Goal: Task Accomplishment & Management: Manage account settings

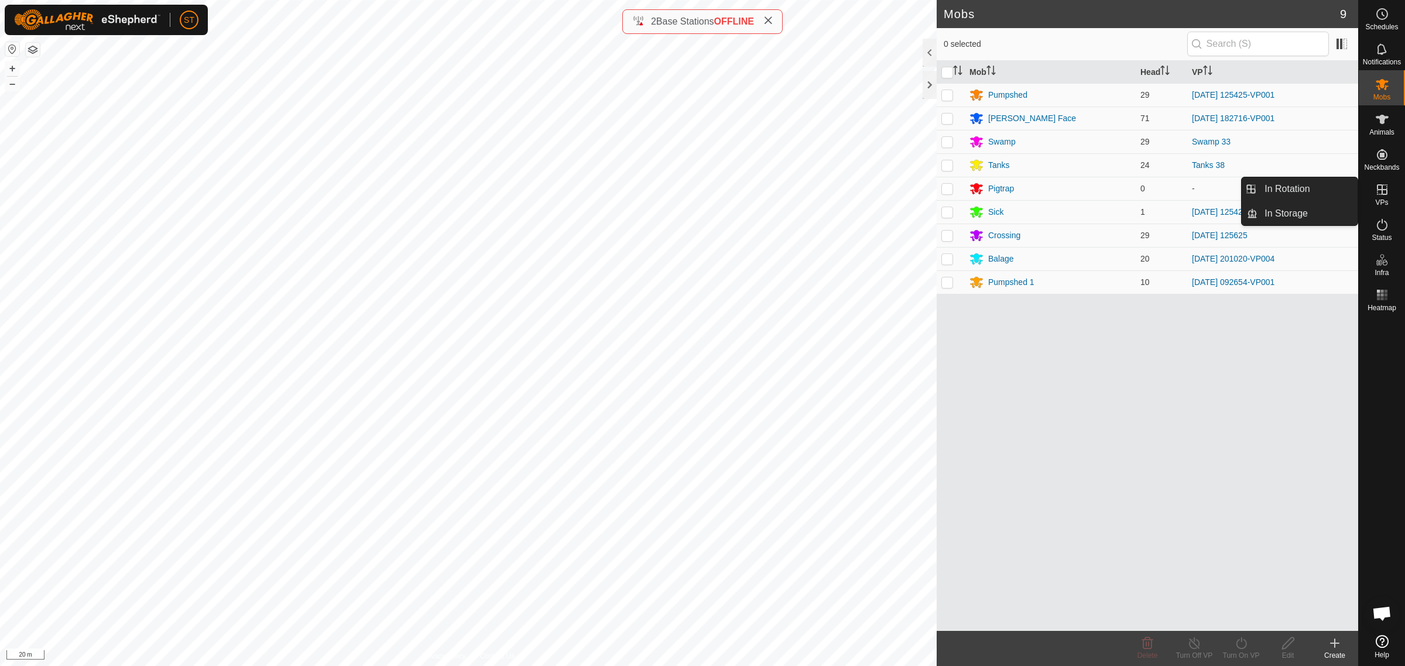
click at [1383, 191] on icon at bounding box center [1382, 190] width 14 height 14
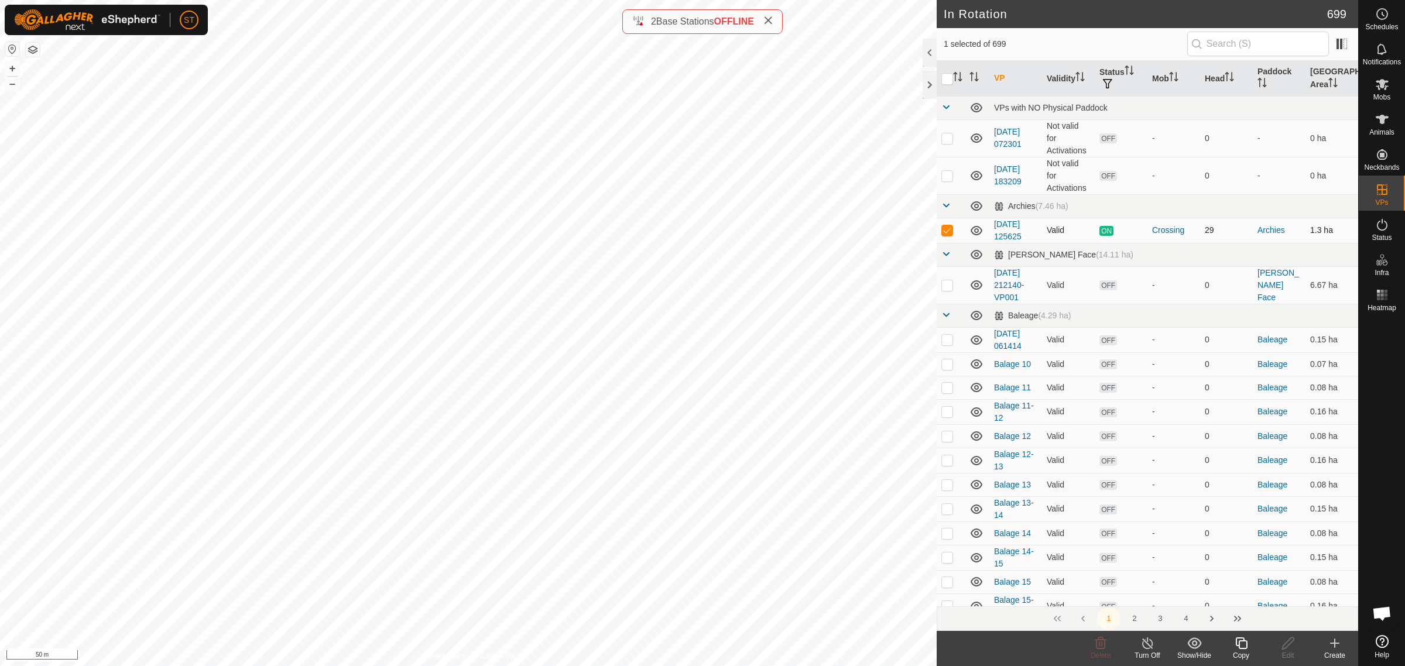
click at [946, 229] on p-checkbox at bounding box center [947, 229] width 12 height 9
checkbox input "true"
click at [1245, 645] on icon at bounding box center [1241, 643] width 15 height 14
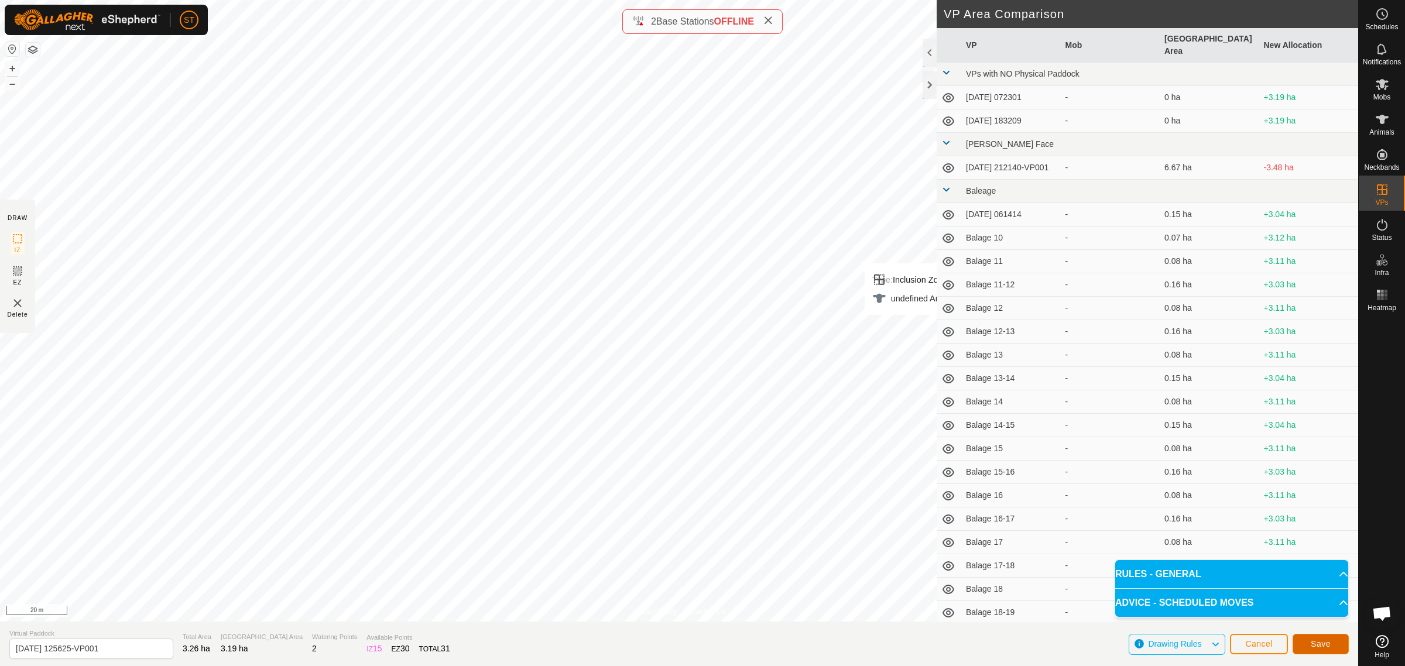
click at [1317, 642] on span "Save" at bounding box center [1321, 643] width 20 height 9
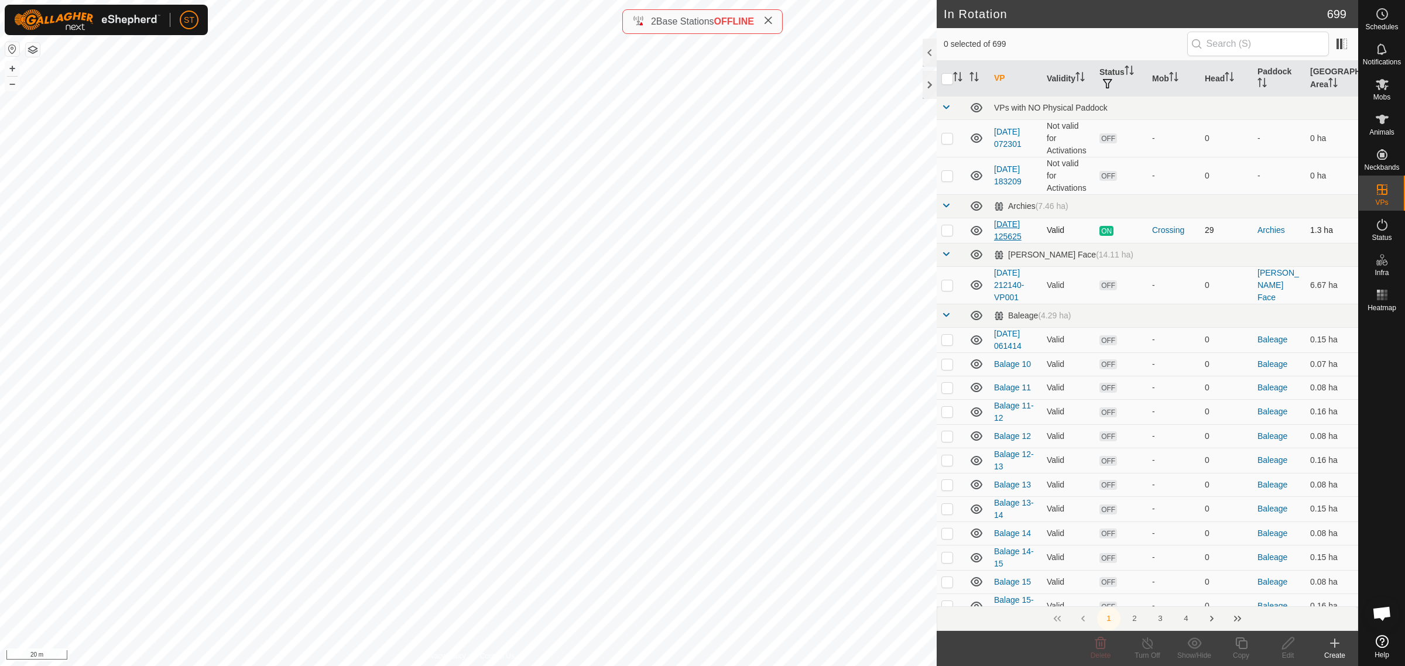
click at [1017, 228] on div "In Rotation 699 0 selected of 699 VP Validity Status Mob Head Paddock Grazing A…" at bounding box center [679, 333] width 1358 height 666
click at [1385, 91] on es-mob-svg-icon at bounding box center [1382, 84] width 21 height 19
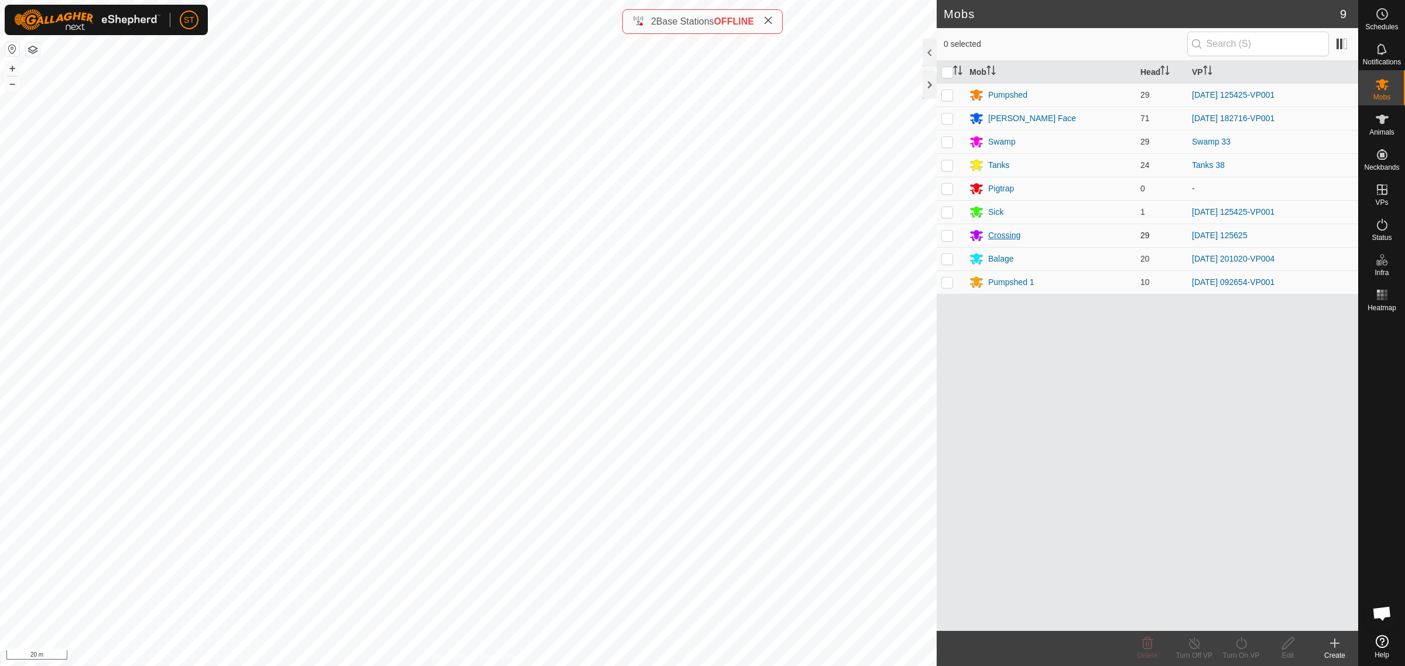
click at [995, 235] on div "Crossing" at bounding box center [1004, 235] width 32 height 12
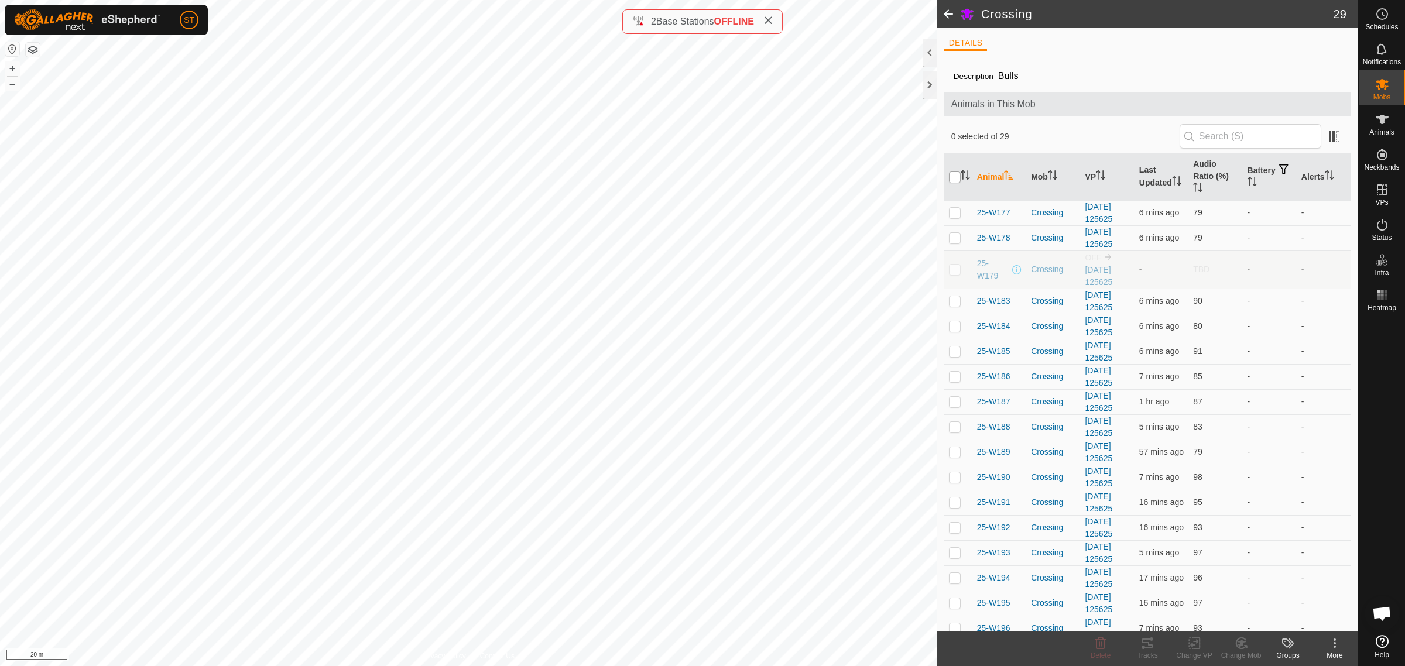
click at [956, 176] on input "checkbox" at bounding box center [955, 178] width 12 height 12
checkbox input "true"
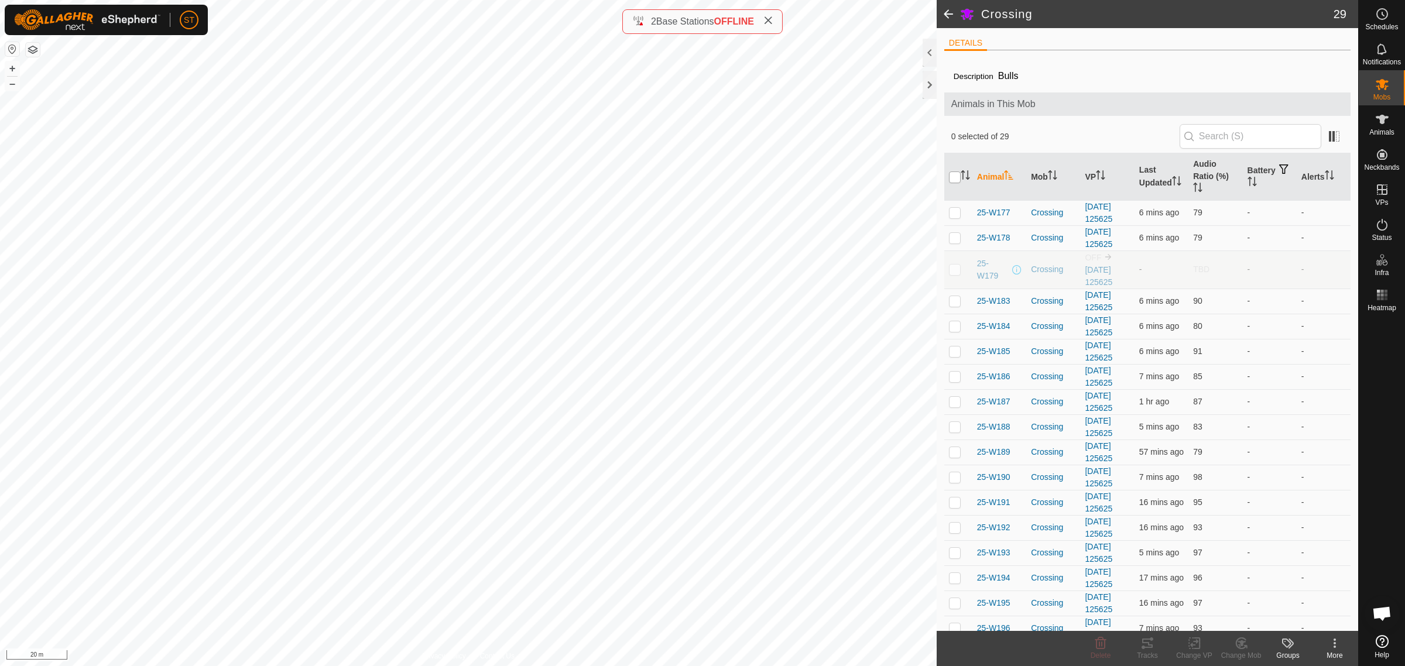
checkbox input "true"
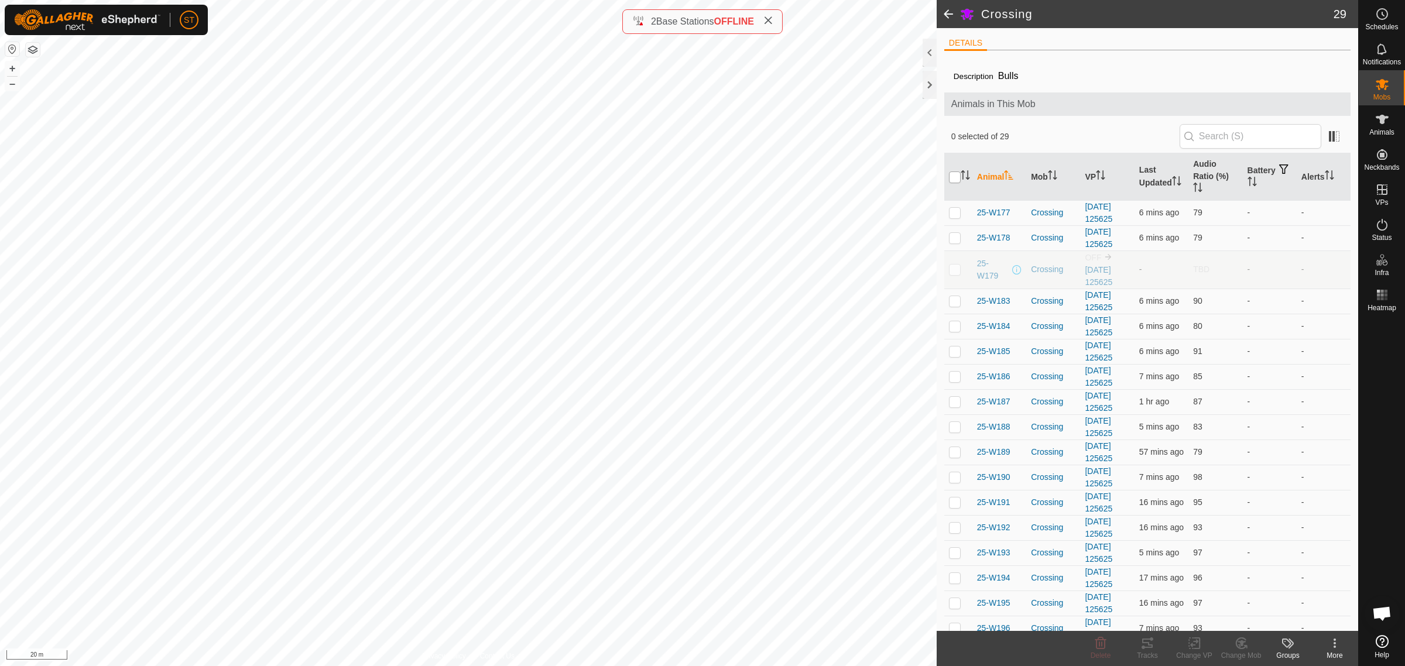
checkbox input "true"
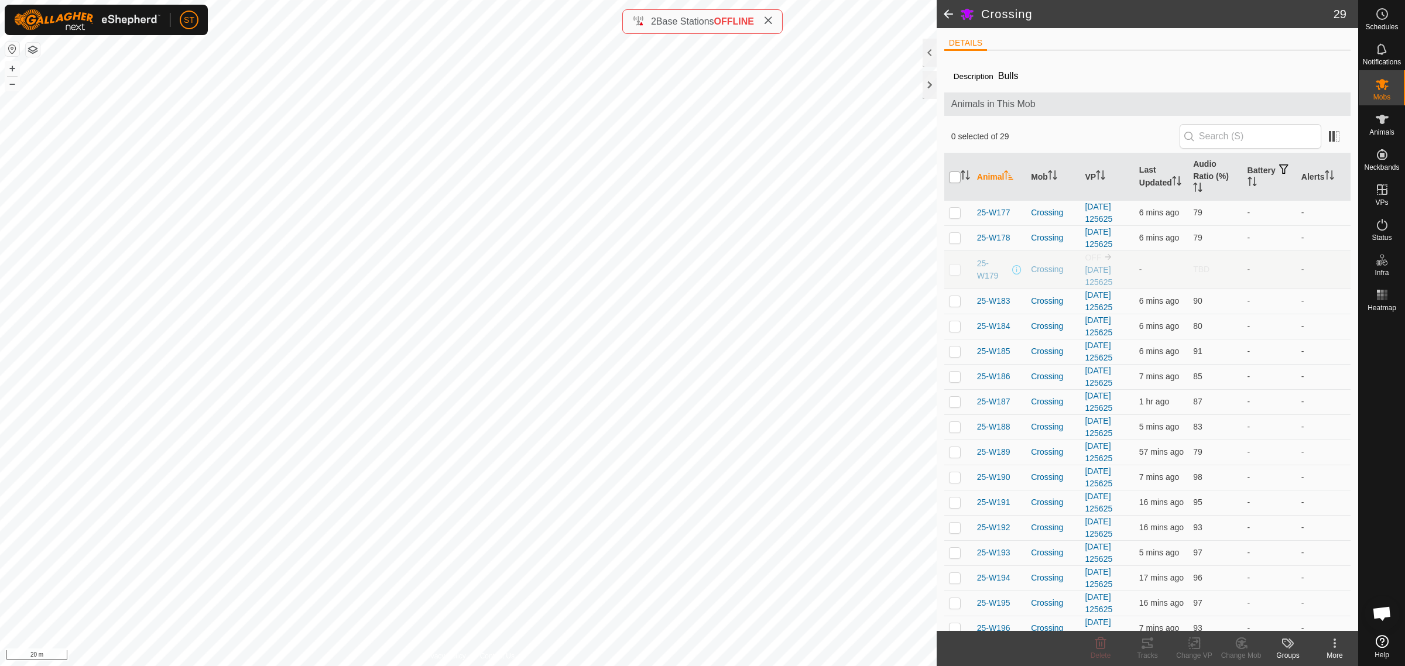
checkbox input "true"
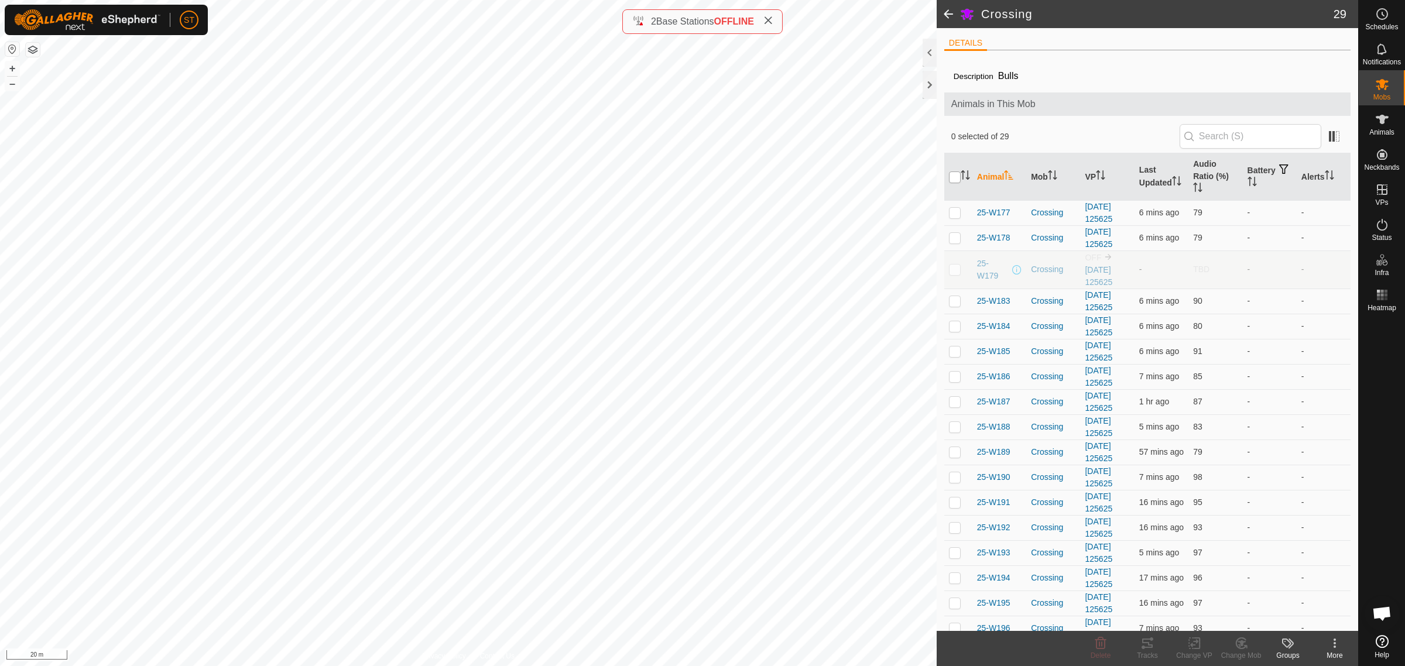
checkbox input "true"
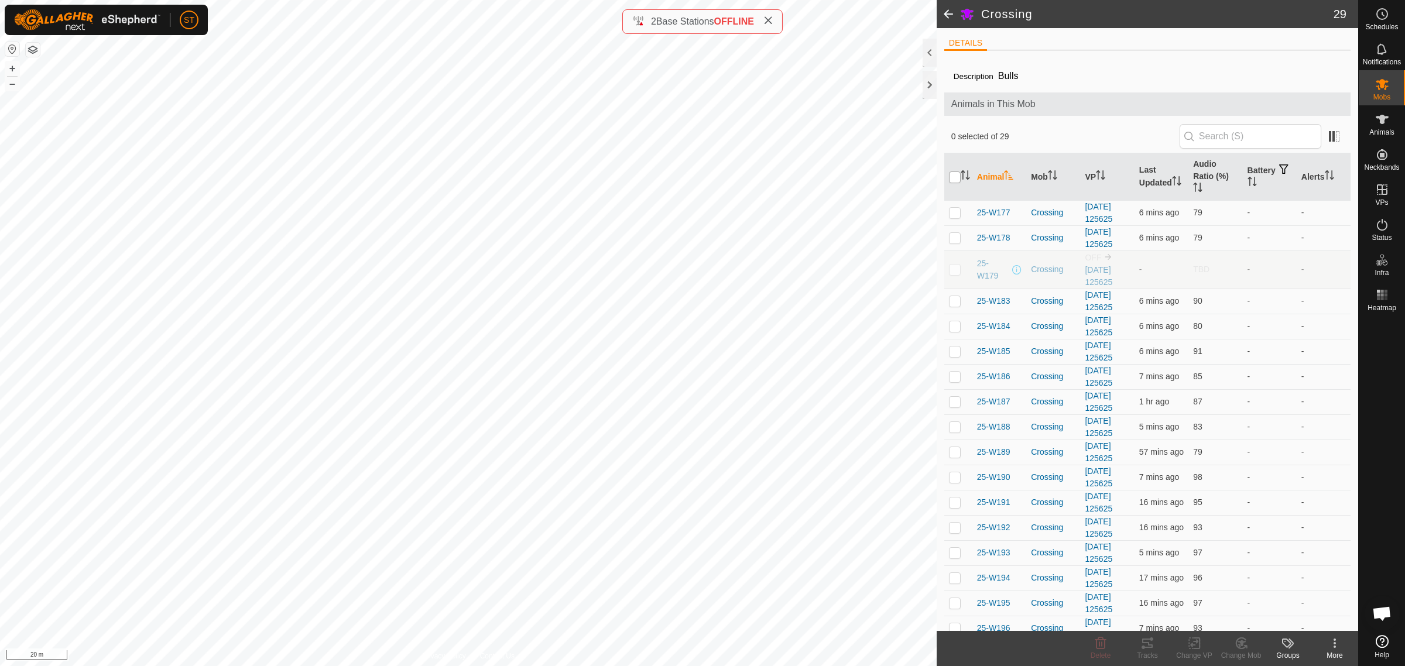
checkbox input "true"
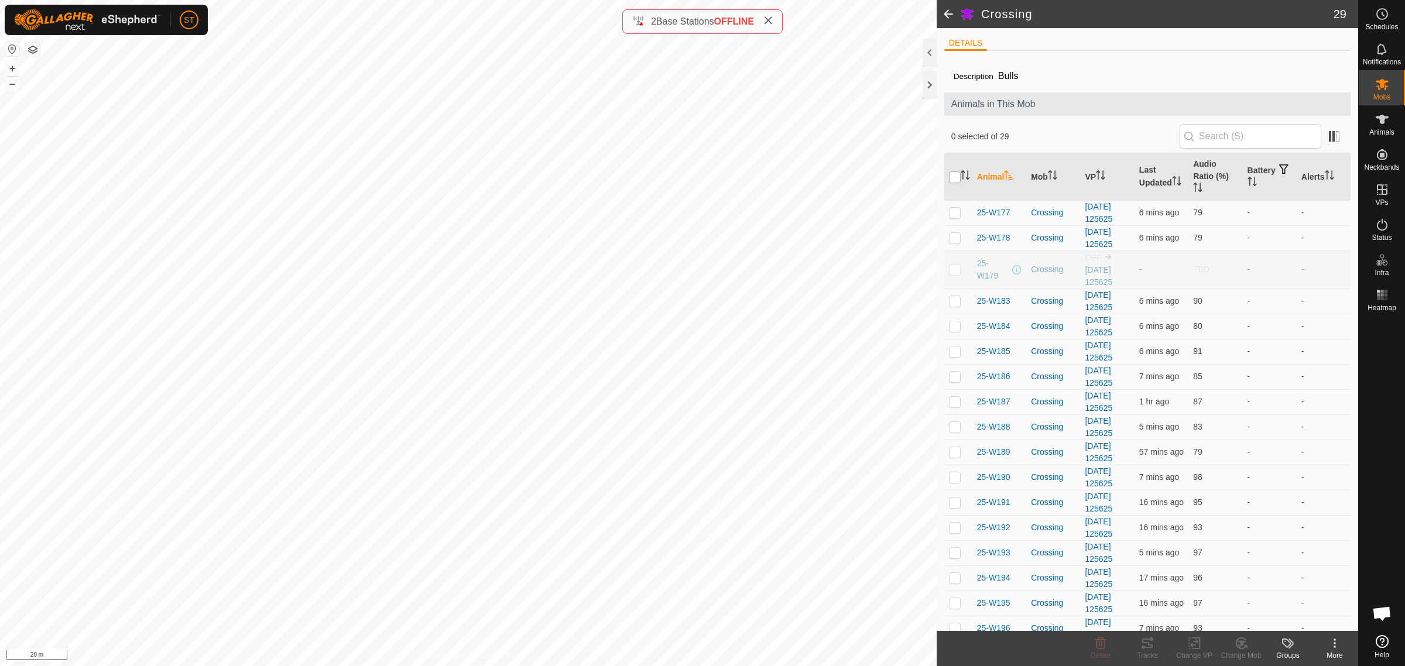
checkbox input "true"
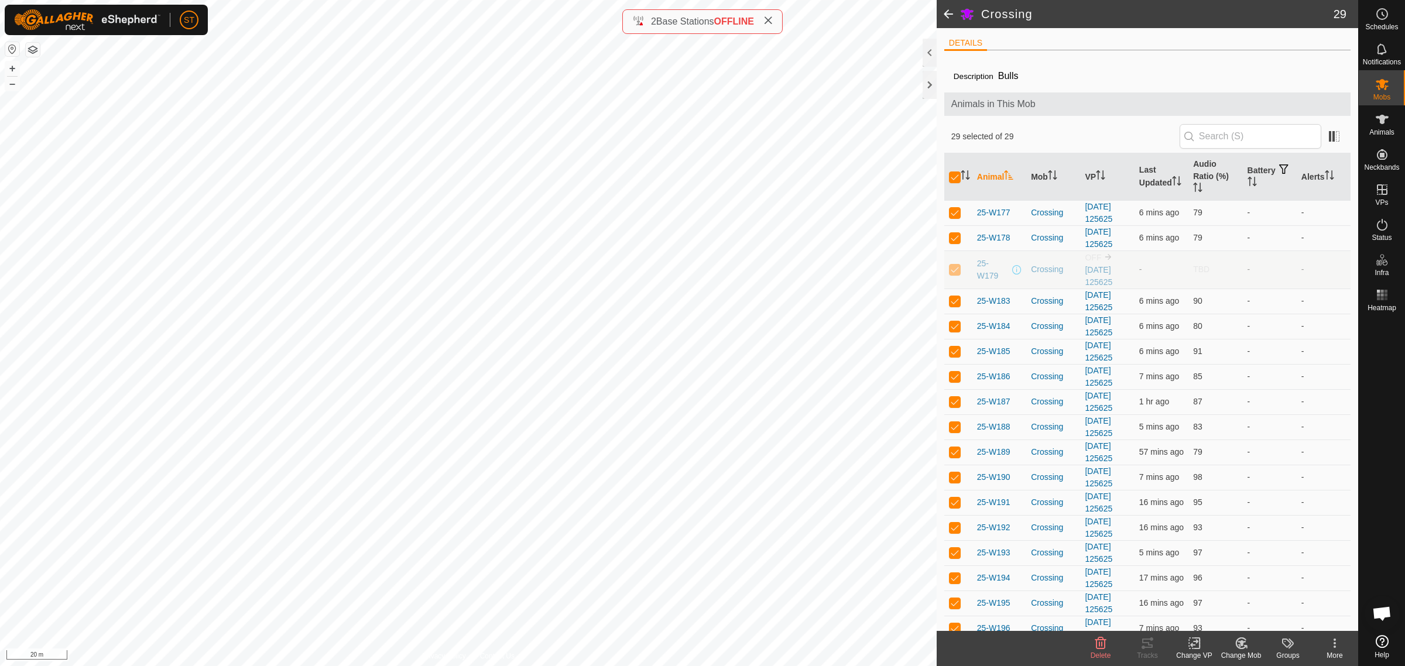
click at [1192, 645] on icon at bounding box center [1194, 644] width 8 height 8
click at [1225, 594] on link "Choose VP..." at bounding box center [1229, 593] width 116 height 23
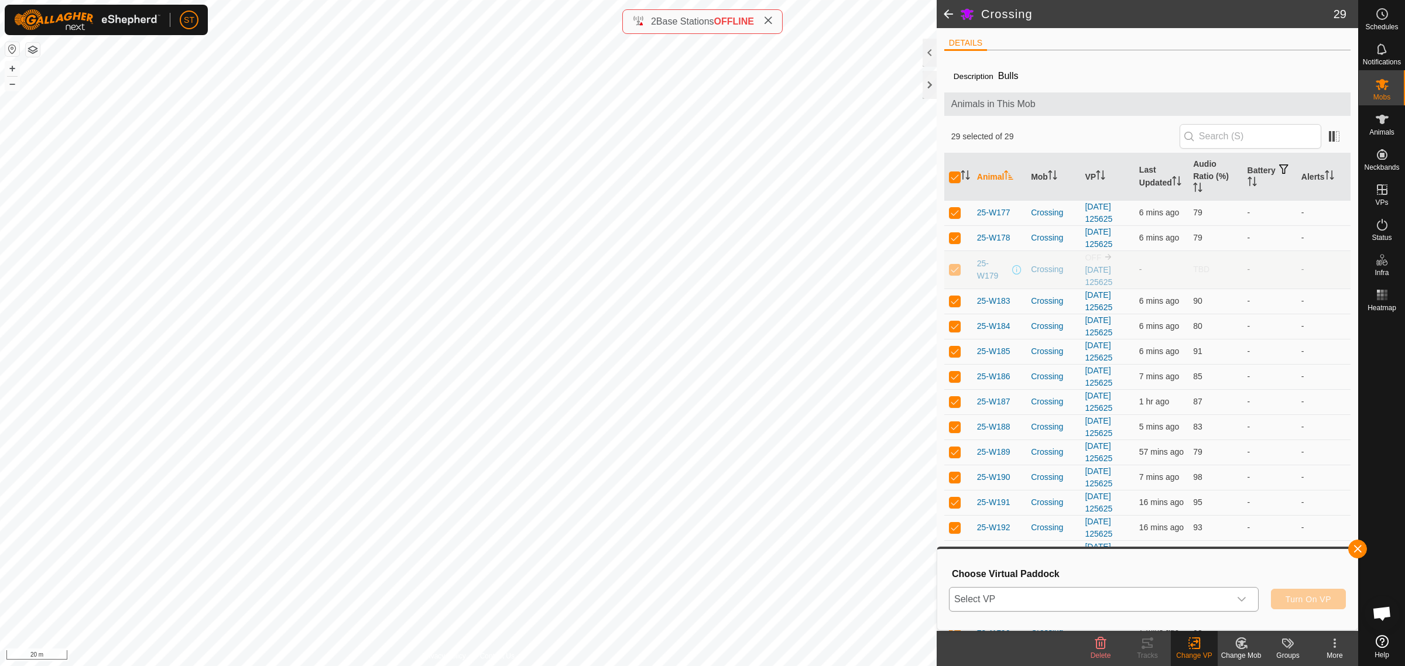
click at [1244, 598] on icon "dropdown trigger" at bounding box center [1242, 599] width 8 height 5
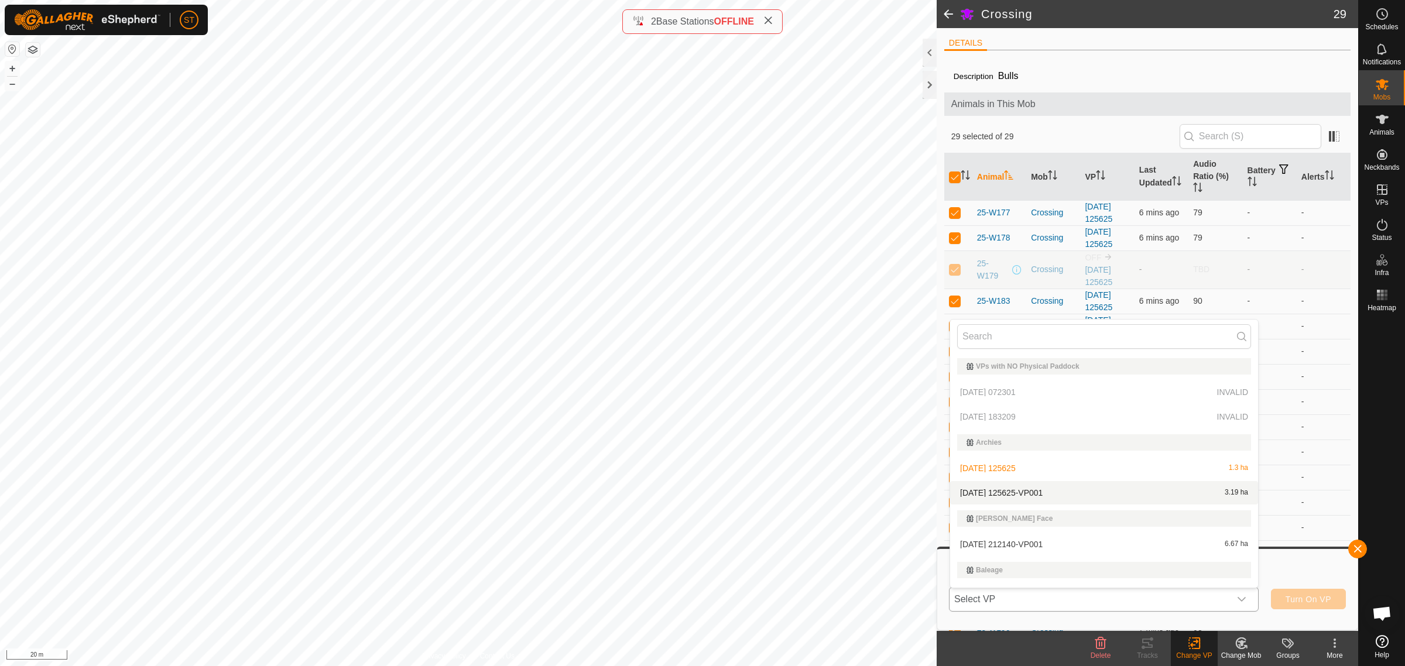
click at [1031, 489] on li "[DATE] 125625-VP001 3.19 ha" at bounding box center [1104, 492] width 308 height 23
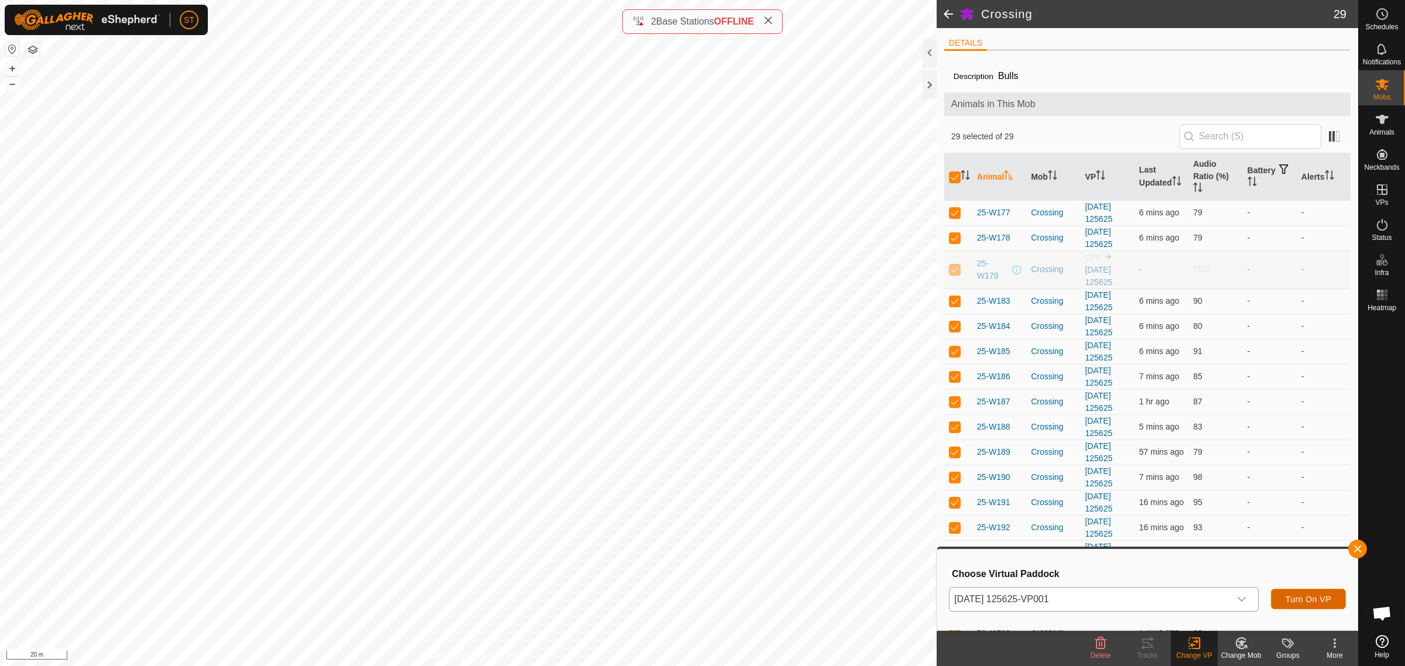
click at [1300, 600] on span "Turn On VP" at bounding box center [1309, 599] width 46 height 9
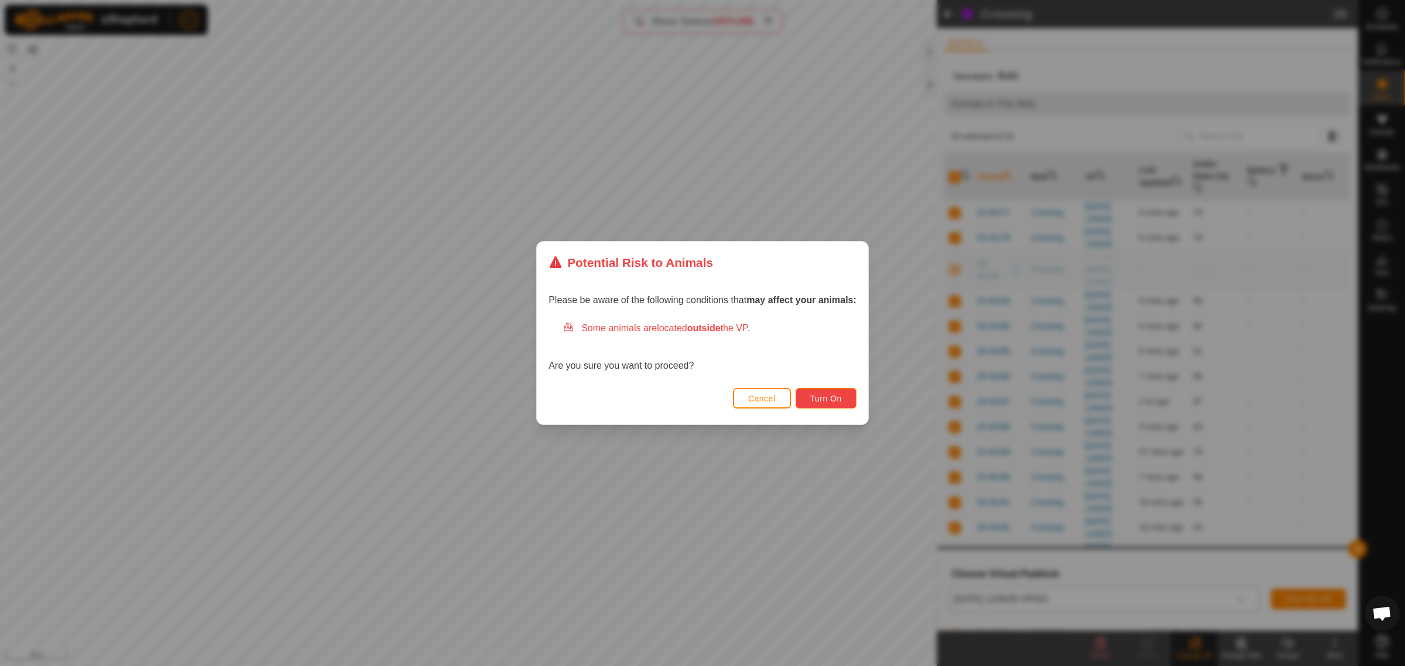
click at [824, 395] on span "Turn On" at bounding box center [826, 398] width 32 height 9
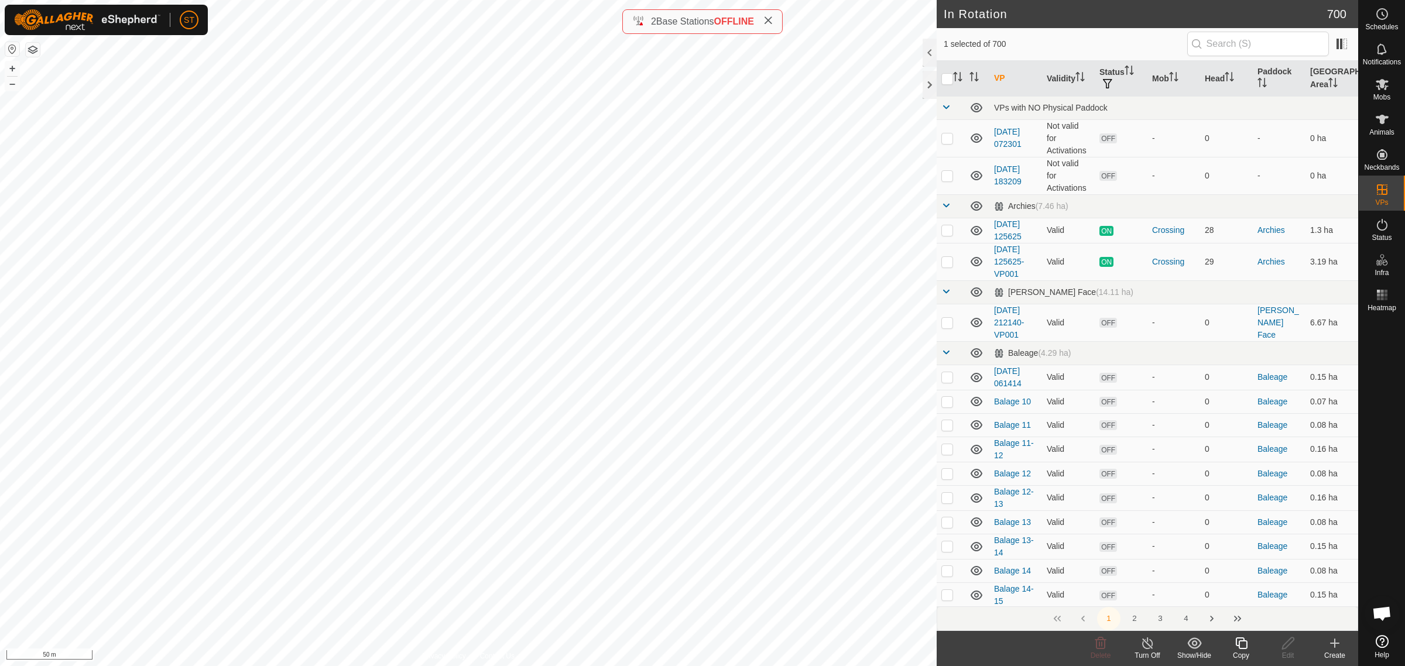
click at [1237, 644] on icon at bounding box center [1241, 643] width 15 height 14
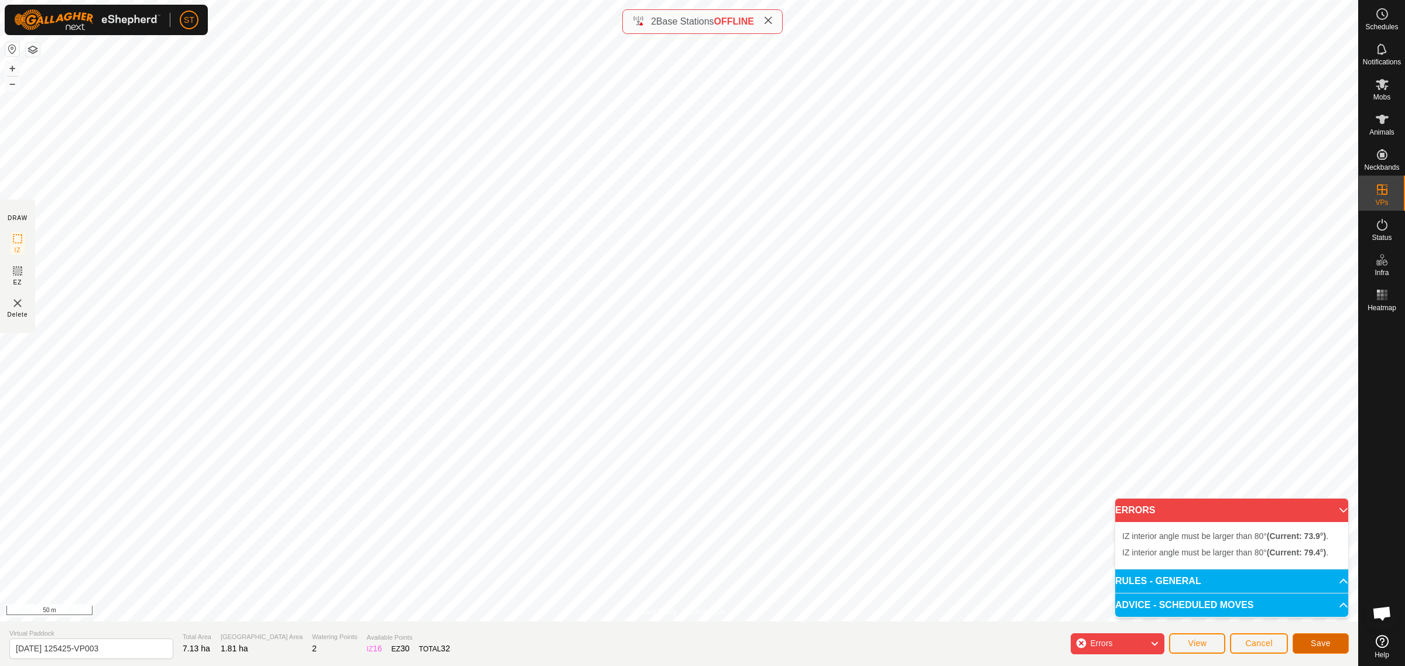
click at [1322, 641] on span "Save" at bounding box center [1321, 643] width 20 height 9
click at [546, 0] on html "ST Schedules Notifications Mobs Animals Neckbands VPs Status Infra Heatmap Help…" at bounding box center [702, 333] width 1405 height 666
click at [1159, 644] on icon at bounding box center [1154, 643] width 9 height 15
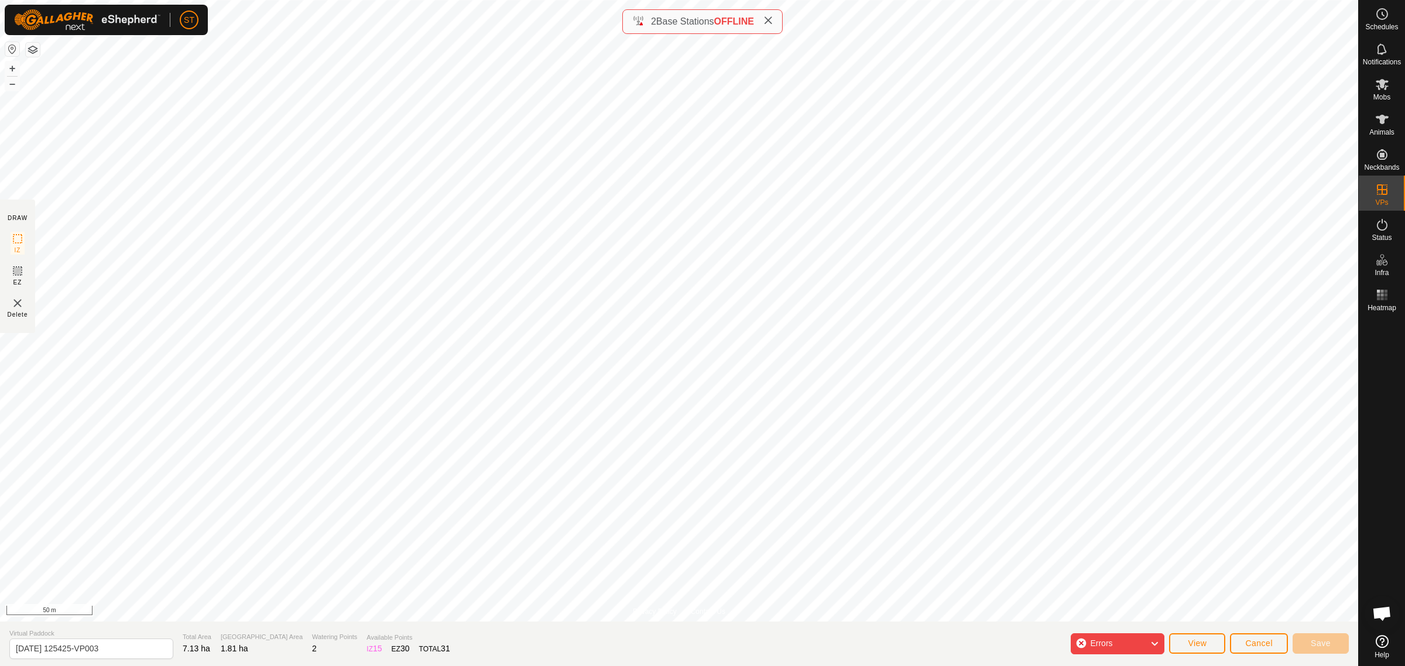
click at [1154, 639] on icon at bounding box center [1154, 643] width 9 height 15
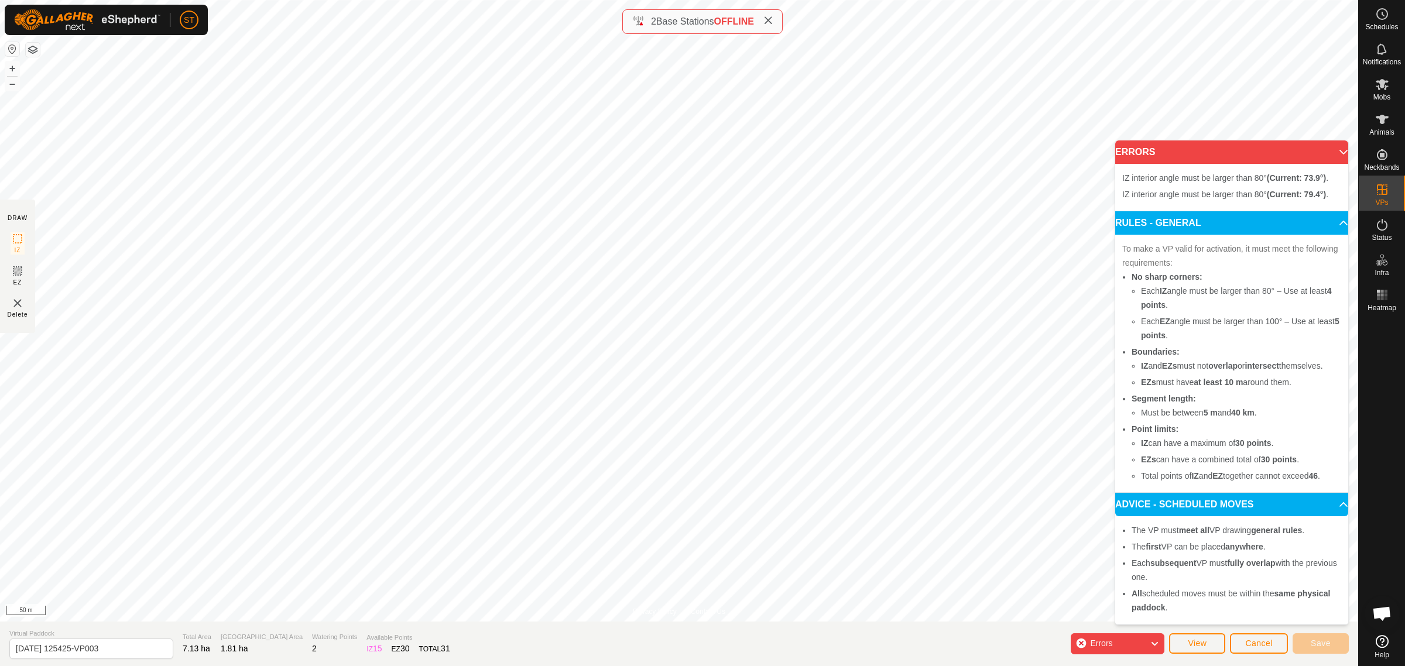
click at [673, 640] on div "Privacy Policy Contact Us 25-R33 2965873116 Pumpshed 1 [DATE] 092654-VP001 + – …" at bounding box center [679, 333] width 1358 height 666
click at [1256, 642] on span "Cancel" at bounding box center [1259, 643] width 28 height 9
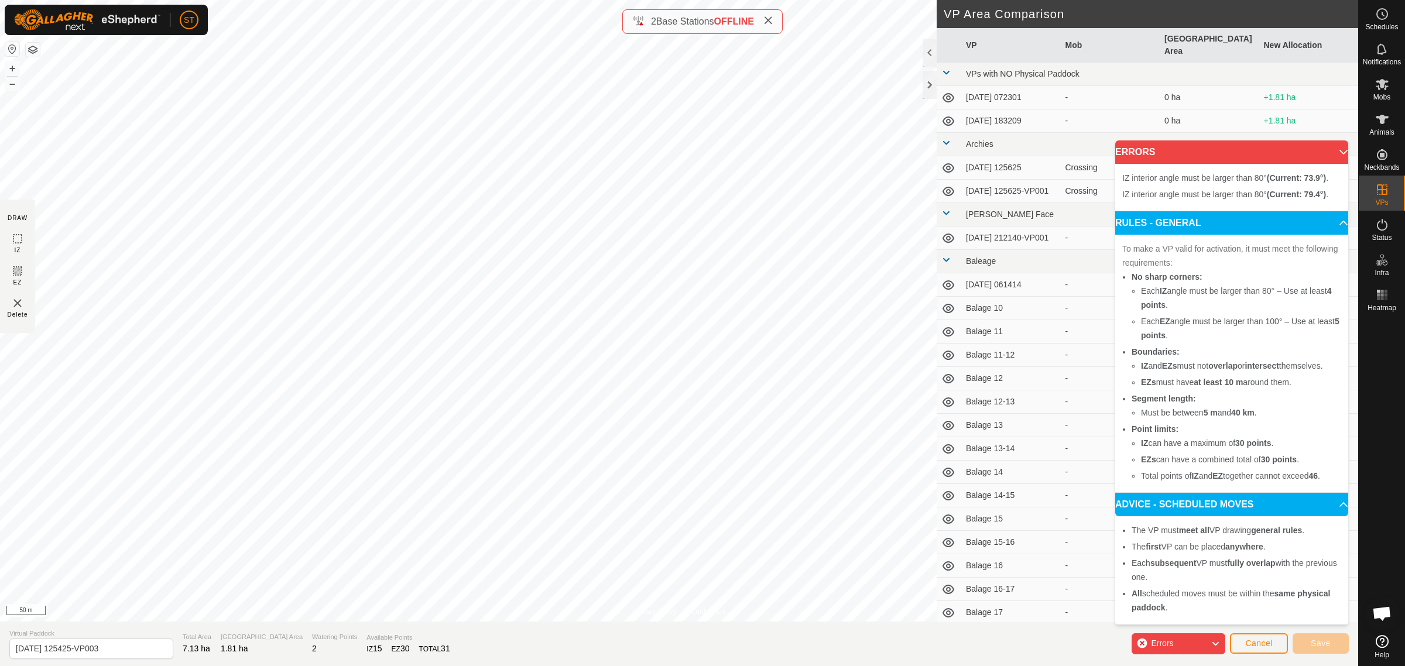
click at [1332, 148] on p-accordion-header "ERRORS" at bounding box center [1231, 151] width 233 height 23
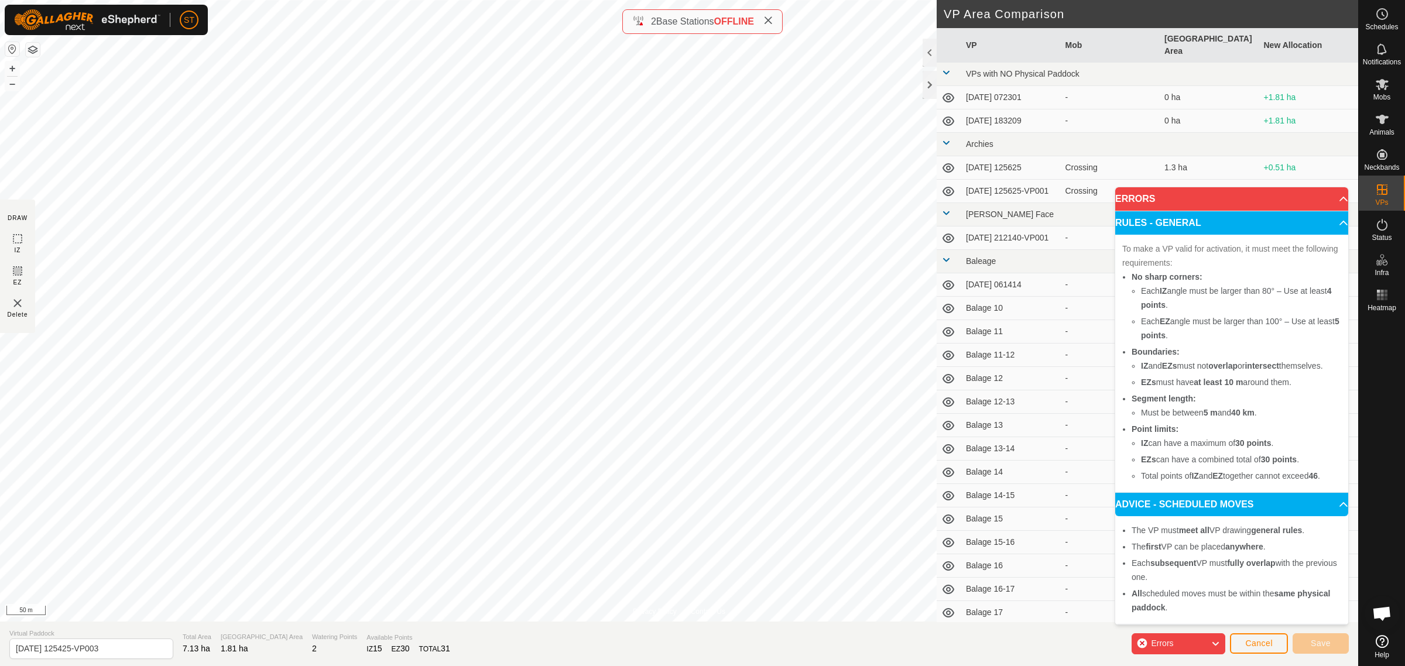
click at [1218, 644] on icon at bounding box center [1215, 643] width 9 height 15
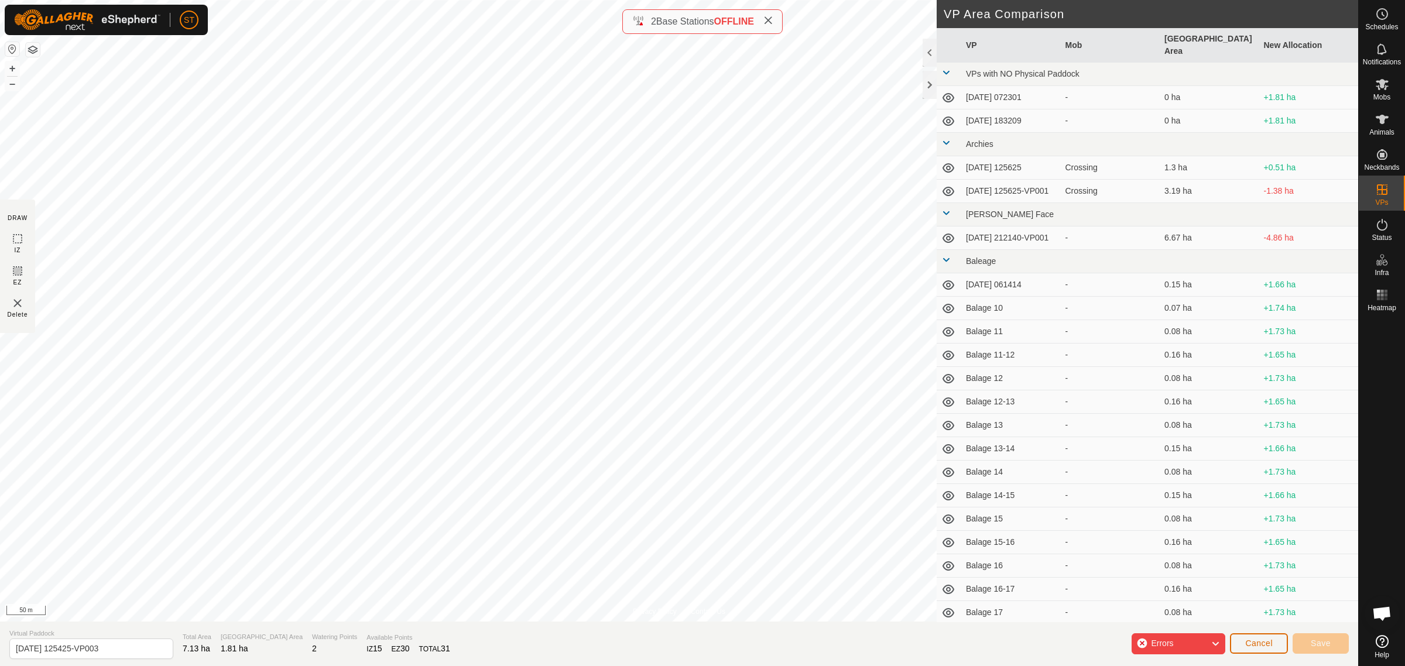
click at [1274, 652] on button "Cancel" at bounding box center [1259, 643] width 58 height 20
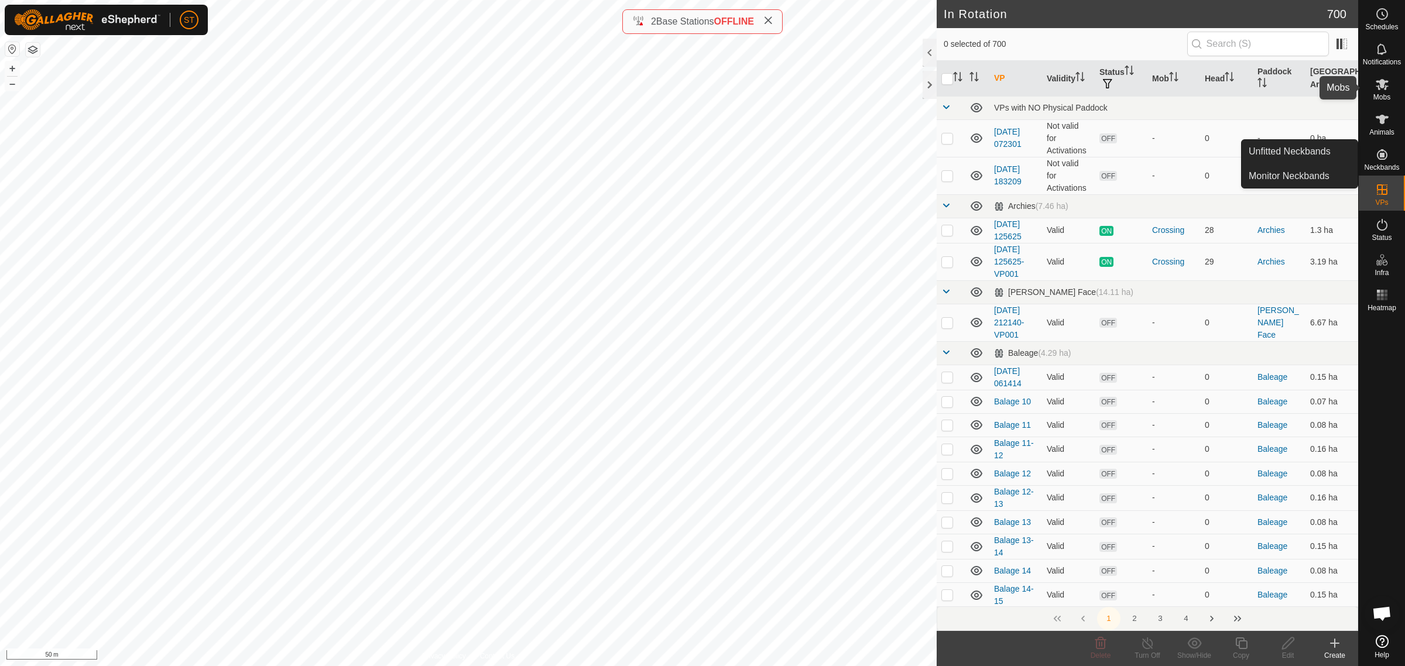
click at [1386, 85] on icon at bounding box center [1382, 84] width 14 height 14
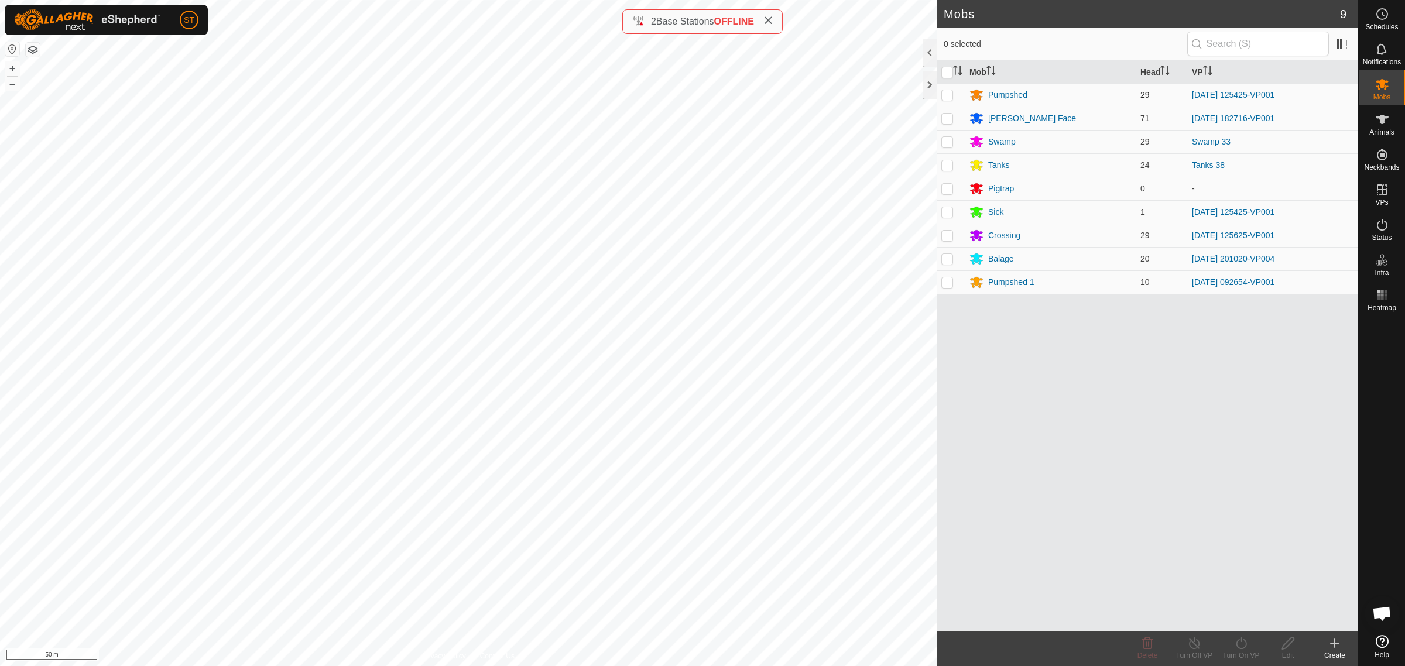
click at [947, 95] on p-checkbox at bounding box center [947, 94] width 12 height 9
checkbox input "true"
click at [1010, 97] on div "Pumpshed" at bounding box center [1007, 95] width 39 height 12
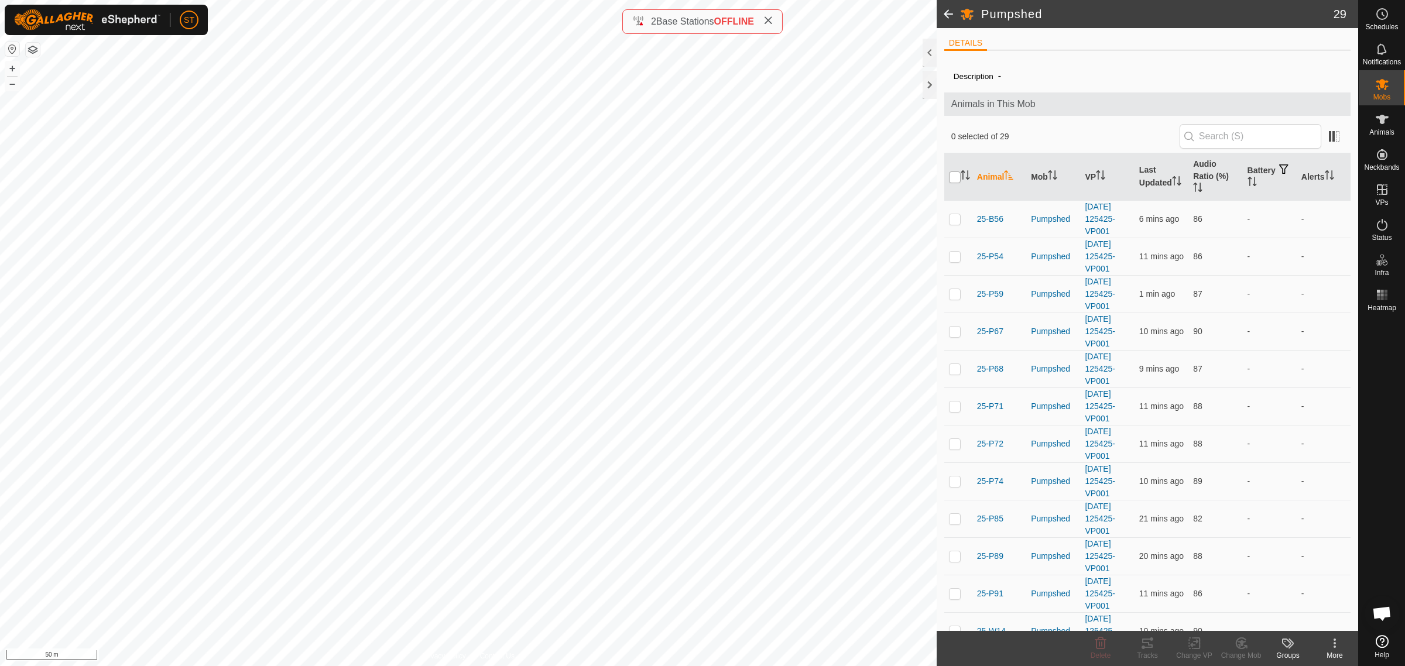
click at [955, 179] on input "checkbox" at bounding box center [955, 178] width 12 height 12
checkbox input "true"
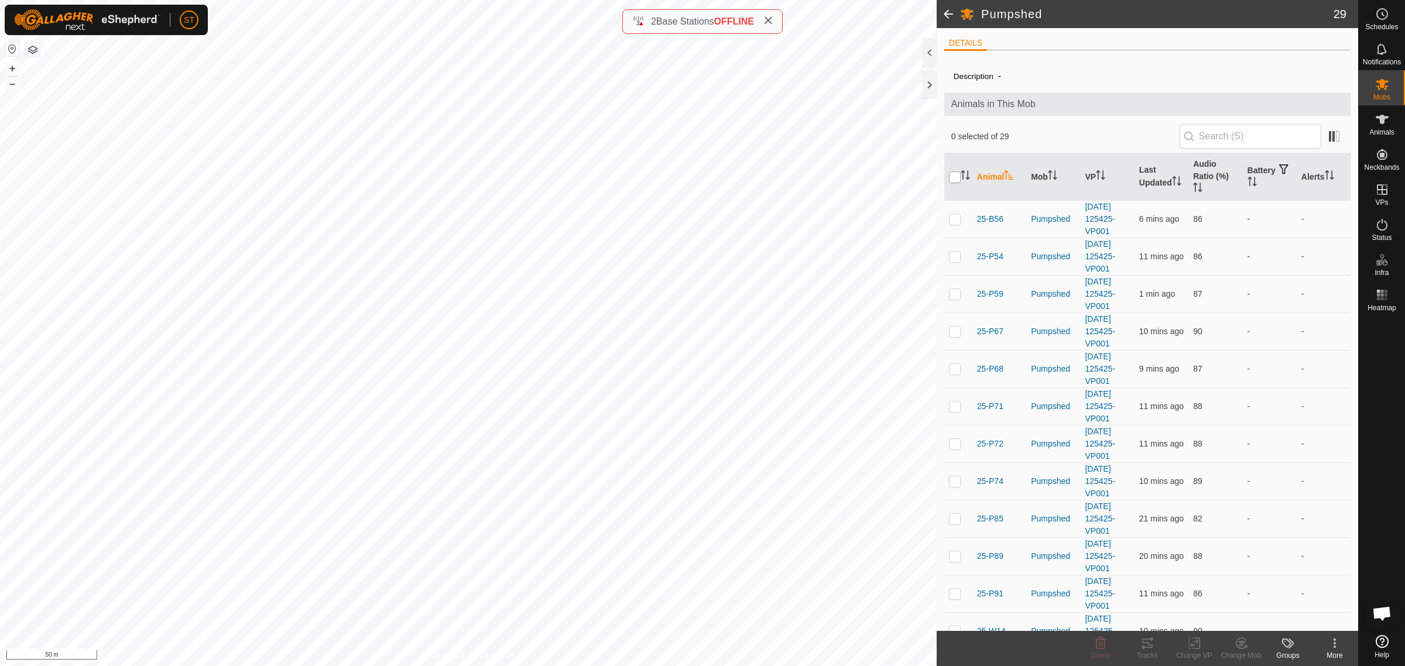
checkbox input "true"
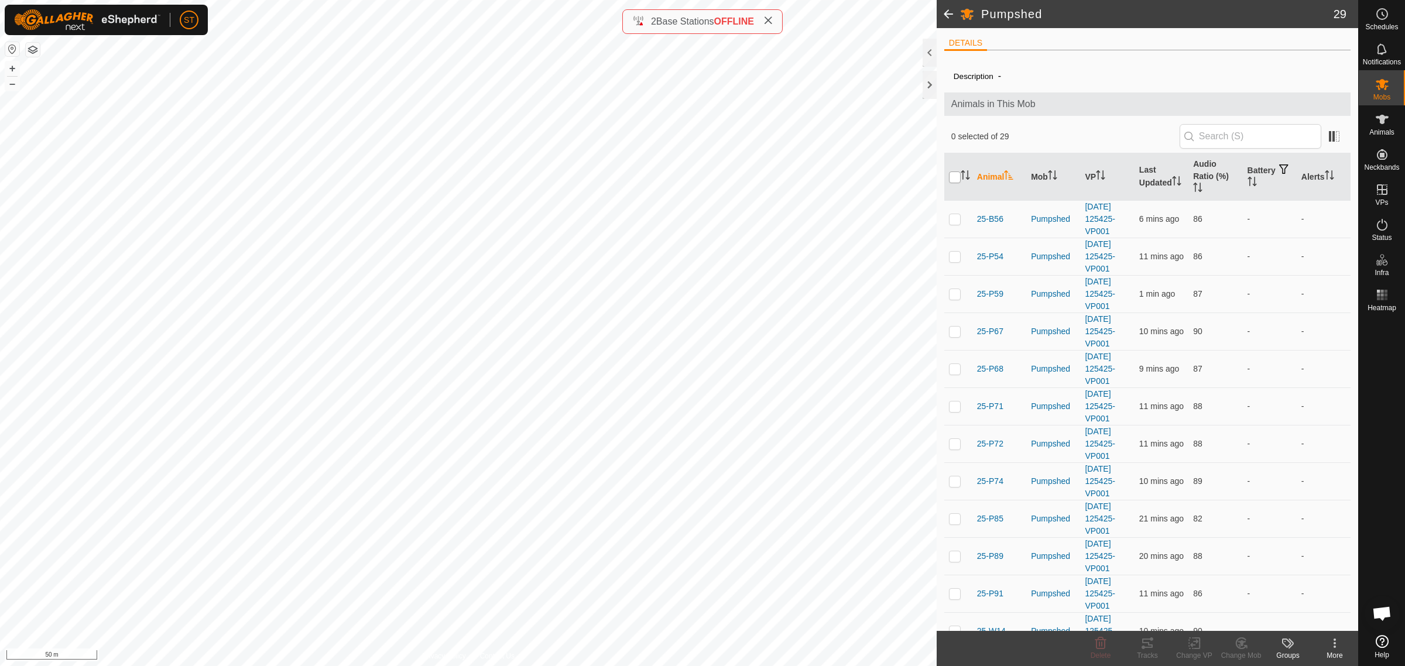
checkbox input "true"
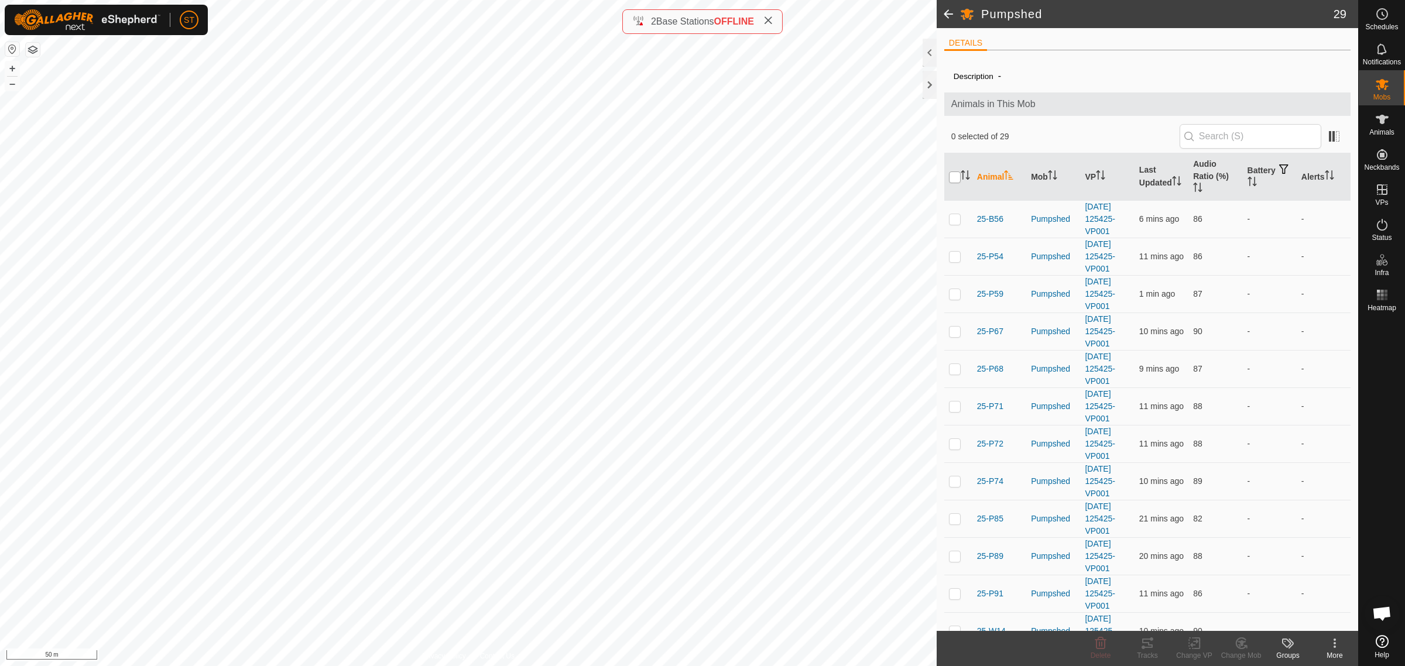
checkbox input "true"
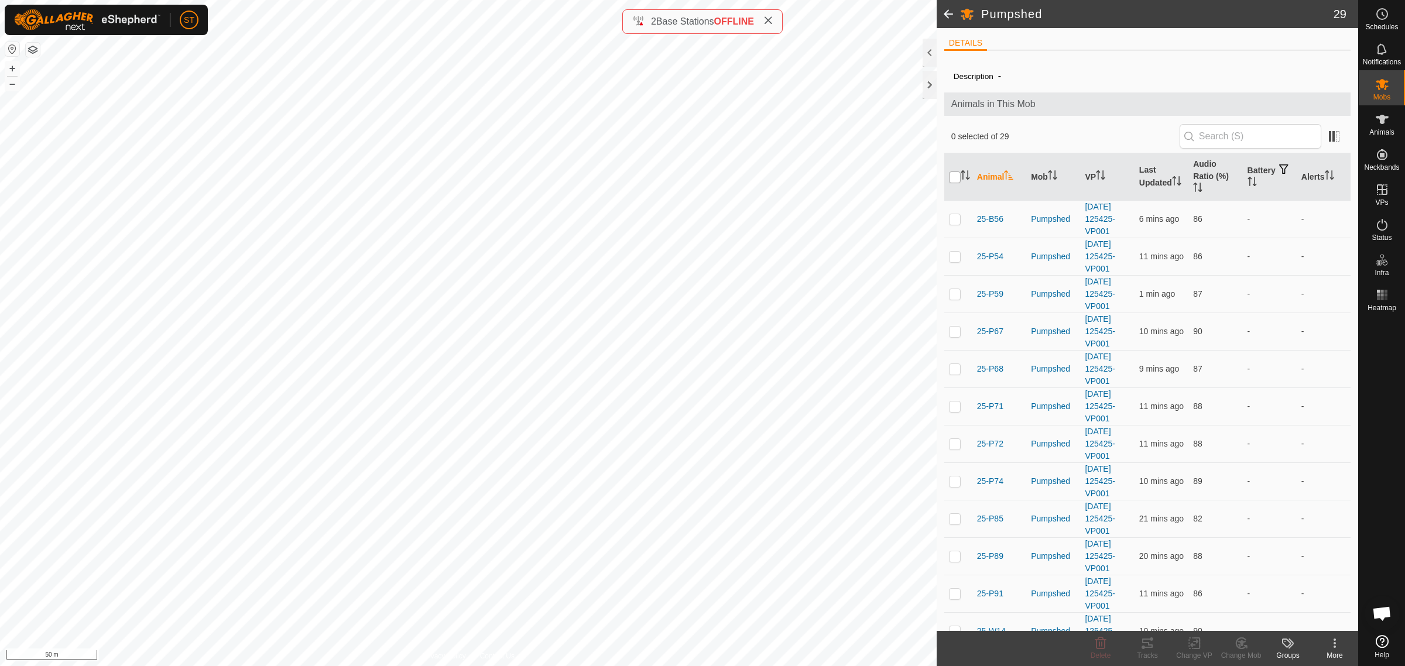
checkbox input "true"
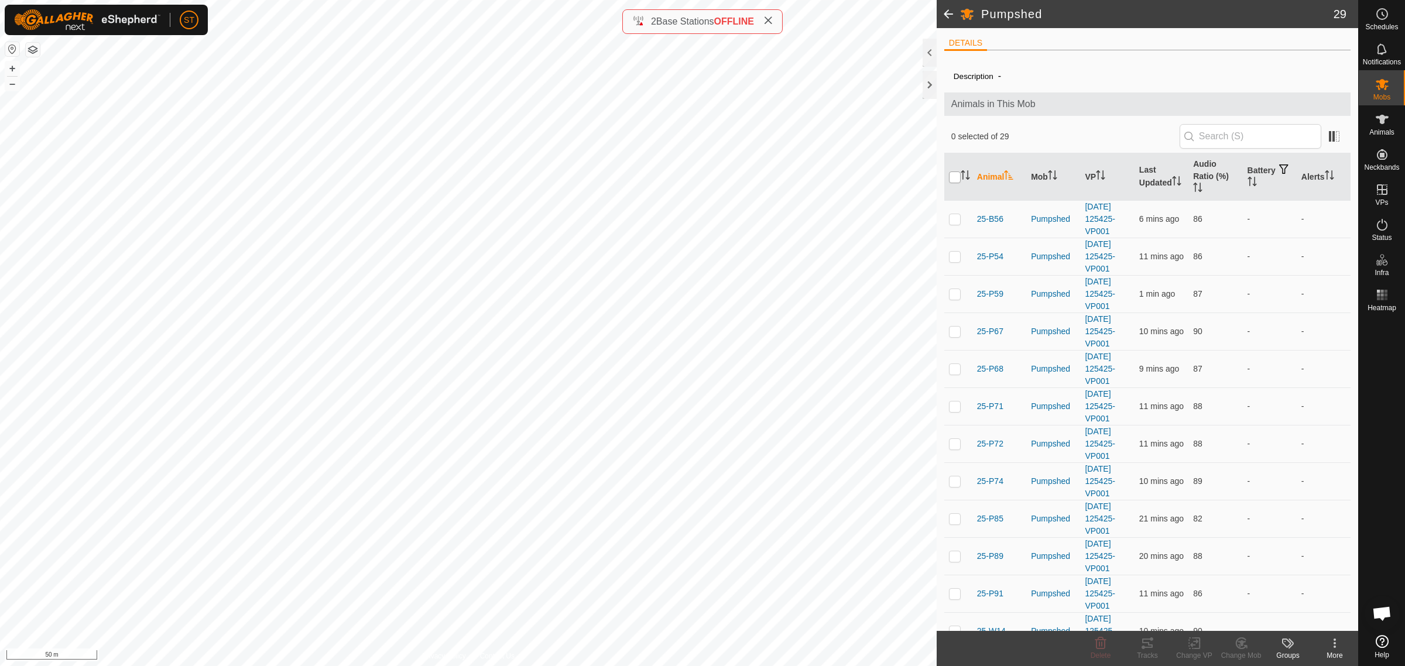
checkbox input "true"
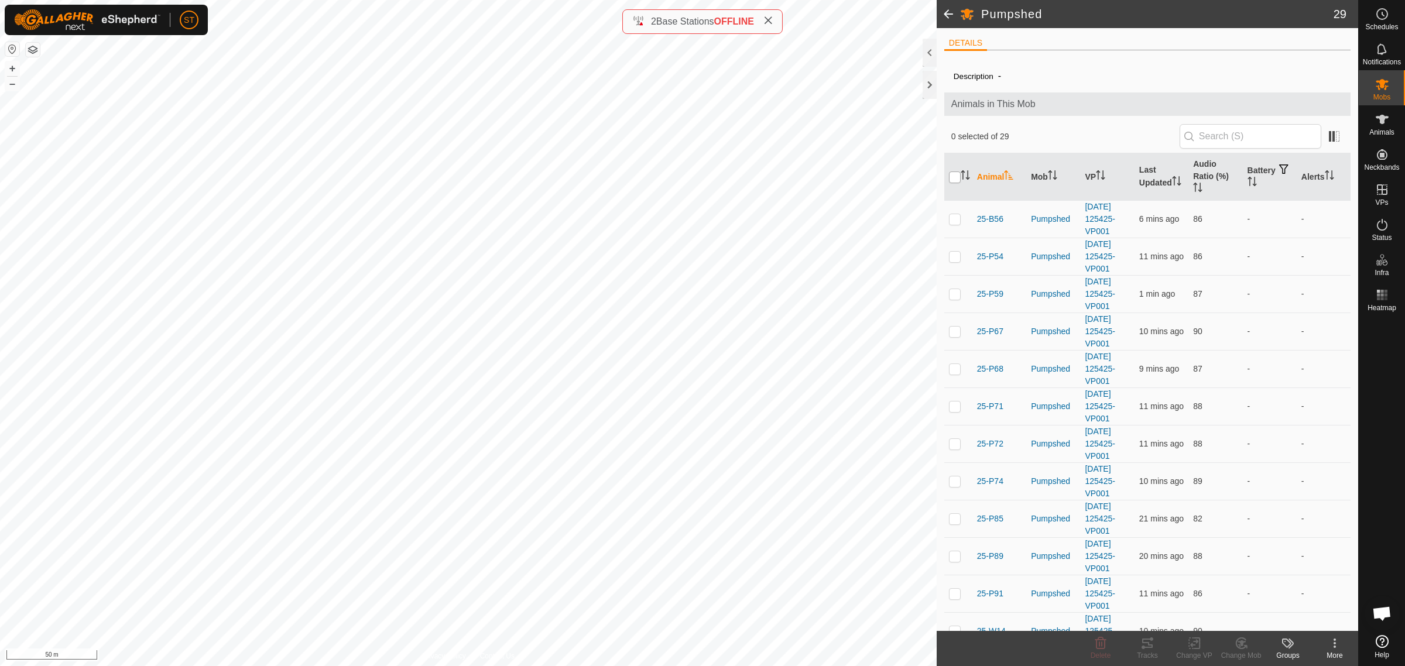
checkbox input "true"
drag, startPoint x: 1192, startPoint y: 645, endPoint x: 1194, endPoint y: 633, distance: 11.9
click at [1192, 644] on icon at bounding box center [1194, 644] width 8 height 8
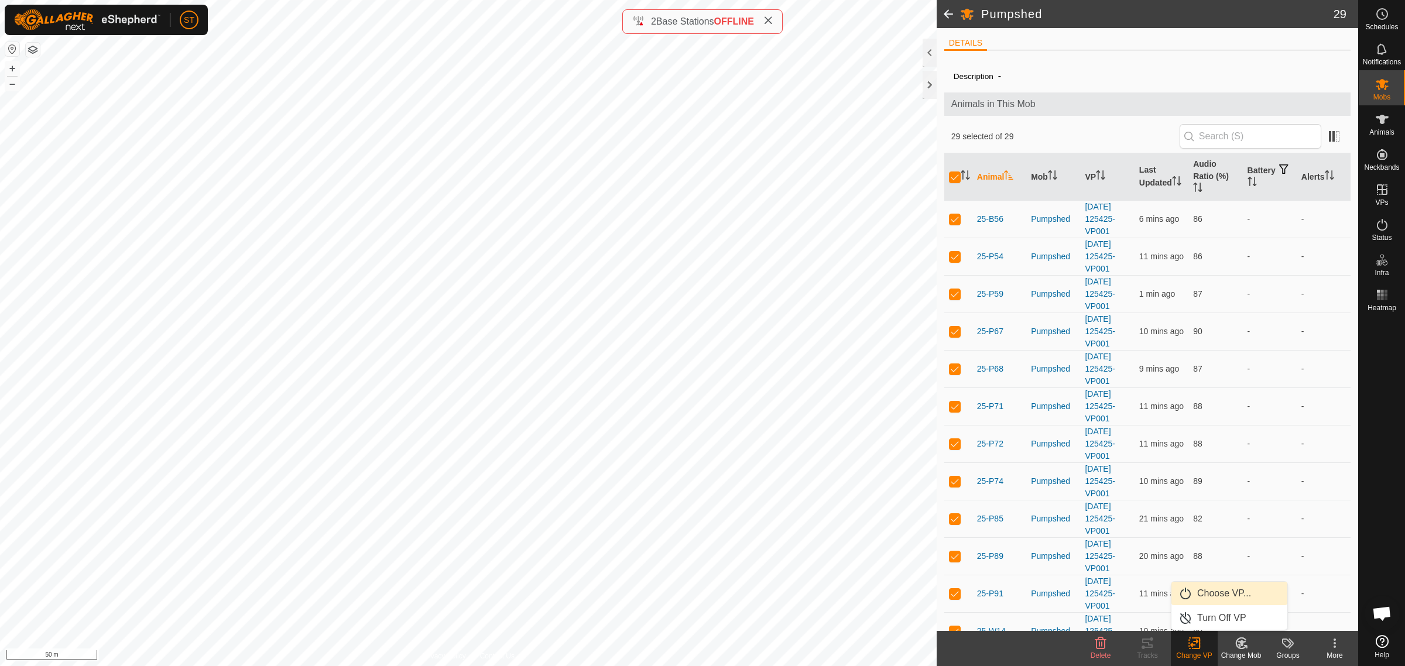
click at [1218, 594] on link "Choose VP..." at bounding box center [1229, 593] width 116 height 23
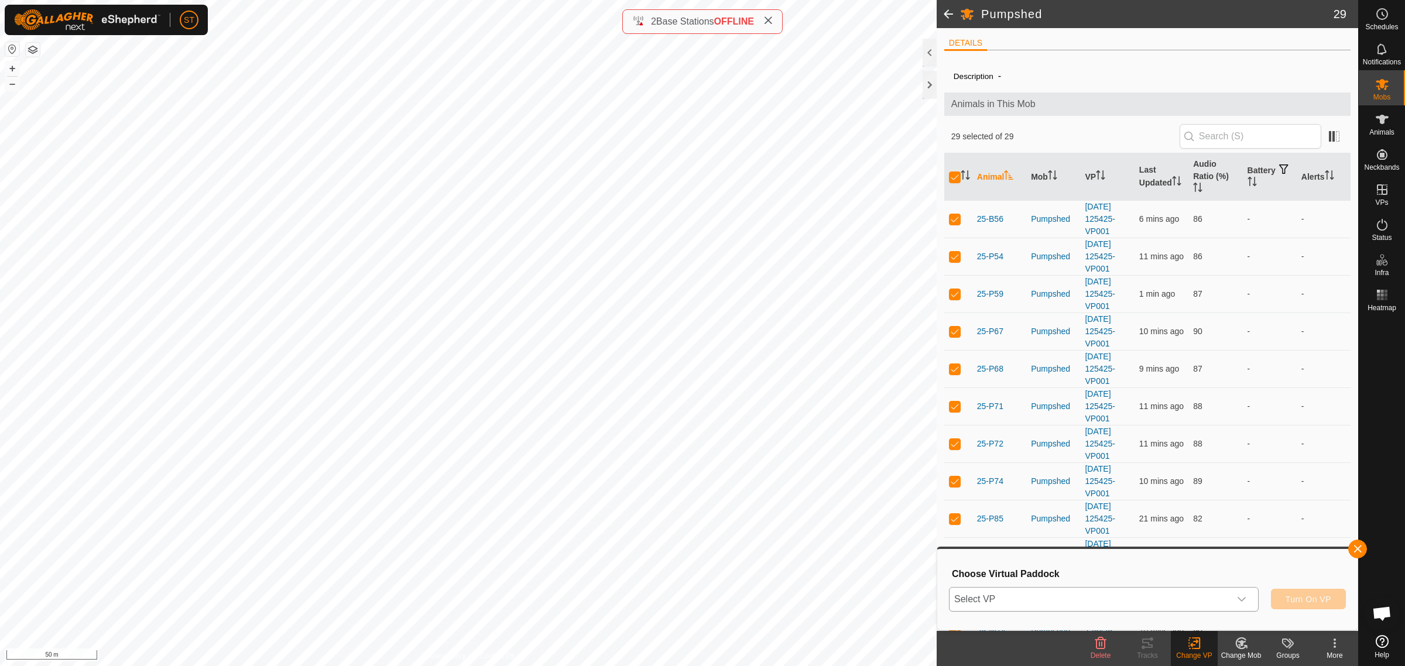
click at [1248, 598] on div "dropdown trigger" at bounding box center [1241, 599] width 23 height 23
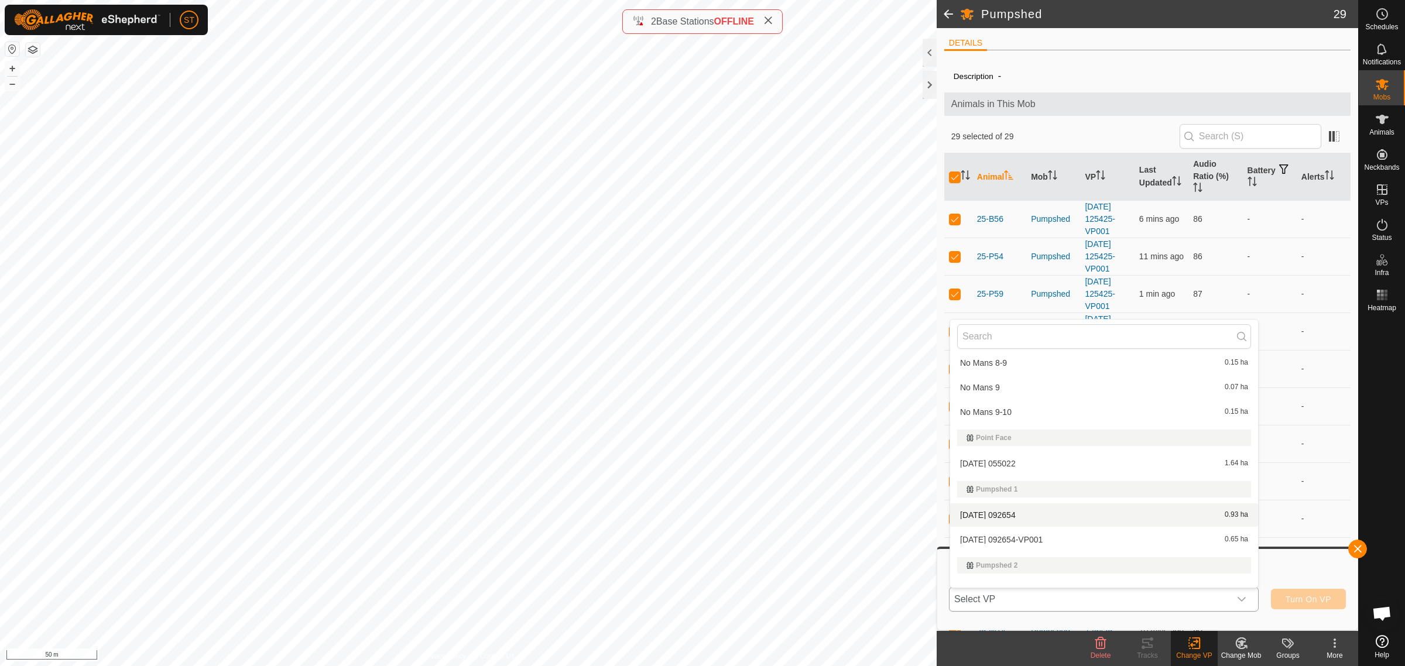
scroll to position [10172, 0]
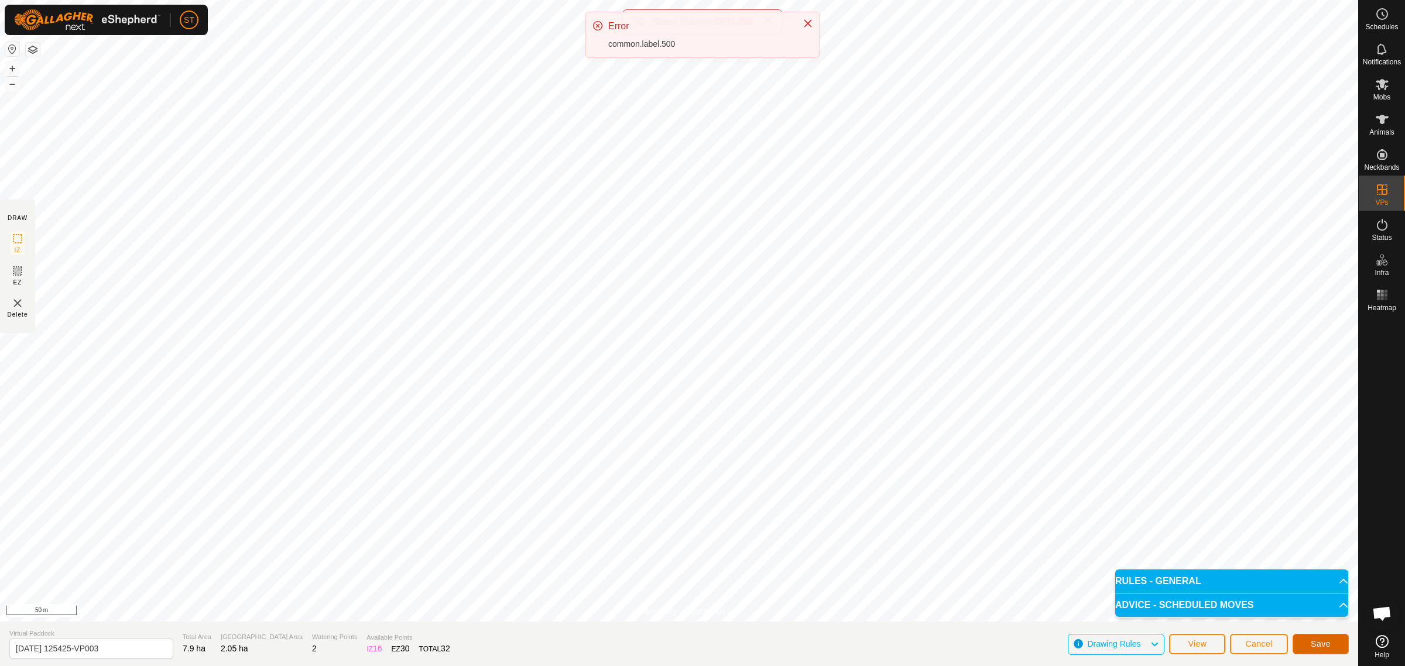
click at [1314, 646] on span "Save" at bounding box center [1321, 643] width 20 height 9
click at [1250, 647] on span "Cancel" at bounding box center [1259, 643] width 28 height 9
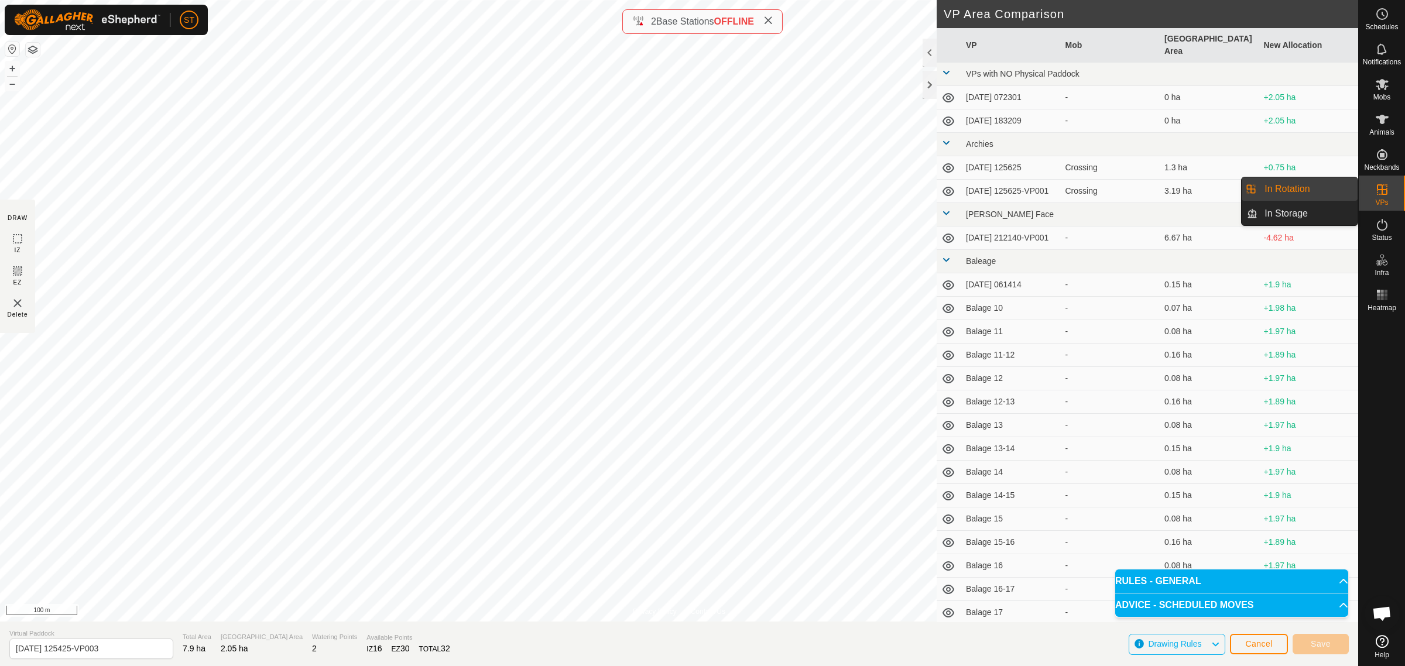
click at [1286, 191] on link "In Rotation" at bounding box center [1307, 188] width 100 height 23
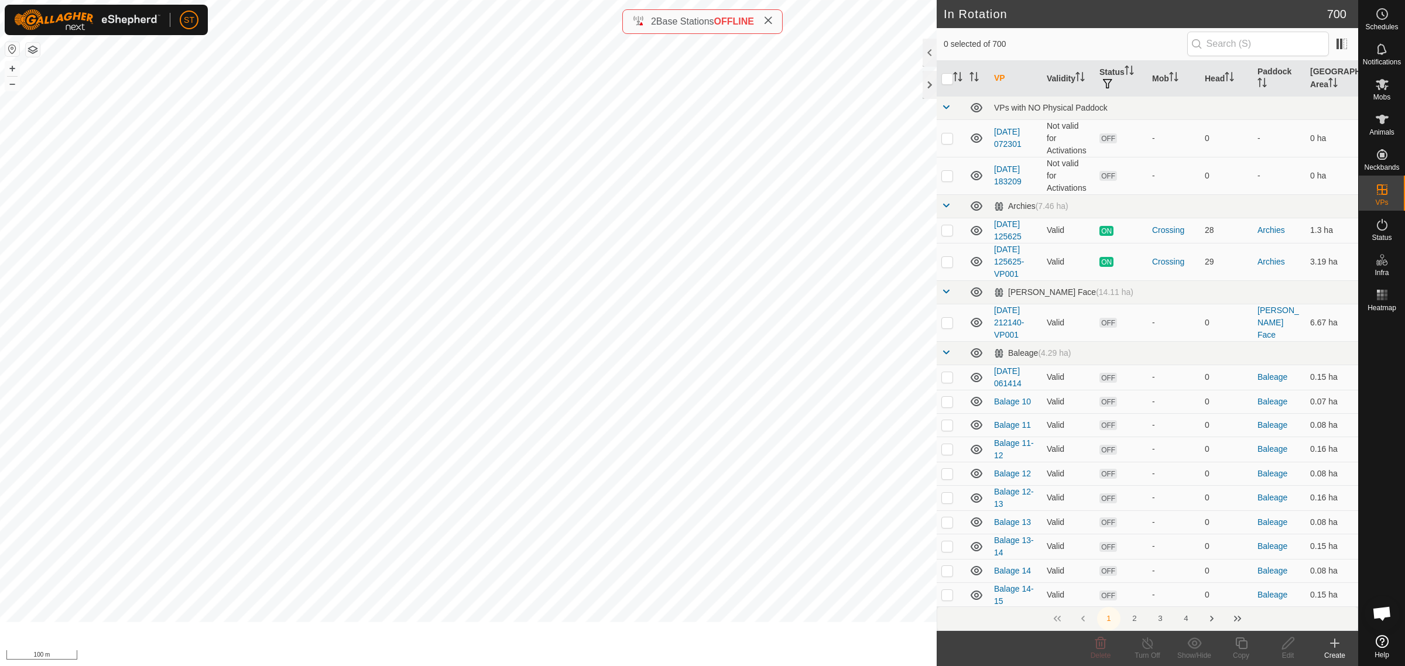
click at [1331, 650] on div "Create" at bounding box center [1334, 655] width 47 height 11
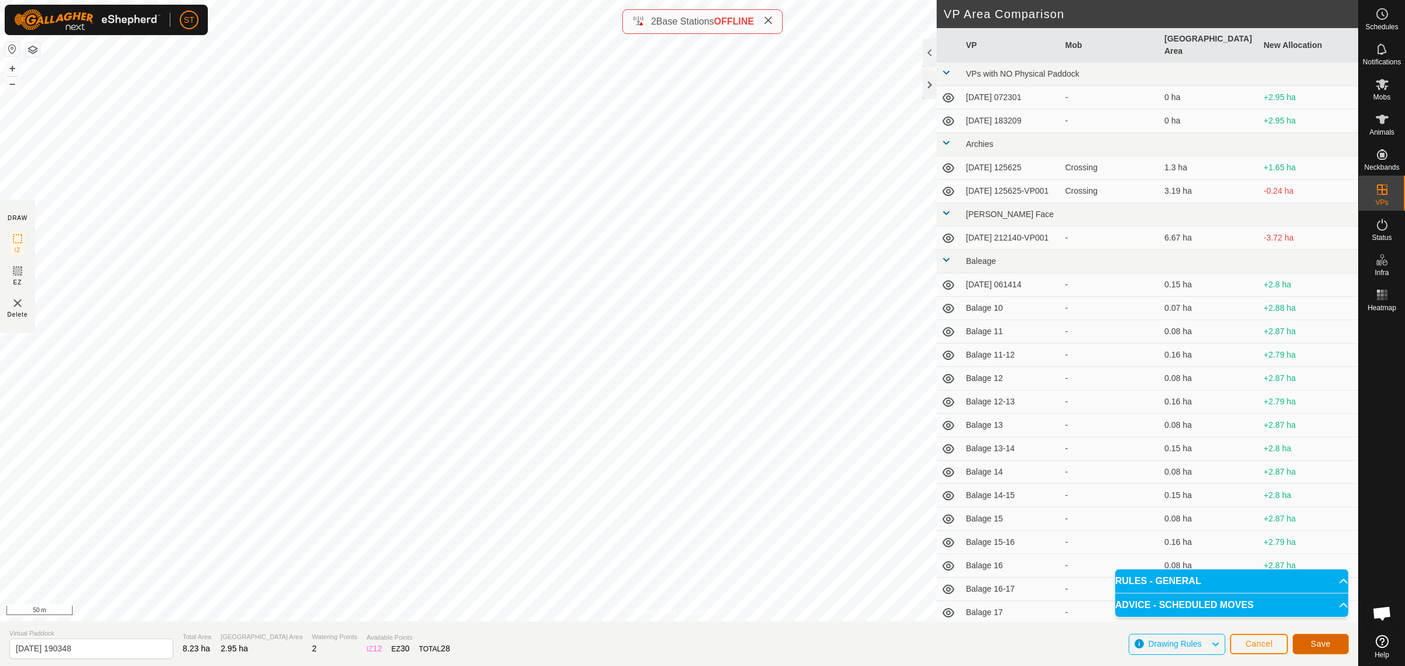
click at [1311, 642] on span "Save" at bounding box center [1321, 643] width 20 height 9
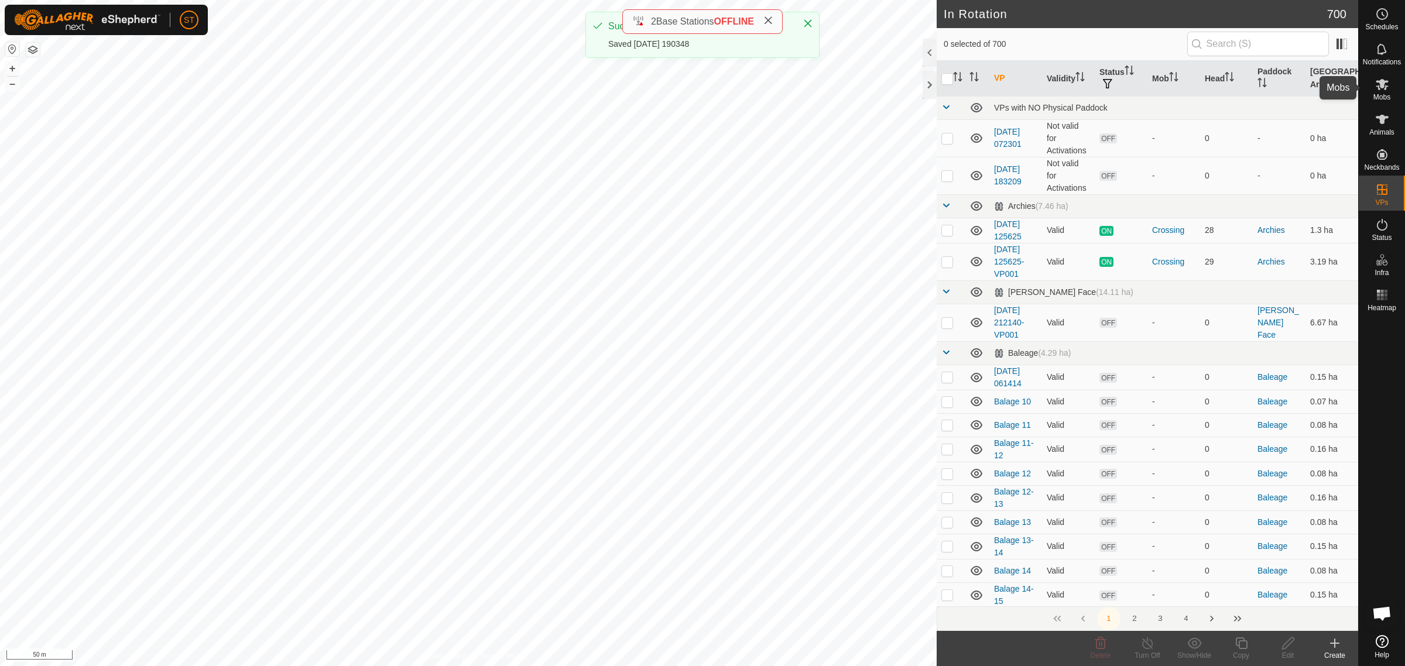
click at [1382, 86] on icon at bounding box center [1382, 84] width 13 height 11
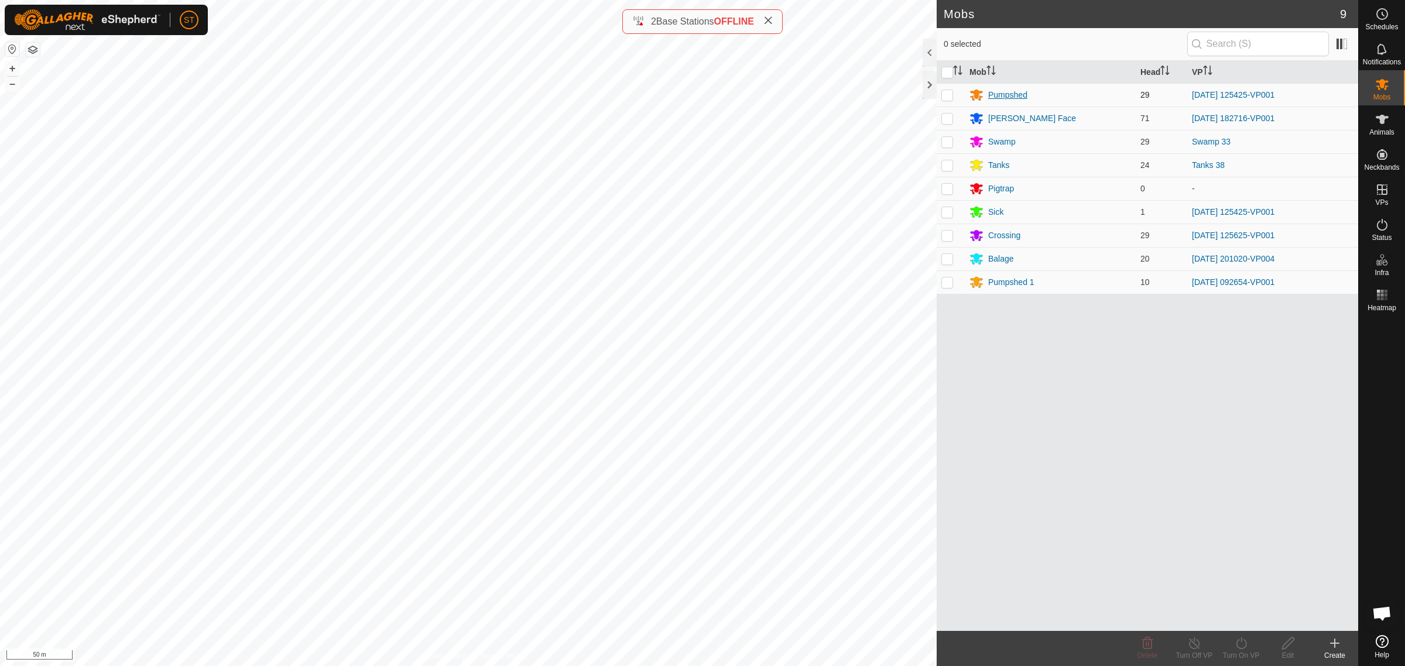
click at [1005, 94] on div "Pumpshed" at bounding box center [1007, 95] width 39 height 12
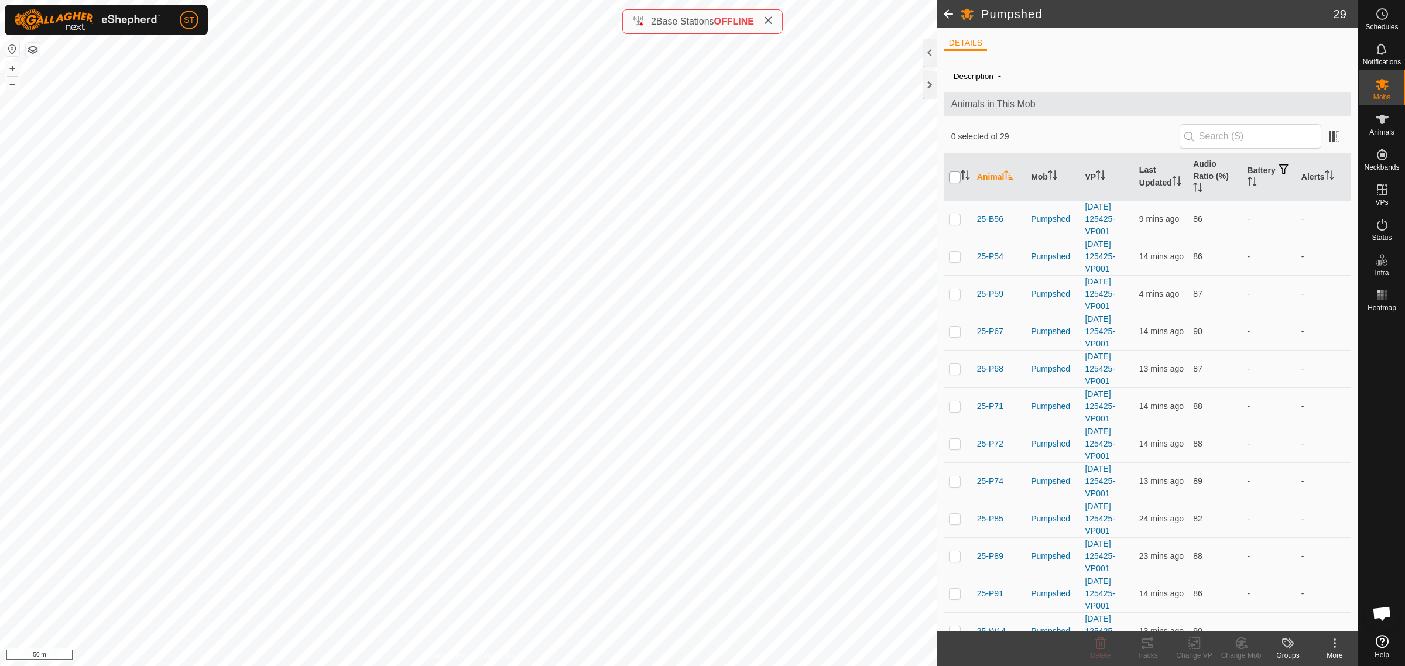
click at [950, 177] on input "checkbox" at bounding box center [955, 178] width 12 height 12
checkbox input "true"
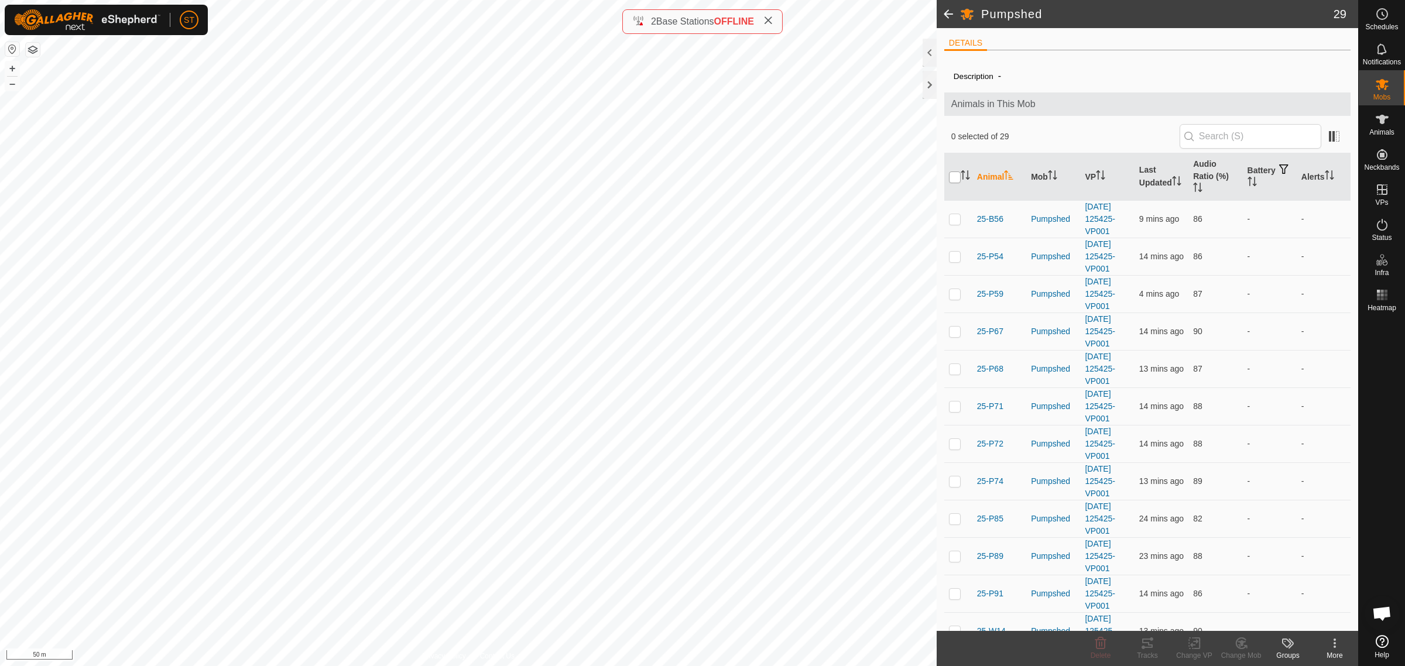
checkbox input "true"
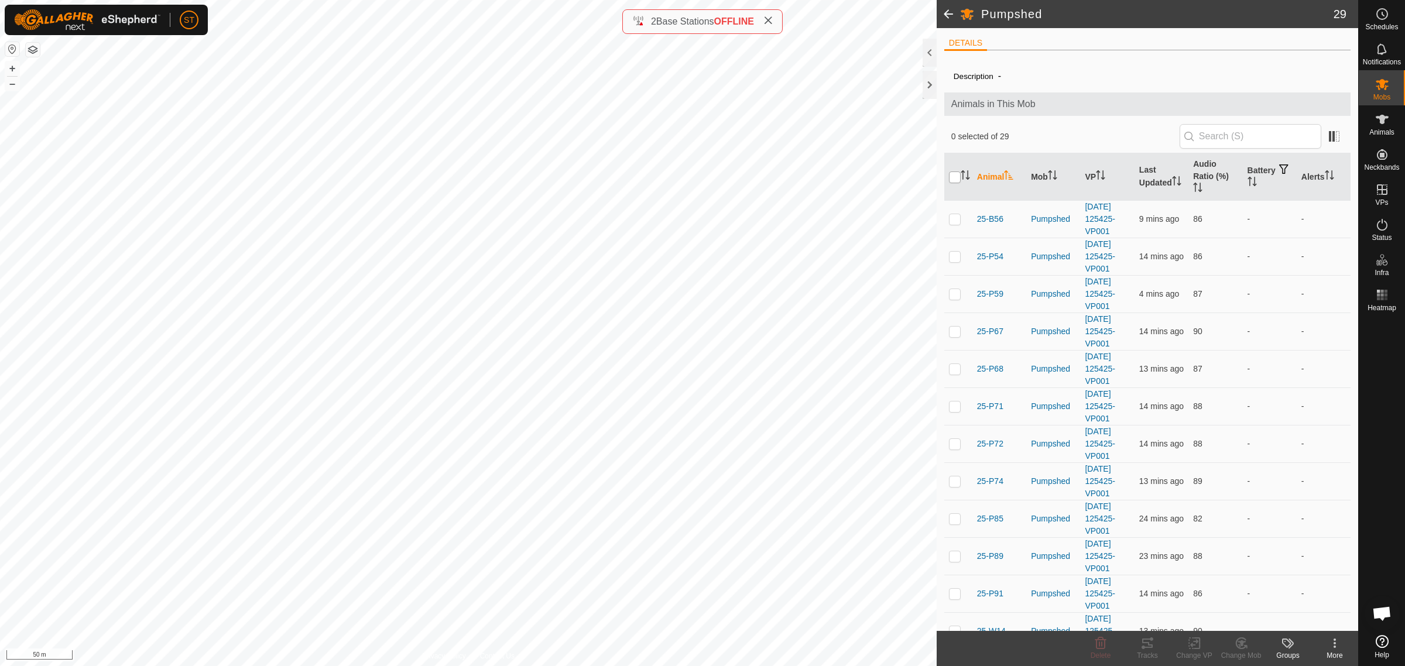
checkbox input "true"
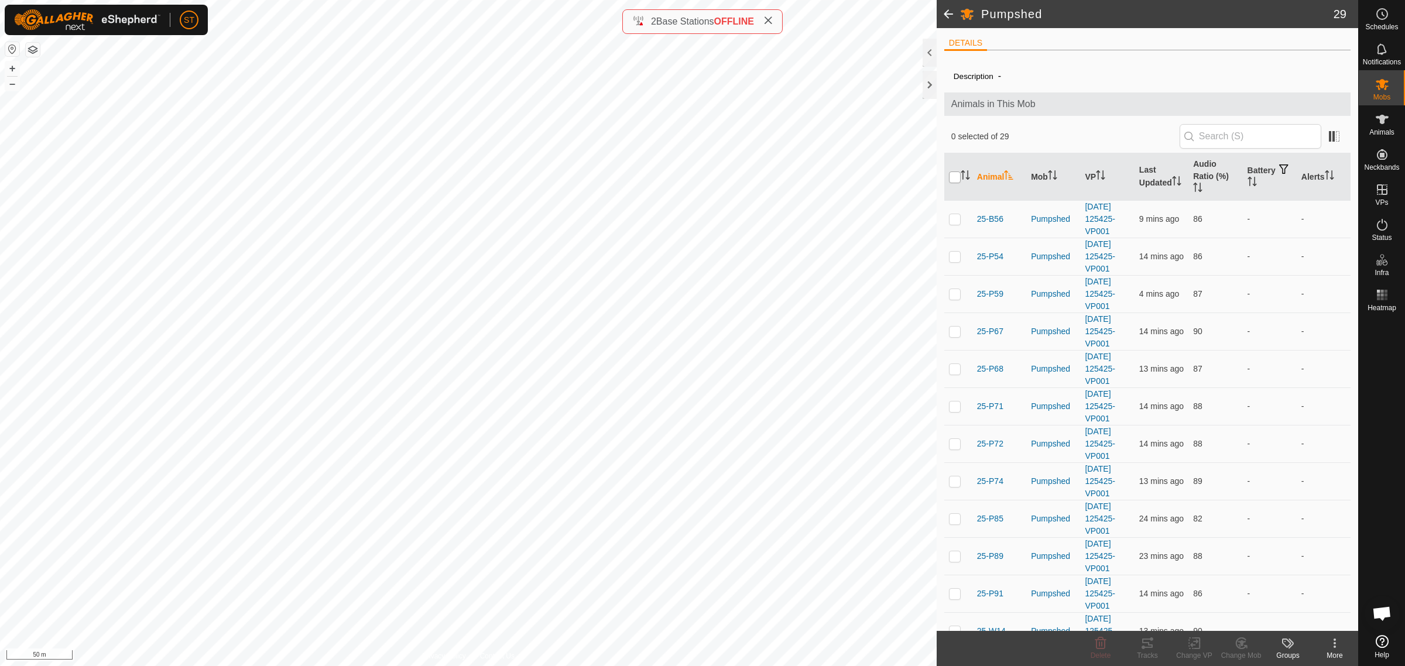
checkbox input "true"
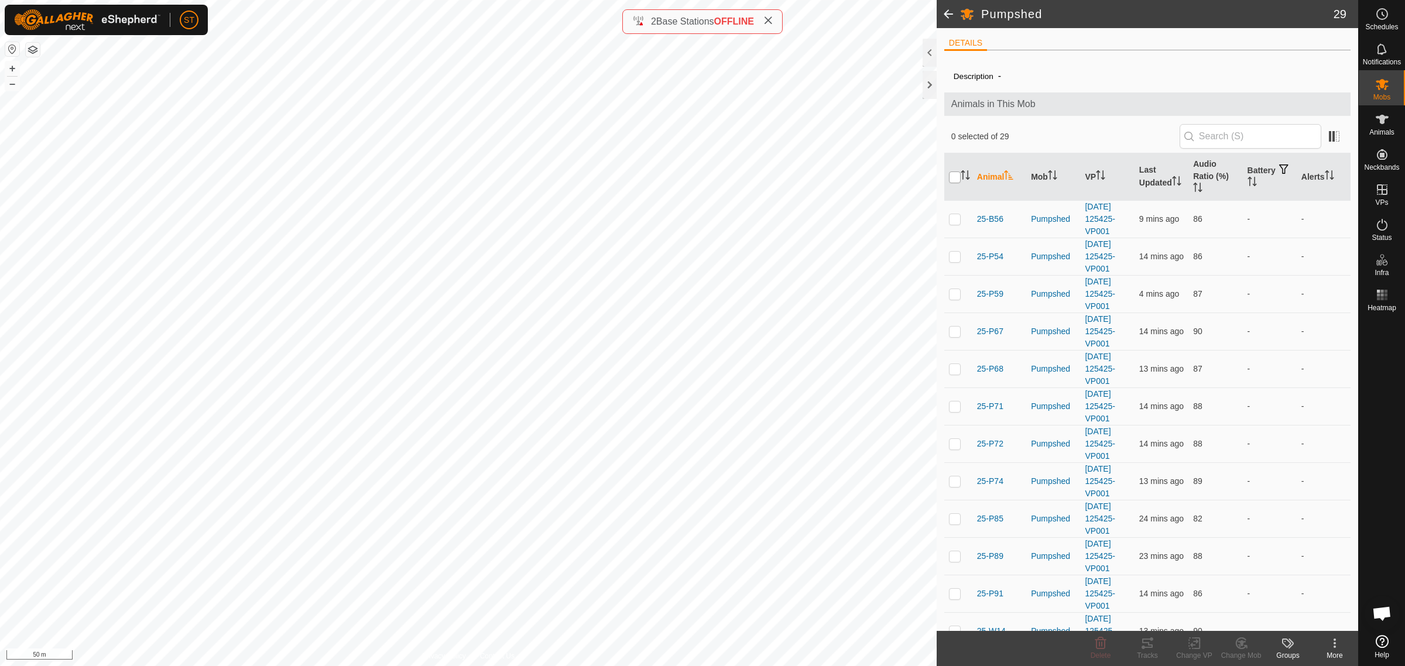
checkbox input "true"
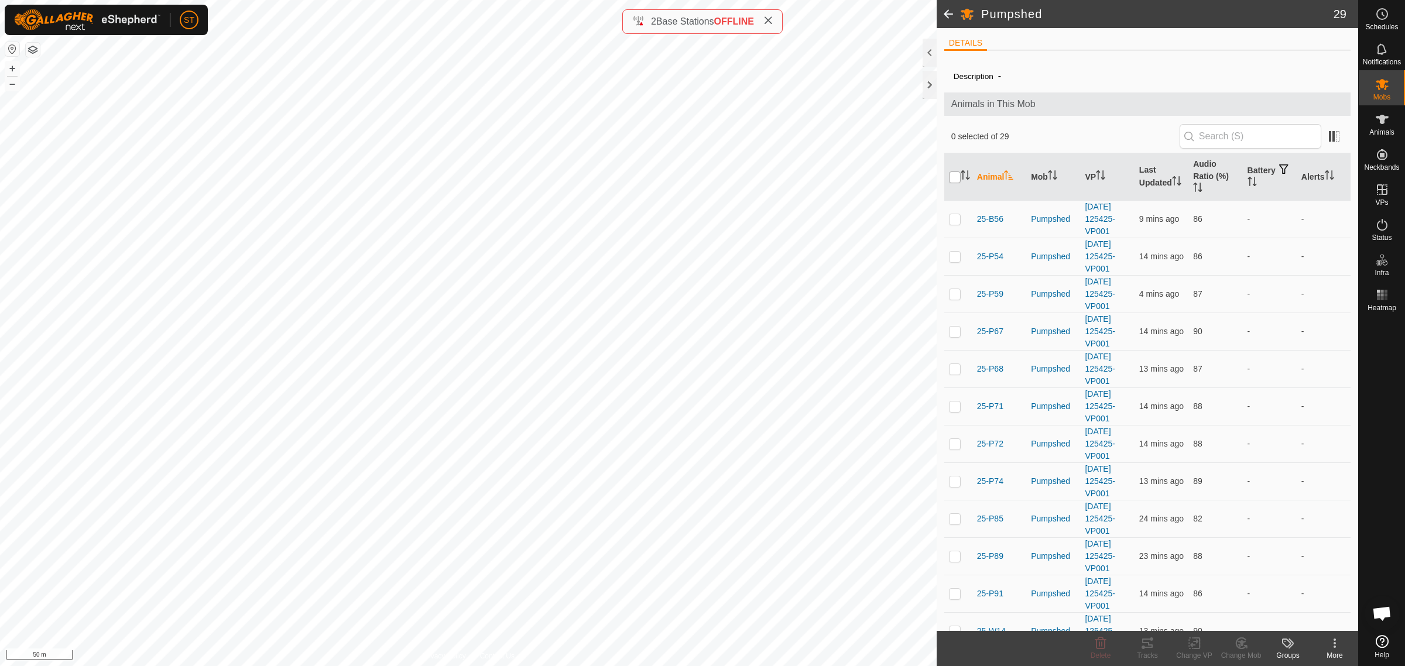
checkbox input "true"
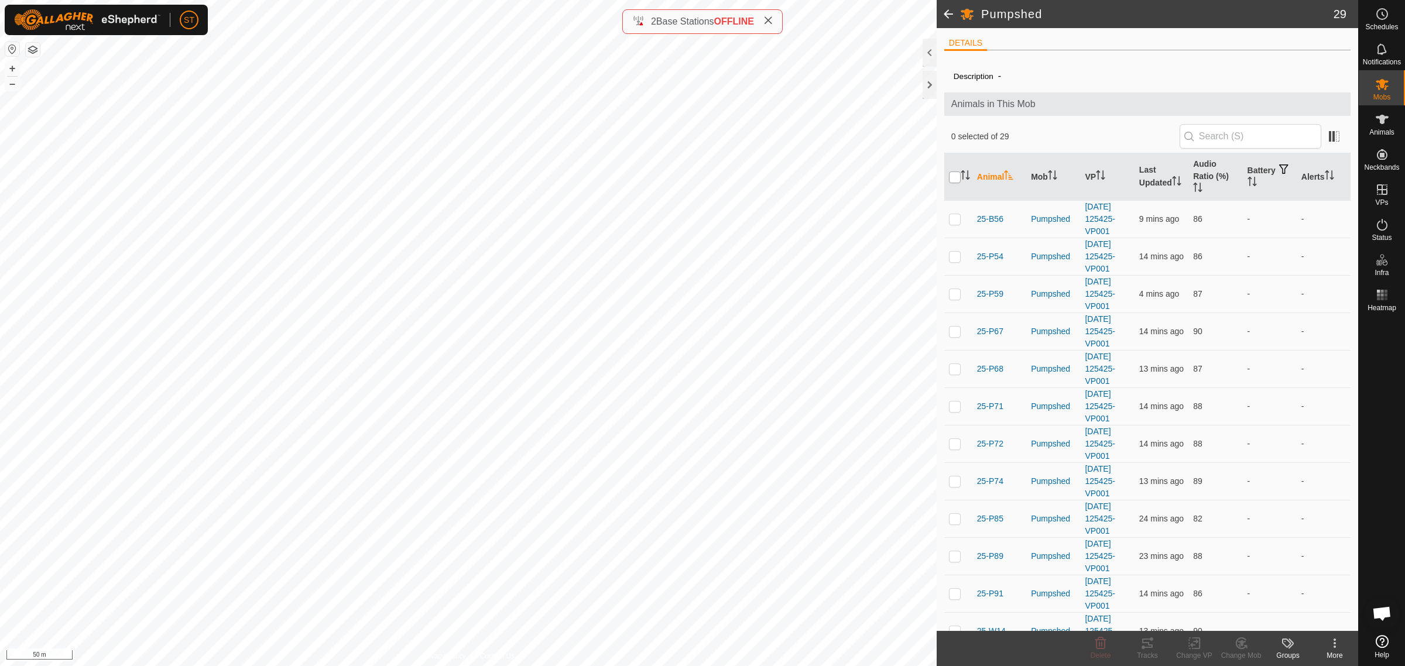
checkbox input "true"
click at [1193, 647] on icon at bounding box center [1194, 643] width 15 height 14
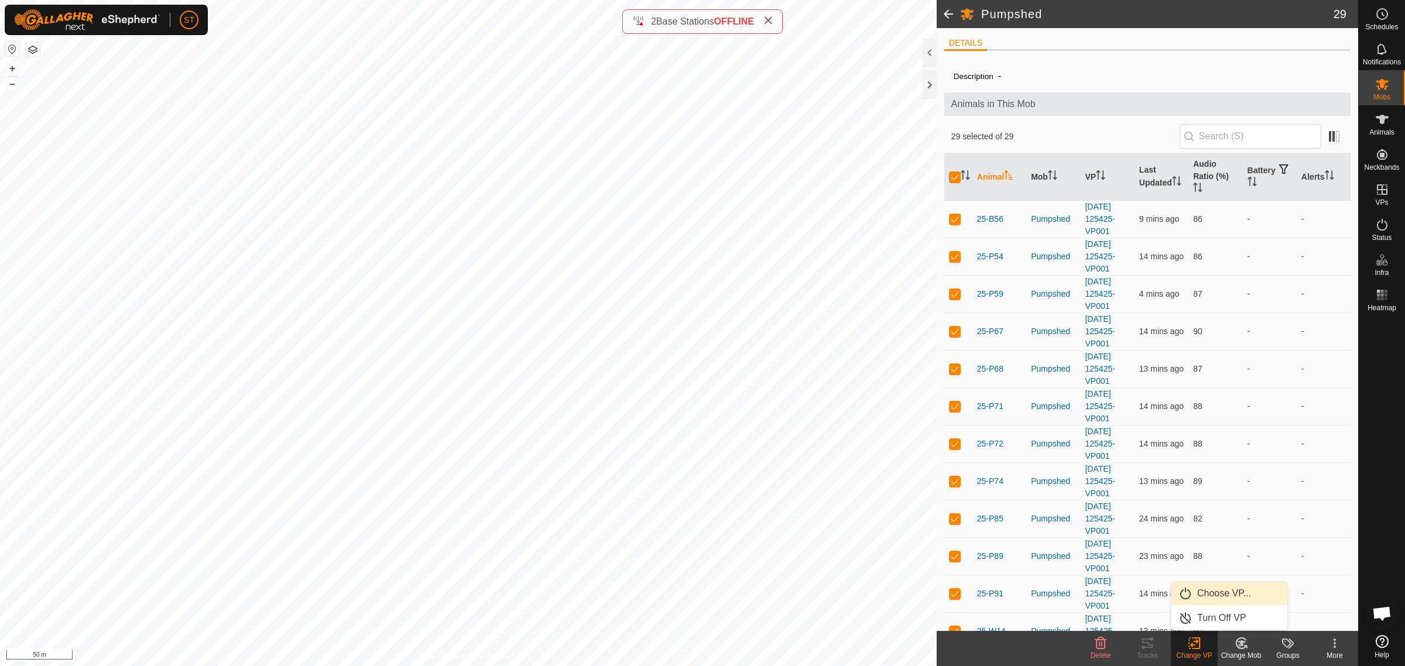
click at [1218, 593] on link "Choose VP..." at bounding box center [1229, 593] width 116 height 23
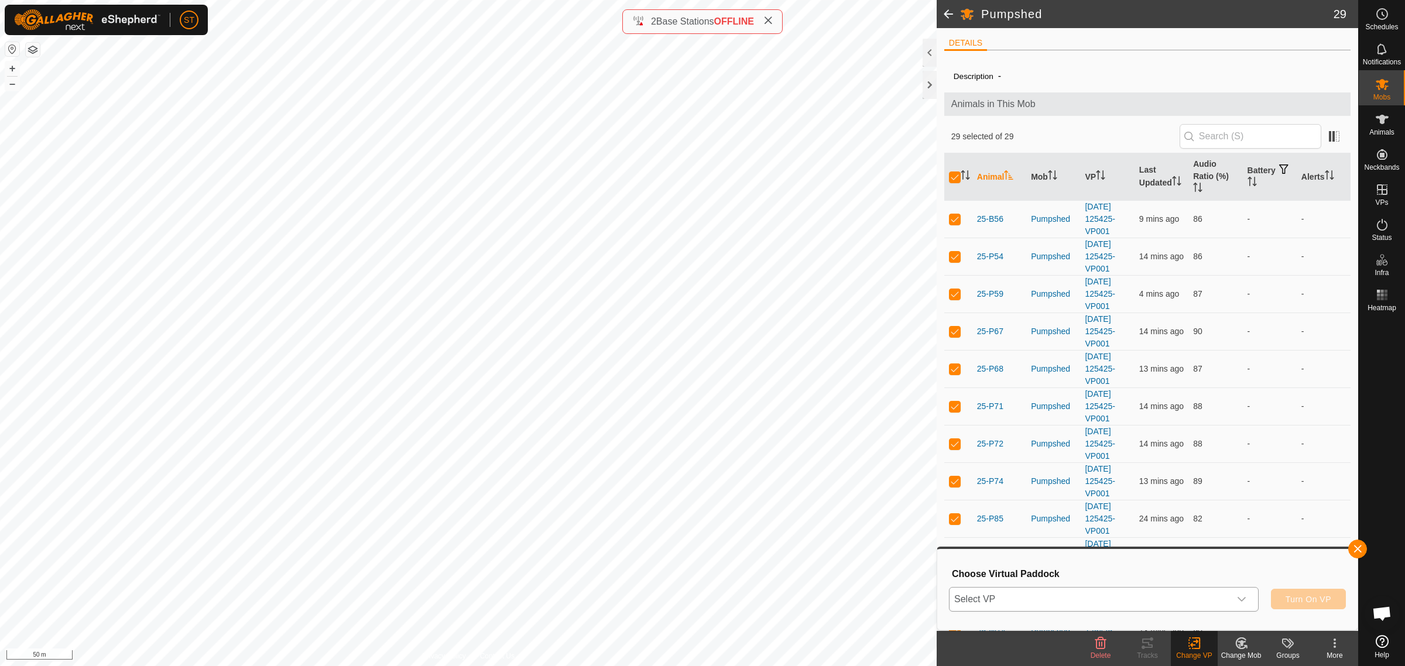
click at [1242, 600] on icon "dropdown trigger" at bounding box center [1242, 599] width 8 height 5
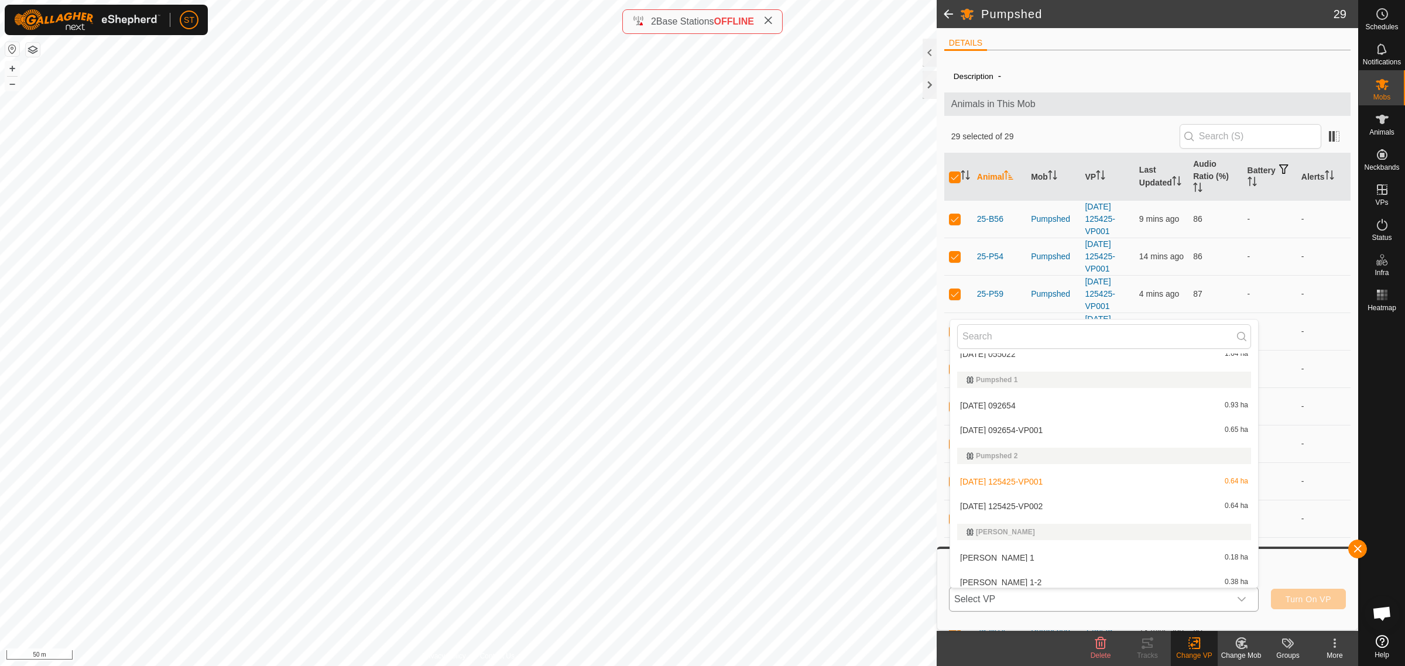
scroll to position [10225, 0]
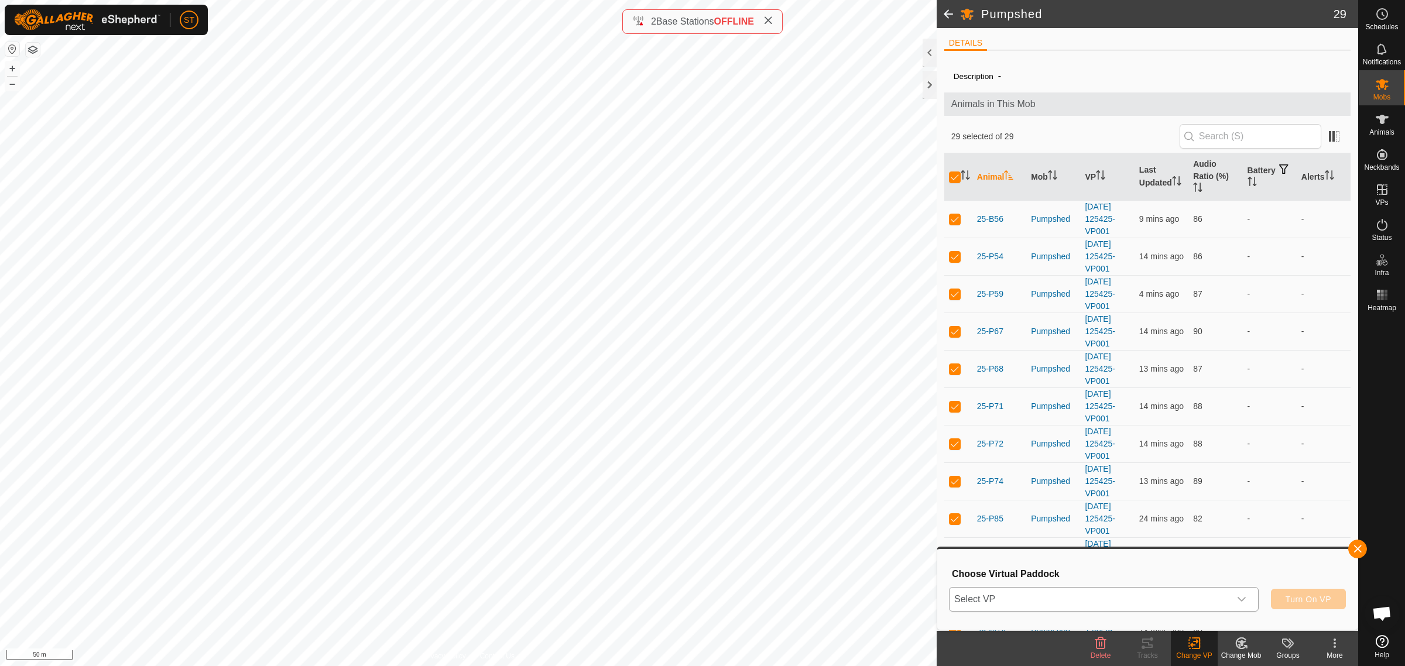
click at [1241, 601] on icon "dropdown trigger" at bounding box center [1242, 599] width 8 height 5
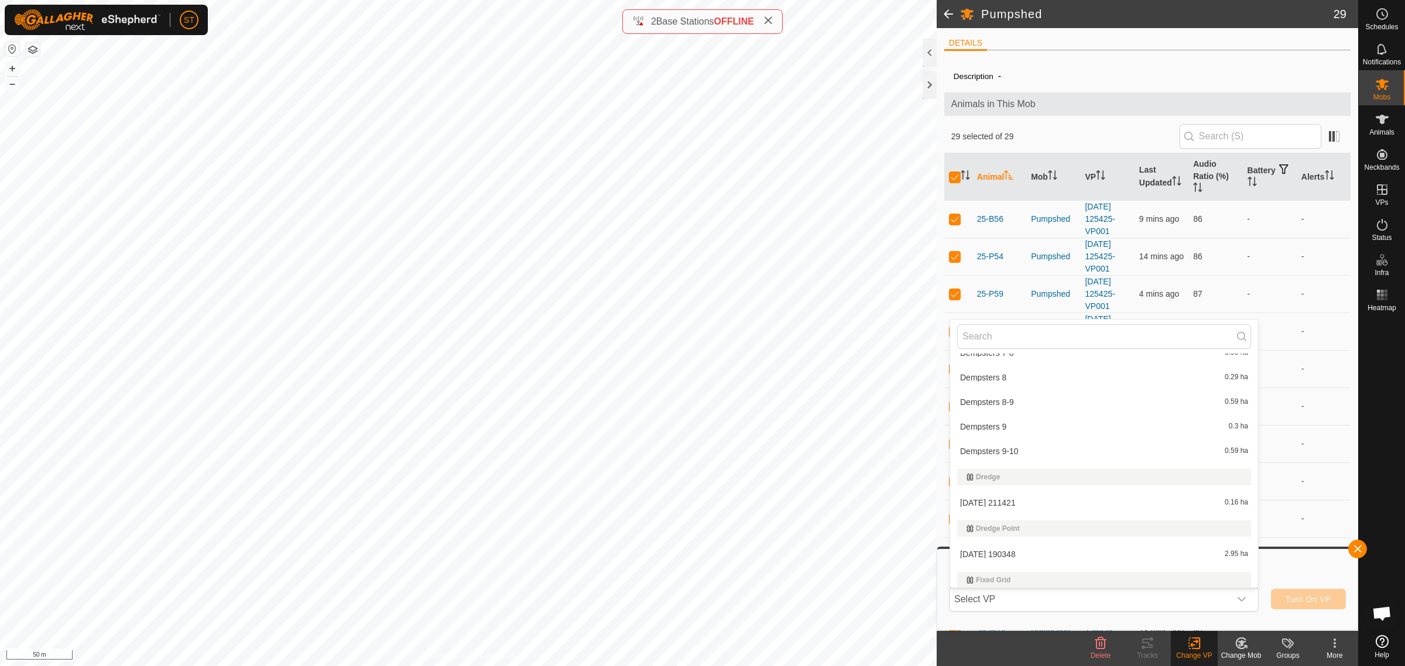
scroll to position [5635, 0]
click at [1015, 506] on li "[DATE] 190348 2.95 ha" at bounding box center [1104, 512] width 308 height 23
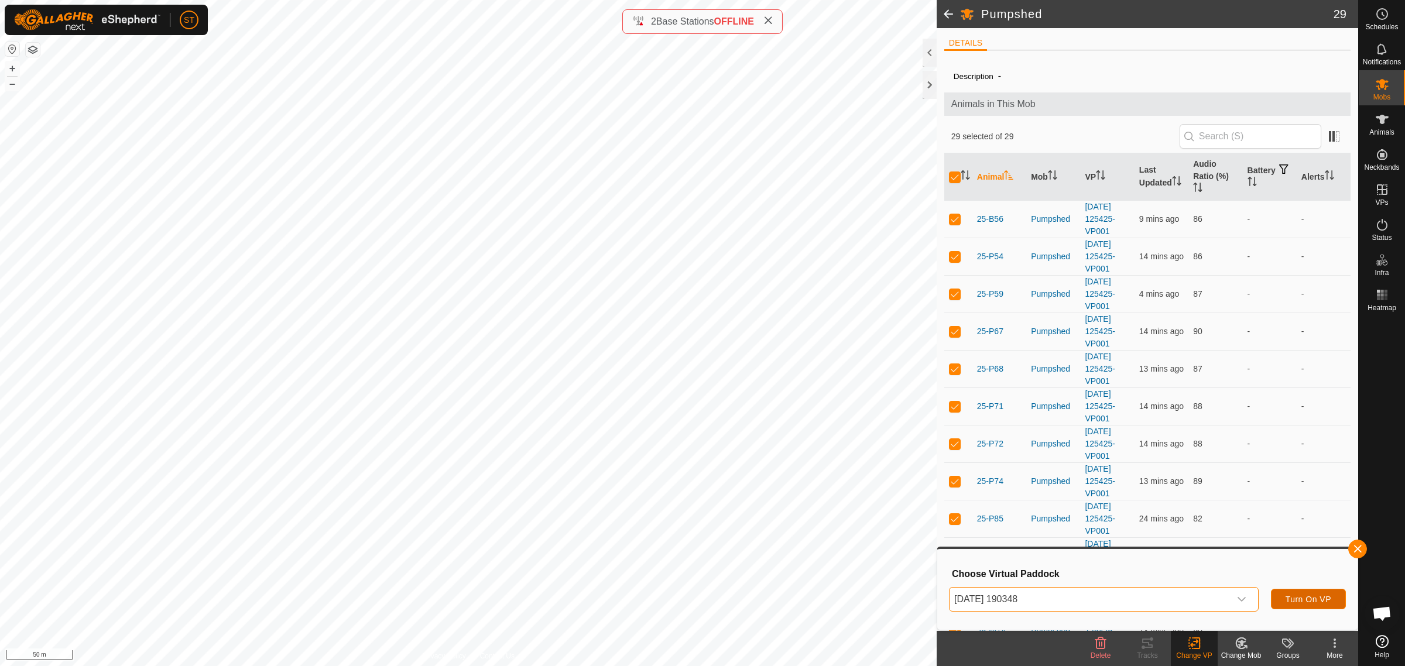
click at [1303, 600] on span "Turn On VP" at bounding box center [1309, 599] width 46 height 9
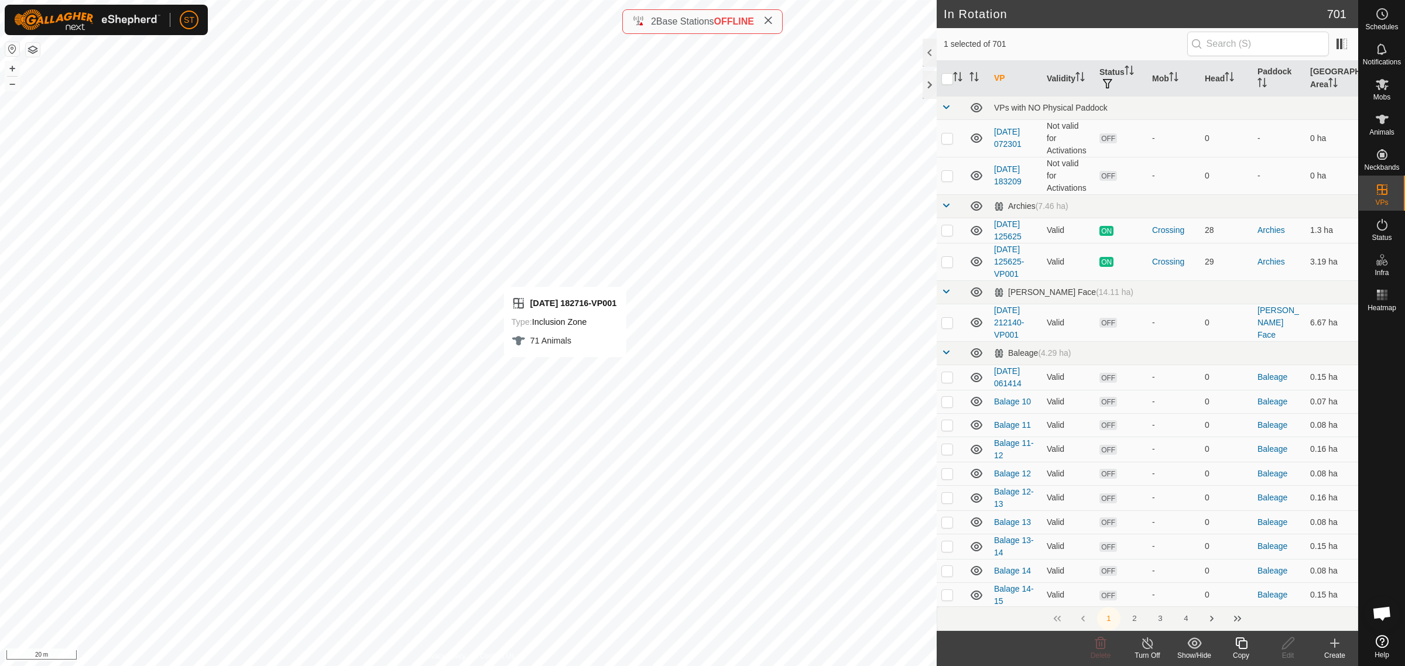
click at [1236, 646] on icon at bounding box center [1241, 644] width 12 height 12
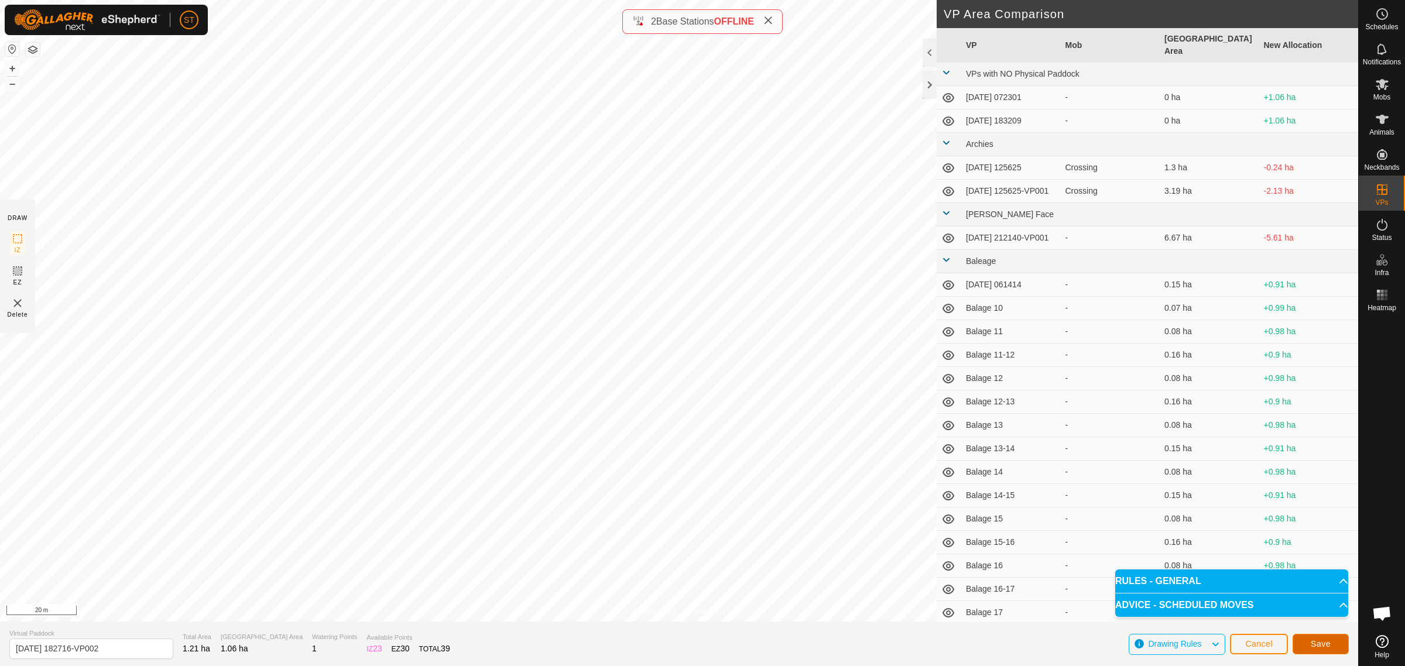
click at [1308, 642] on button "Save" at bounding box center [1321, 644] width 56 height 20
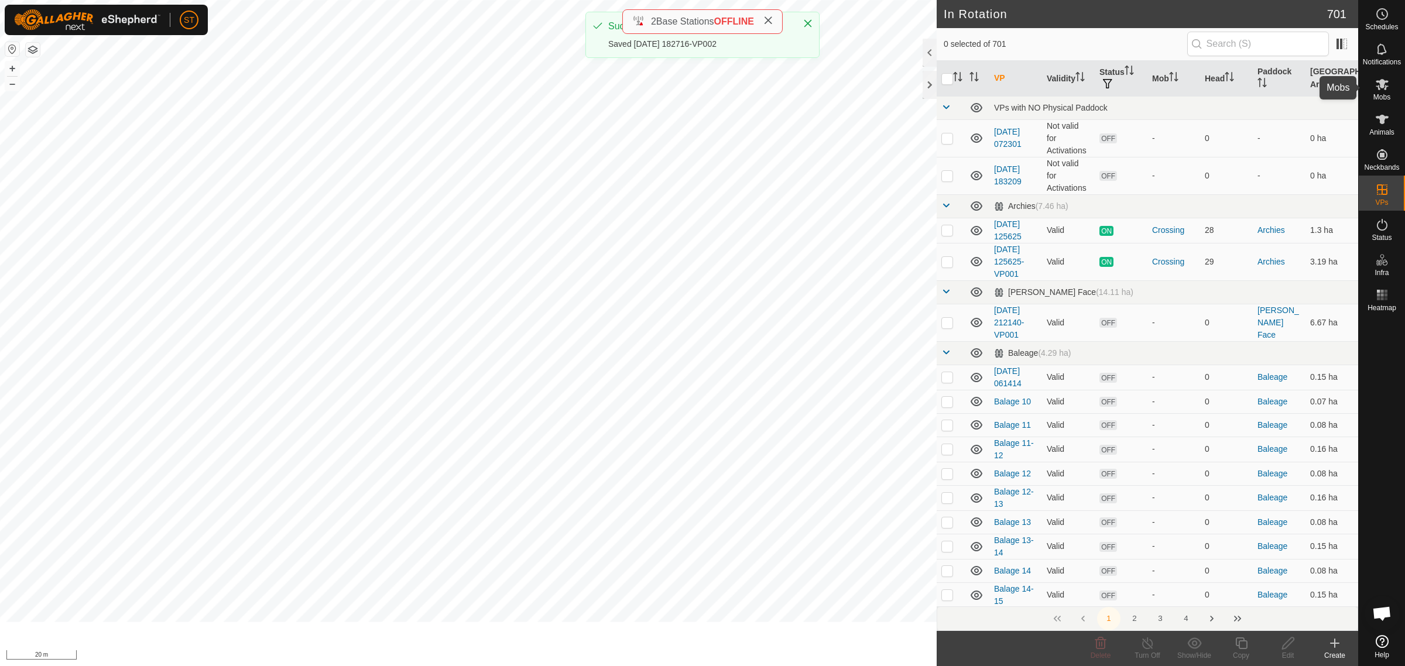
click at [1383, 85] on icon at bounding box center [1382, 84] width 13 height 11
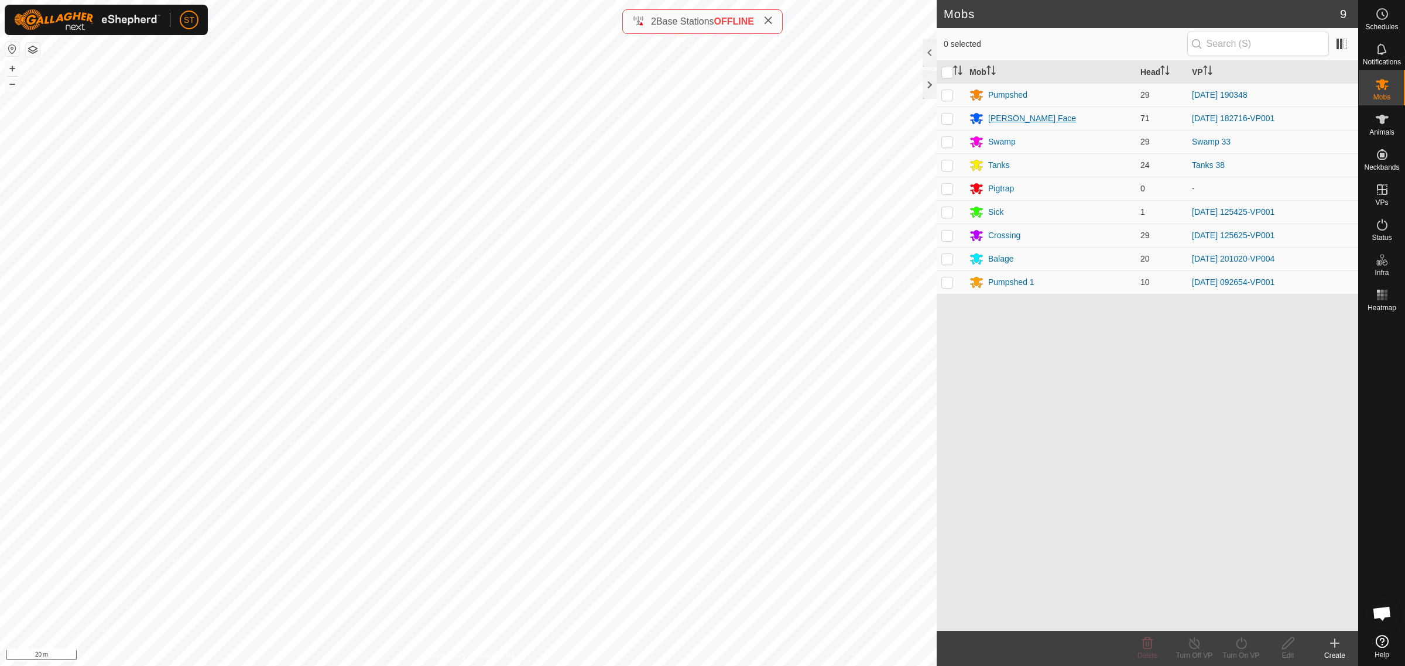
click at [1016, 119] on div "[PERSON_NAME] Face" at bounding box center [1032, 118] width 88 height 12
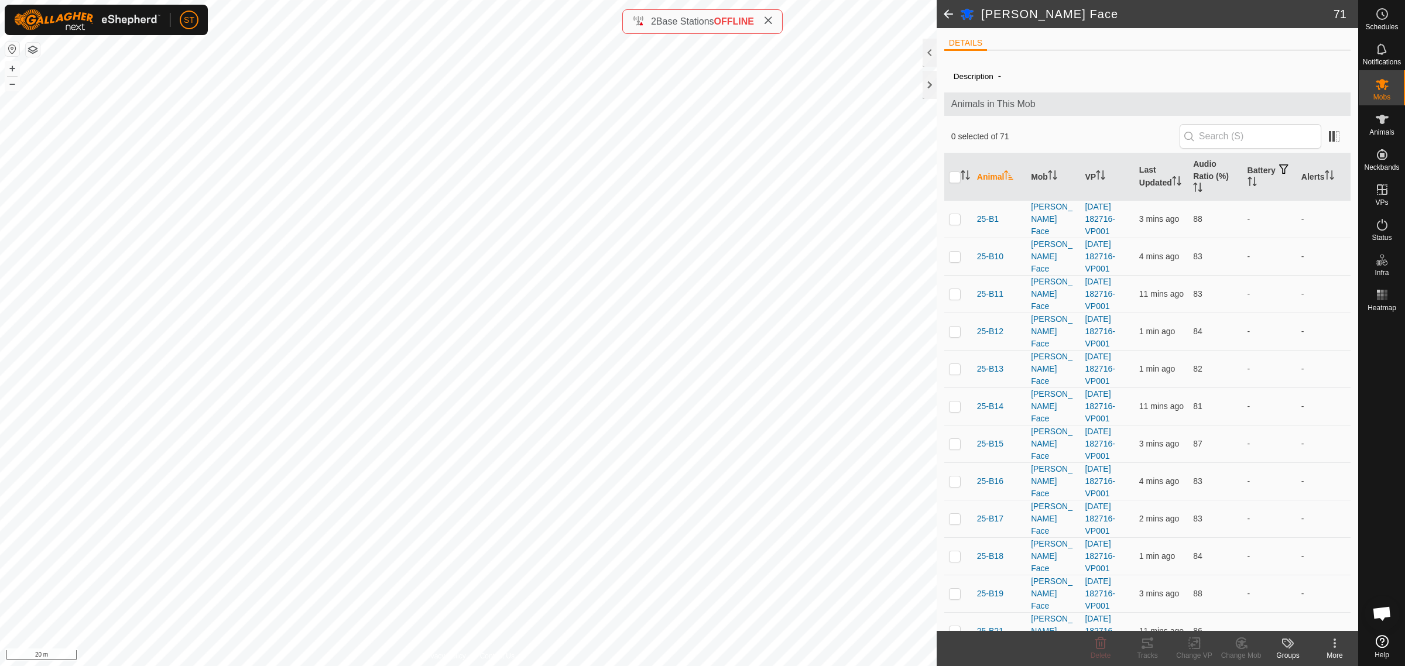
drag, startPoint x: 955, startPoint y: 177, endPoint x: 1014, endPoint y: 184, distance: 59.0
click at [956, 177] on input "checkbox" at bounding box center [955, 178] width 12 height 12
checkbox input "true"
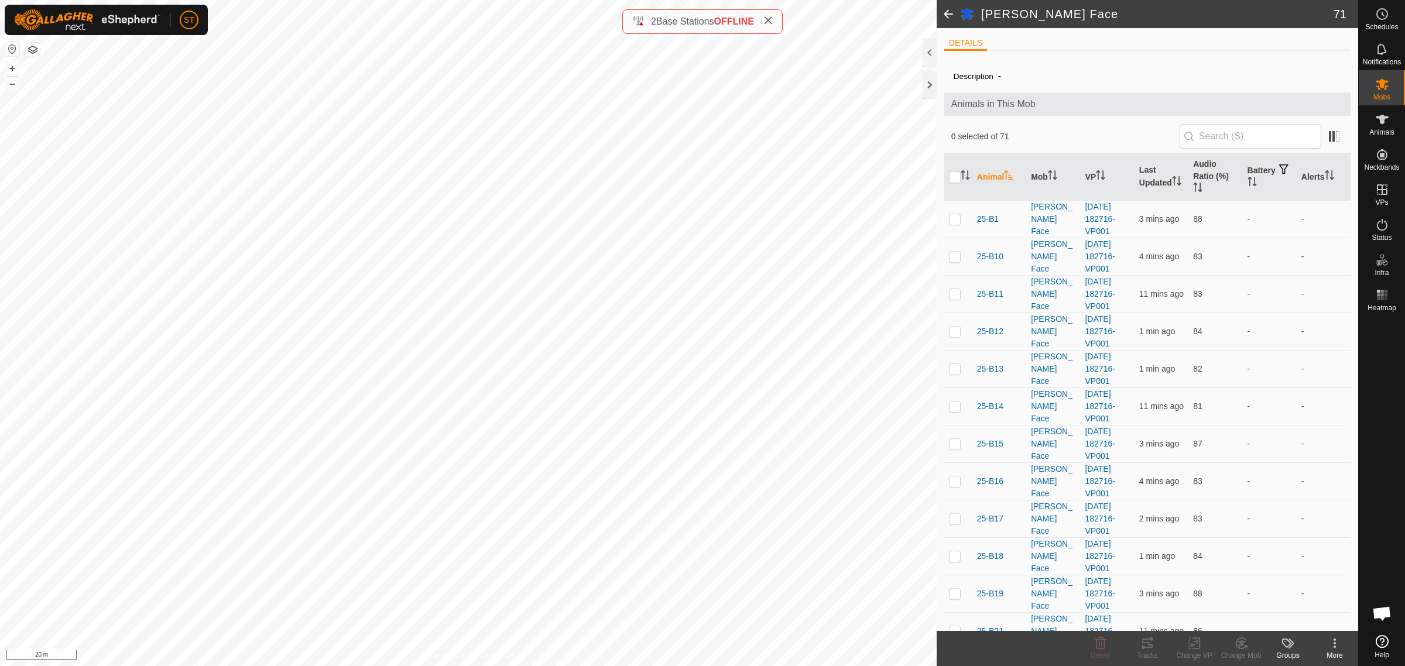
checkbox input "true"
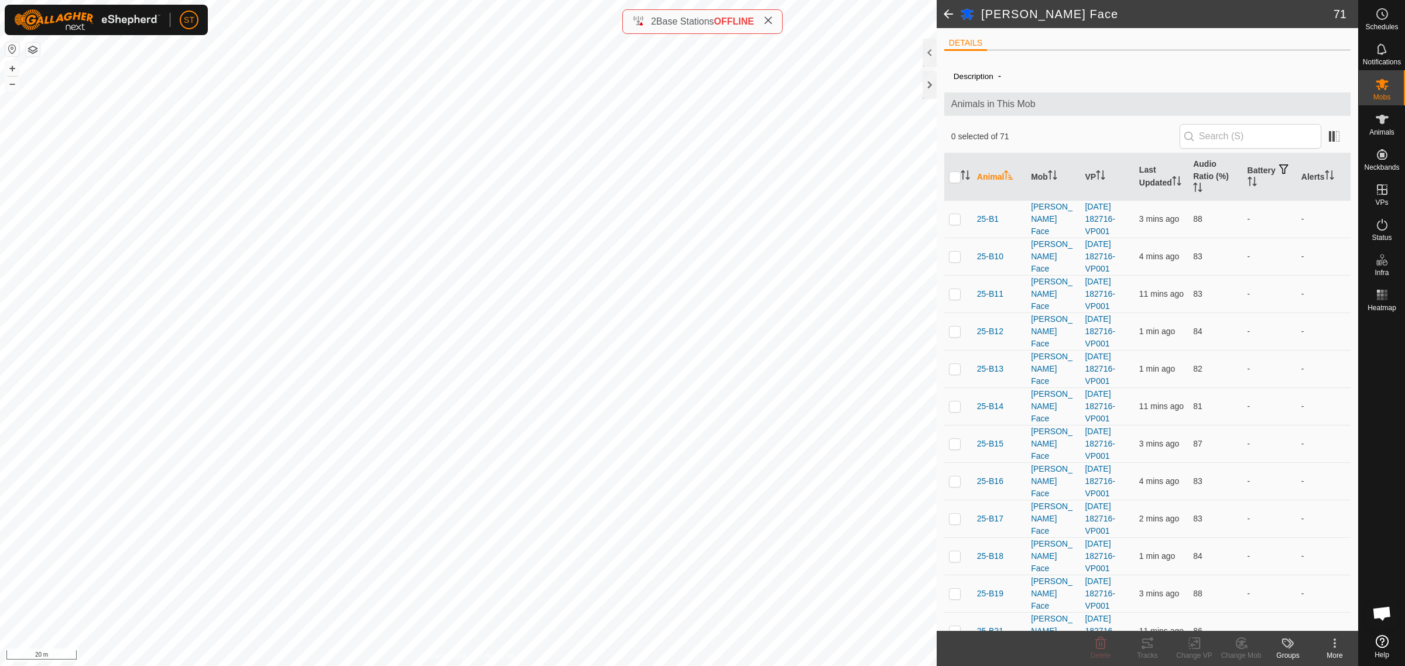
checkbox input "true"
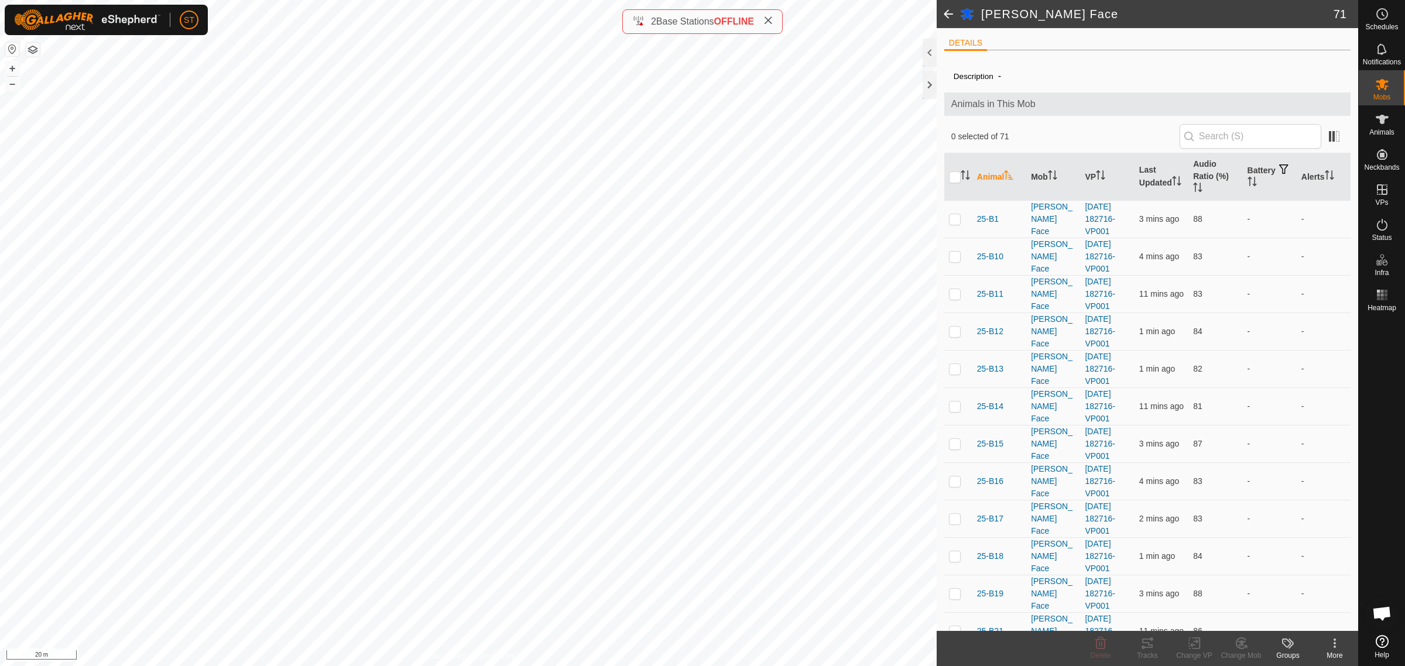
checkbox input "true"
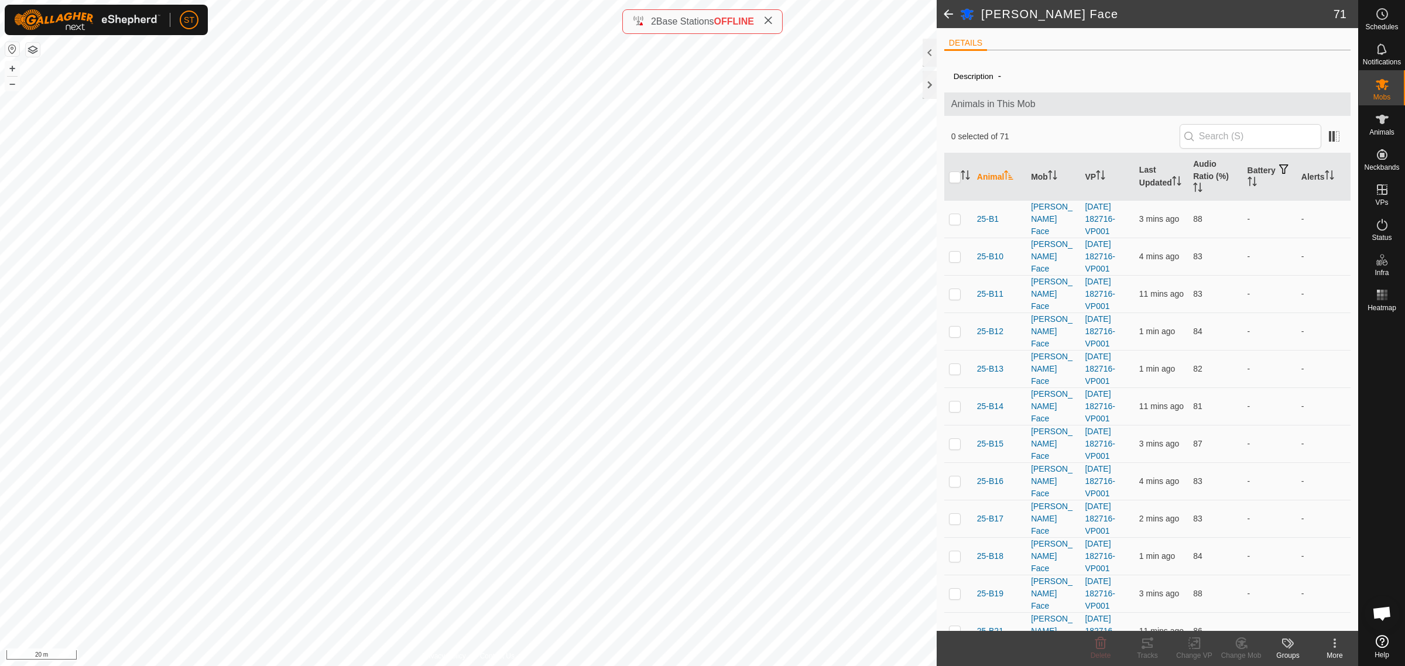
checkbox input "true"
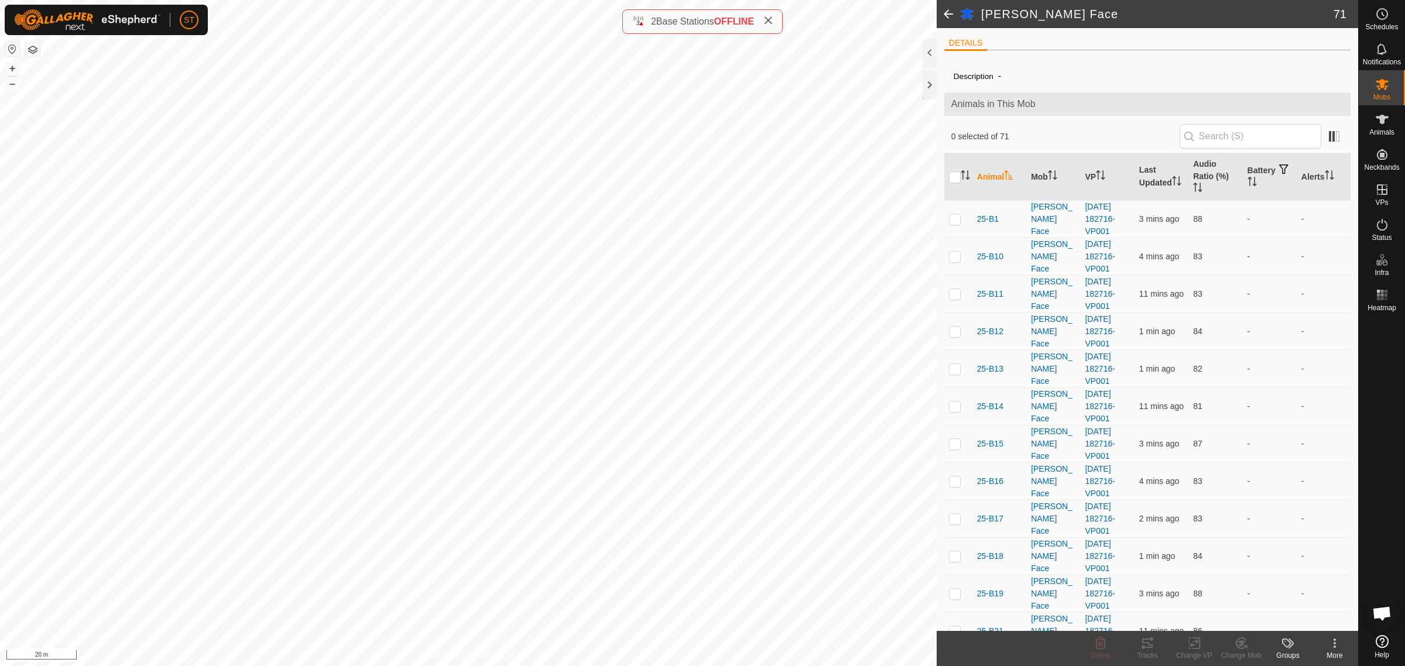
checkbox input "true"
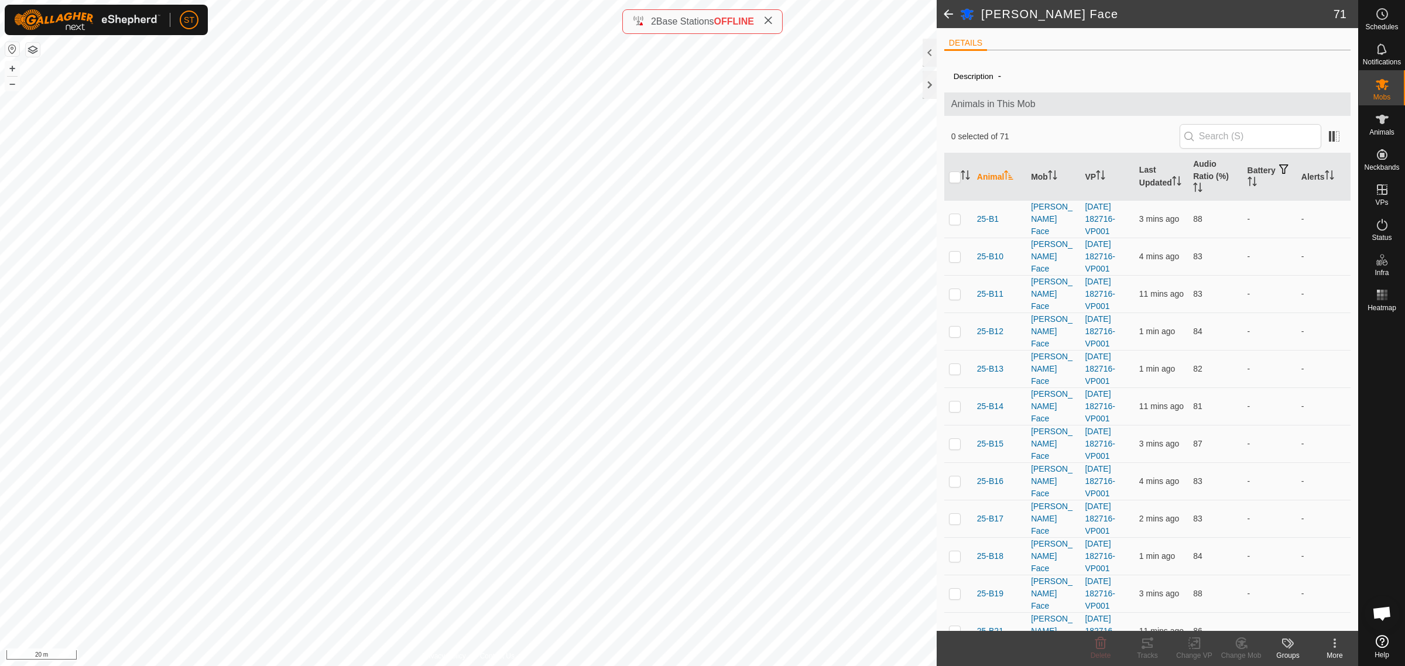
checkbox input "true"
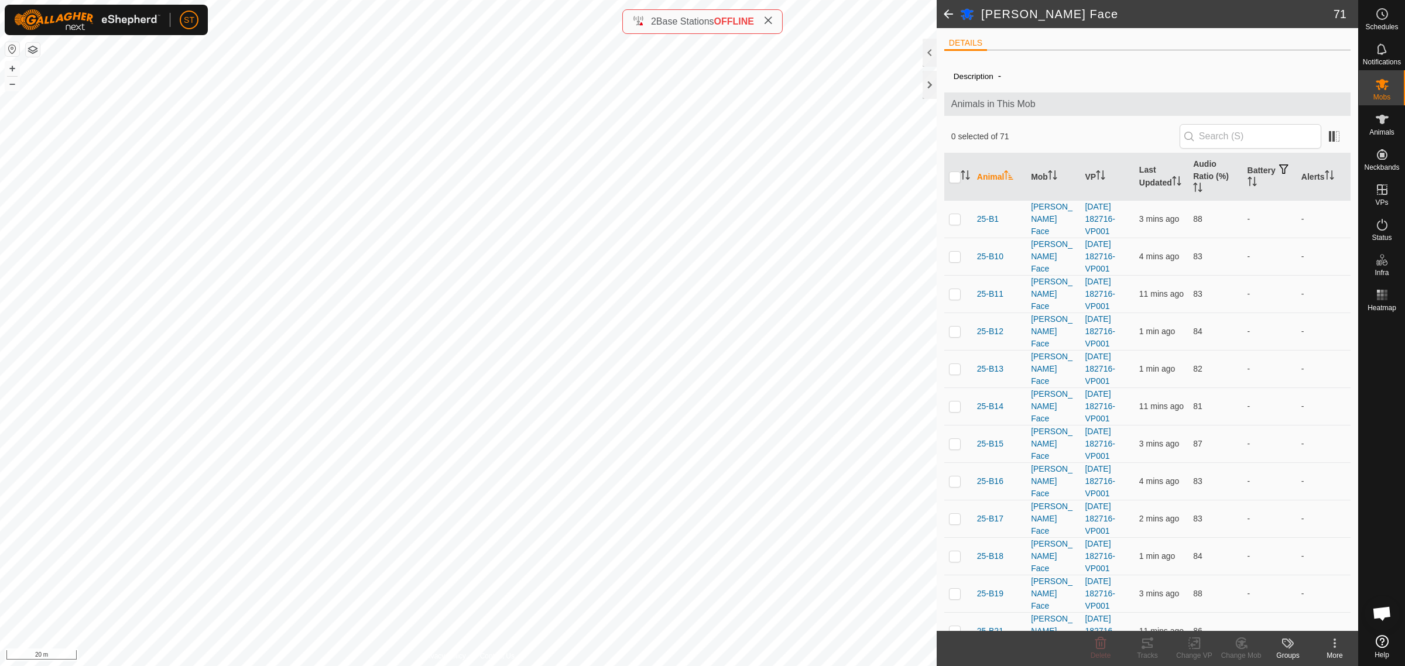
checkbox input "true"
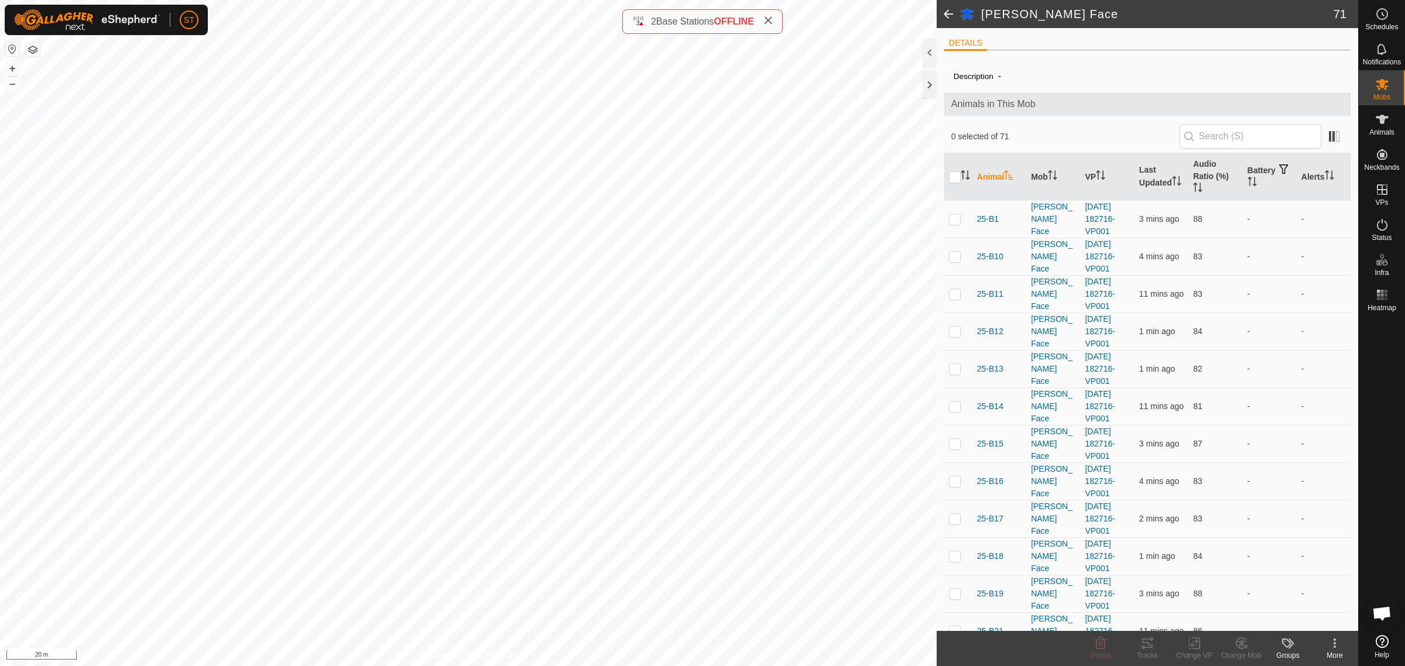
checkbox input "true"
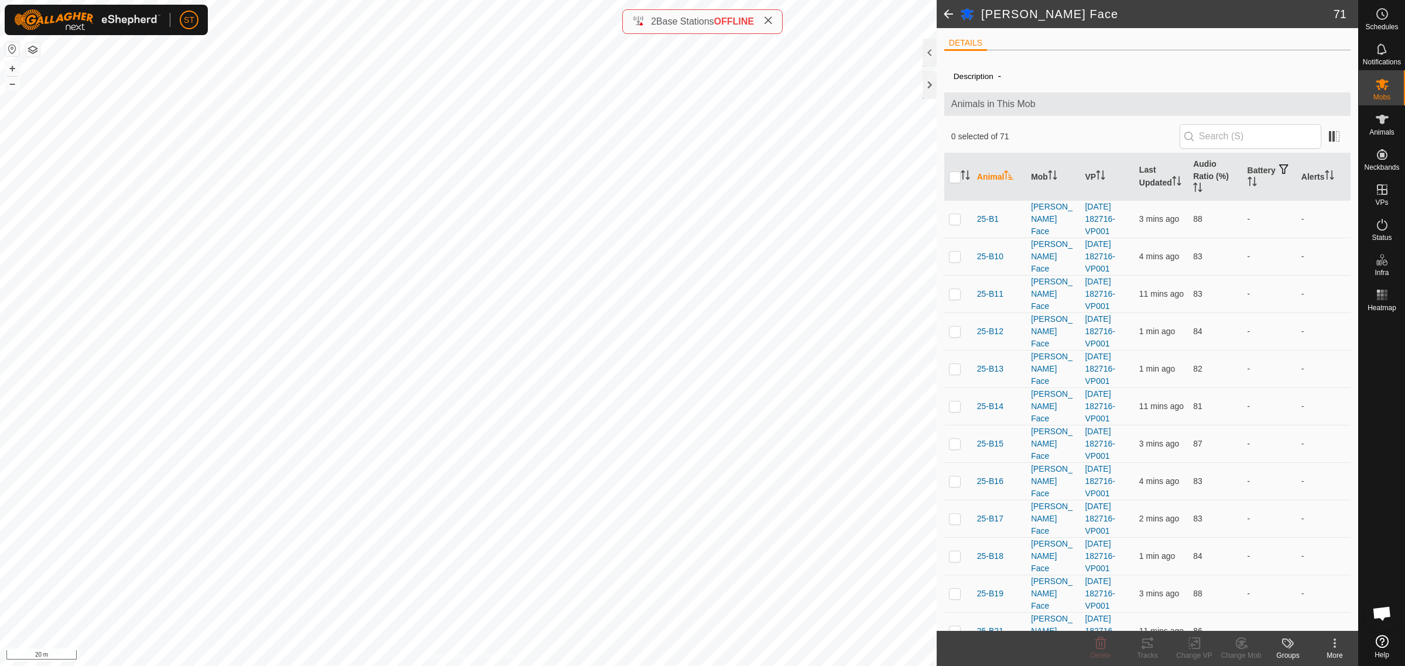
checkbox input "true"
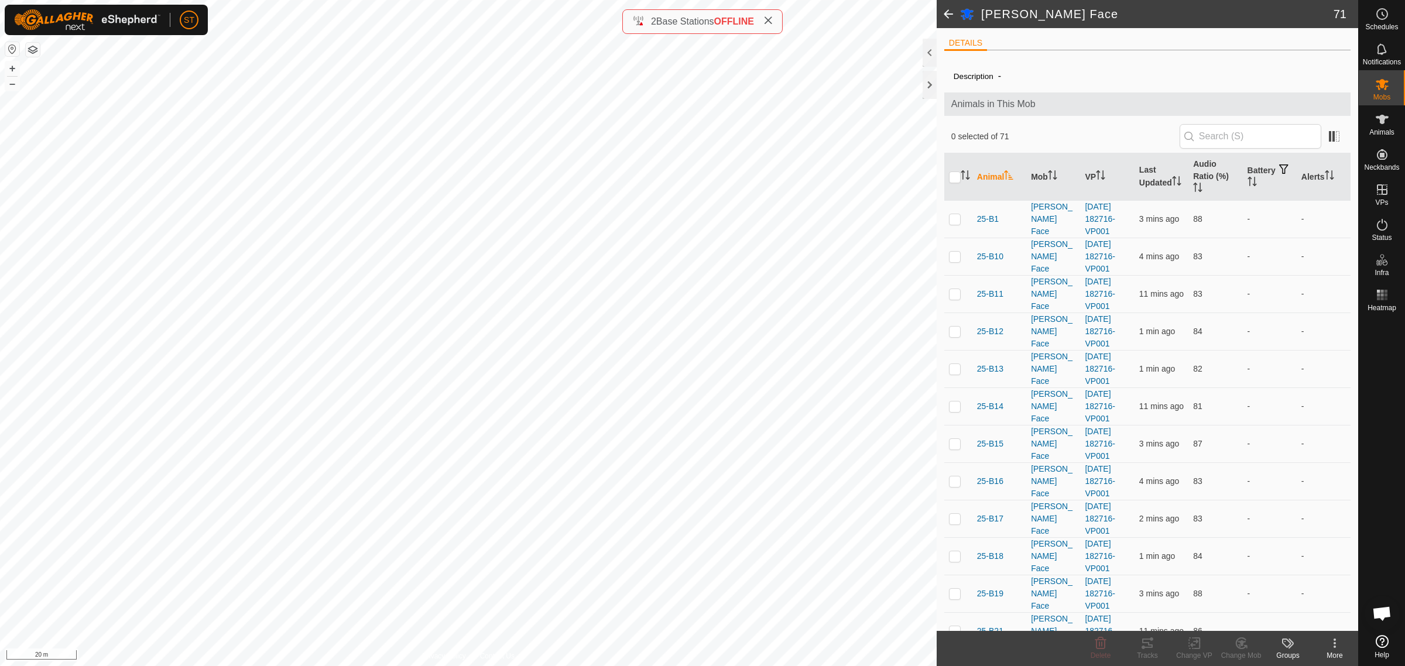
checkbox input "true"
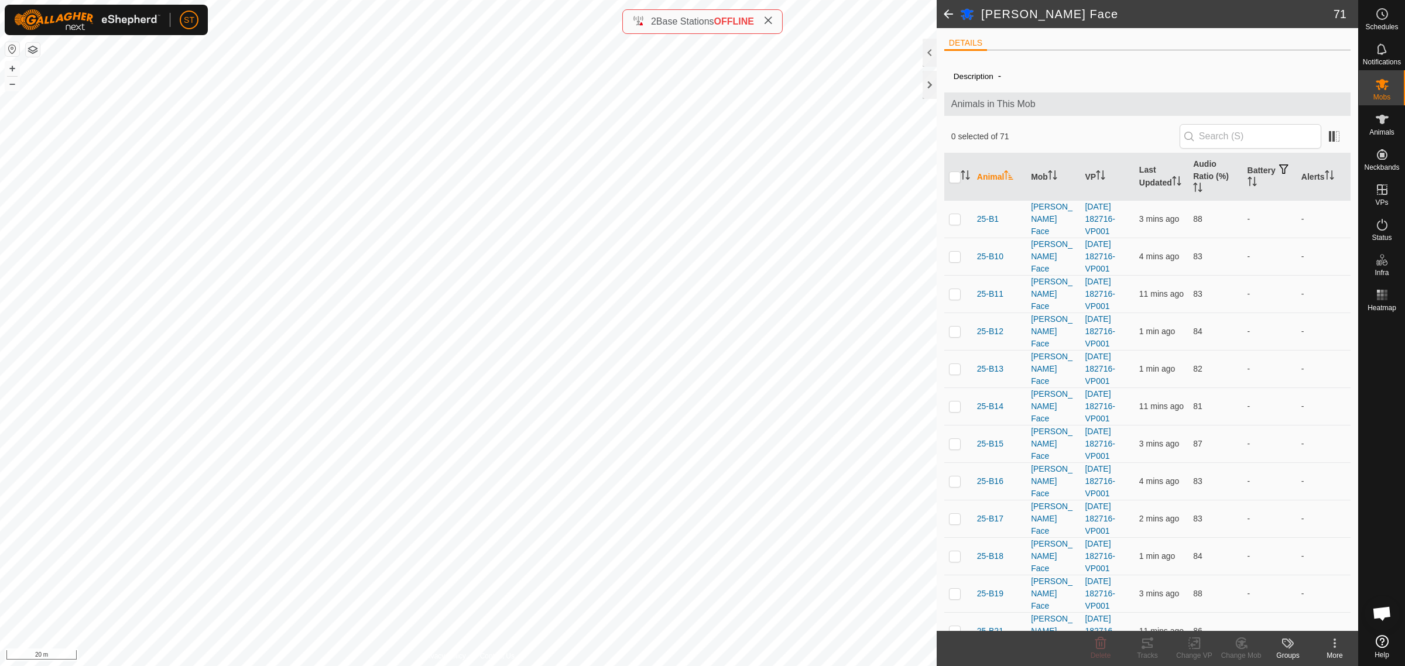
checkbox input "true"
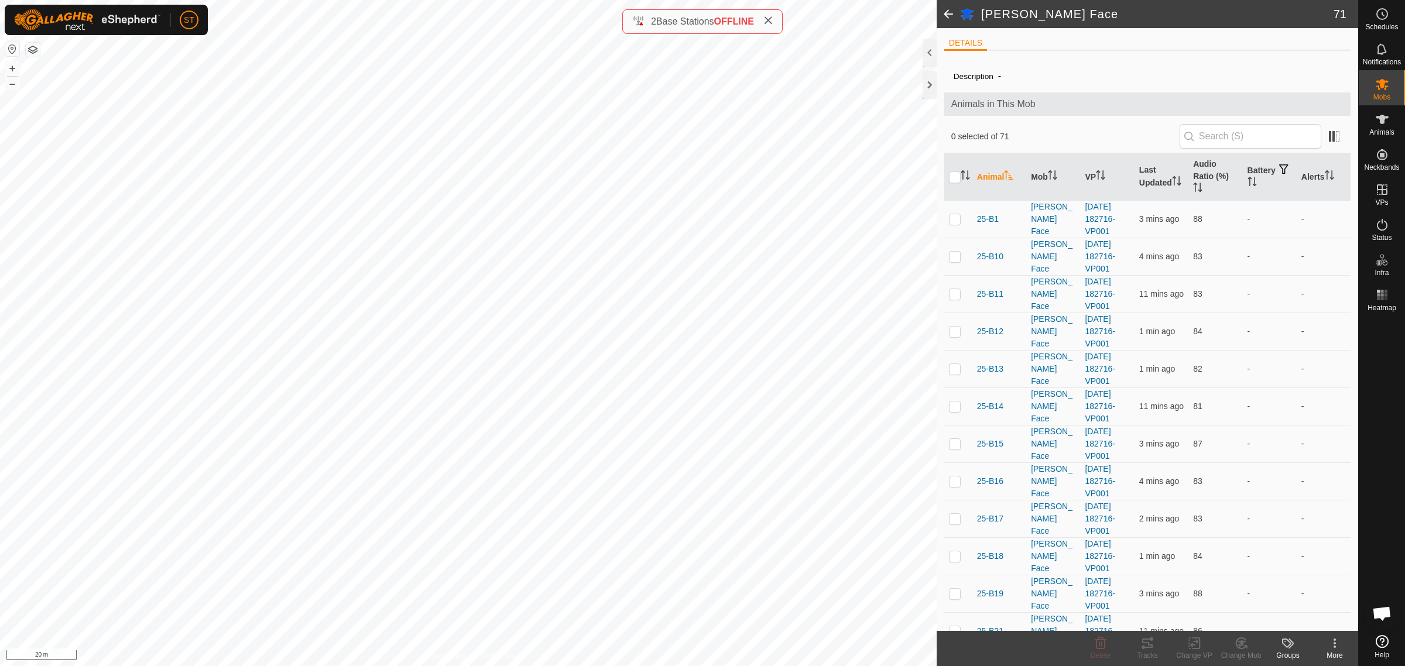
checkbox input "true"
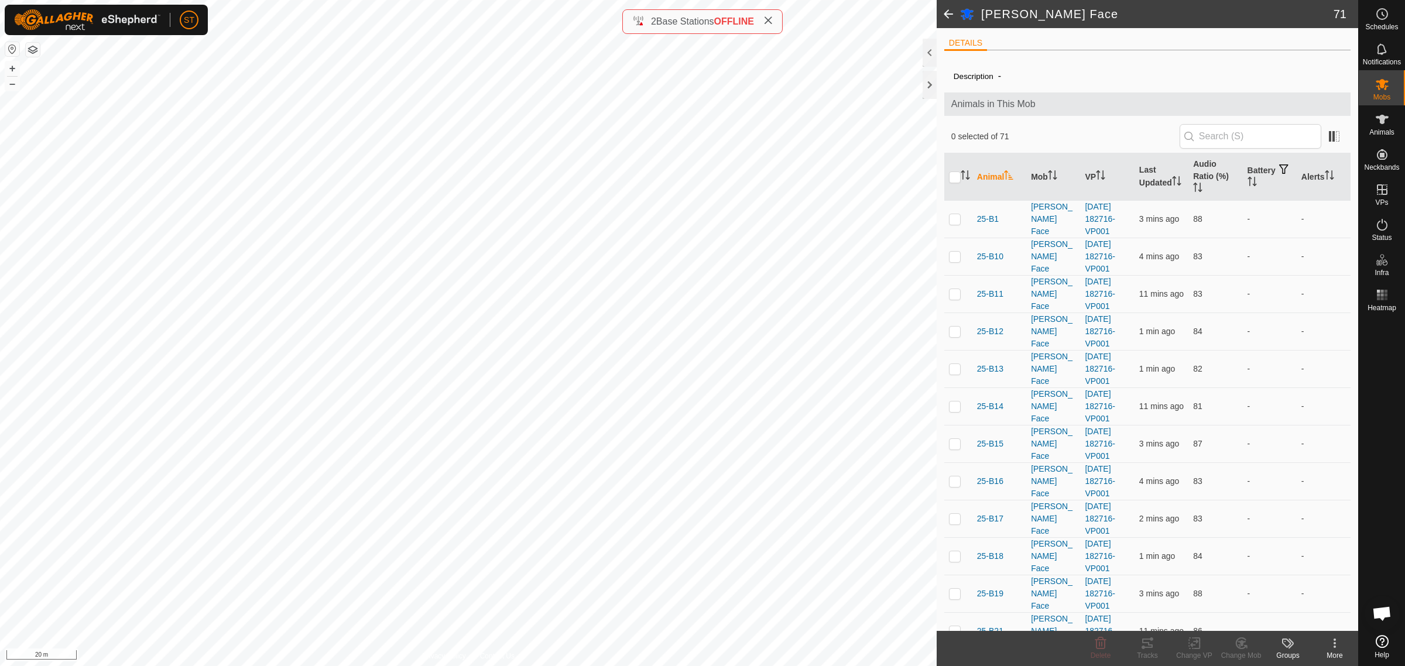
checkbox input "true"
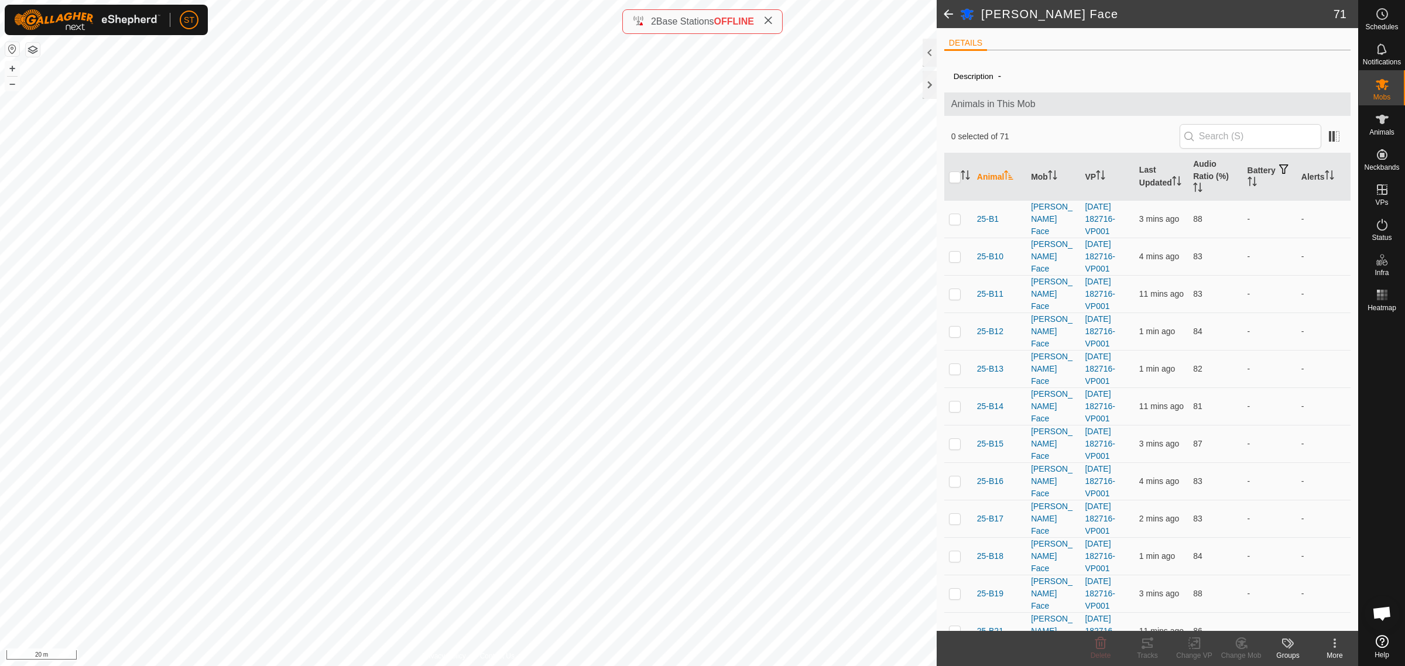
checkbox input "true"
click at [1192, 642] on icon at bounding box center [1194, 643] width 15 height 14
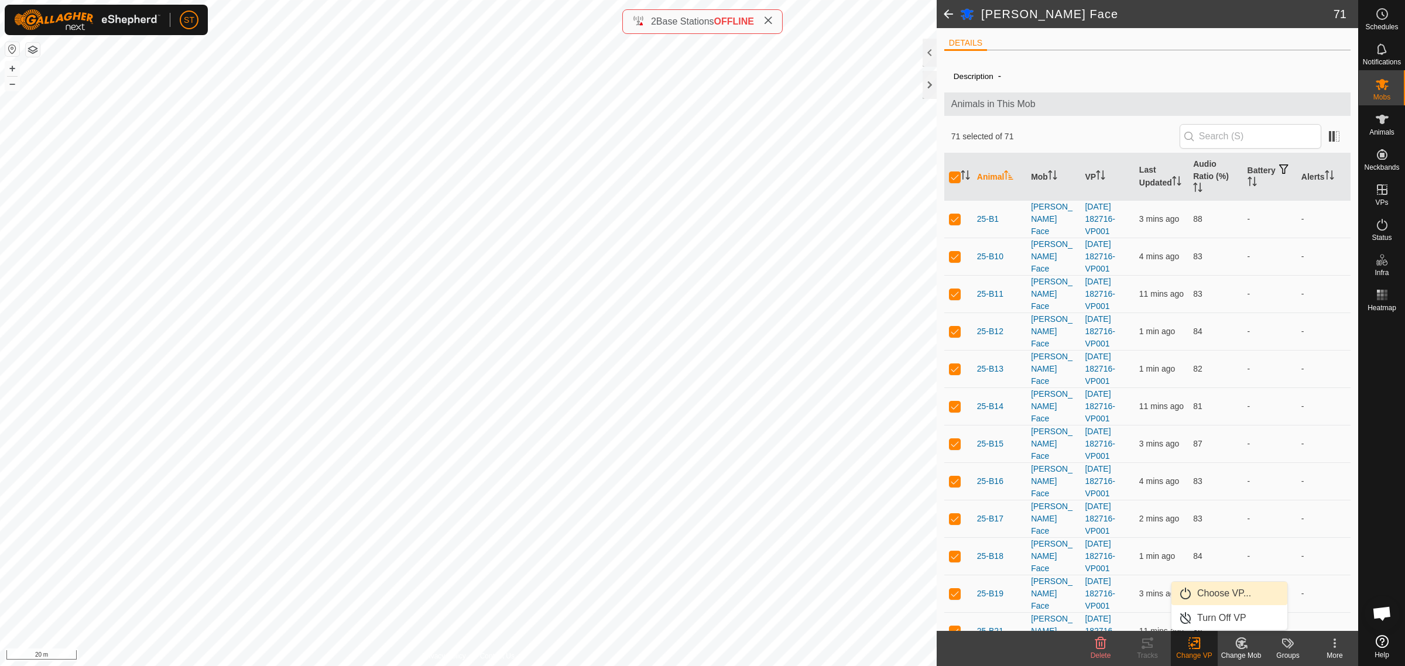
click at [1207, 592] on link "Choose VP..." at bounding box center [1229, 593] width 116 height 23
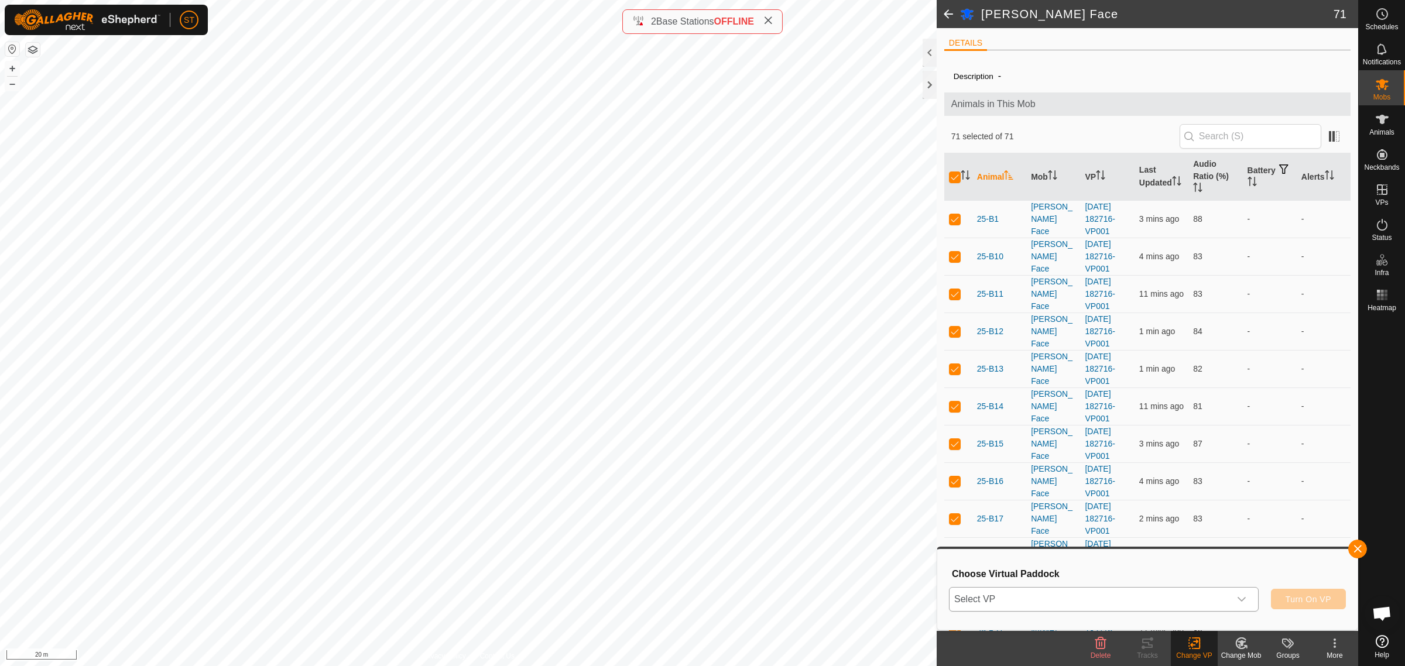
click at [1243, 603] on icon "dropdown trigger" at bounding box center [1241, 599] width 9 height 9
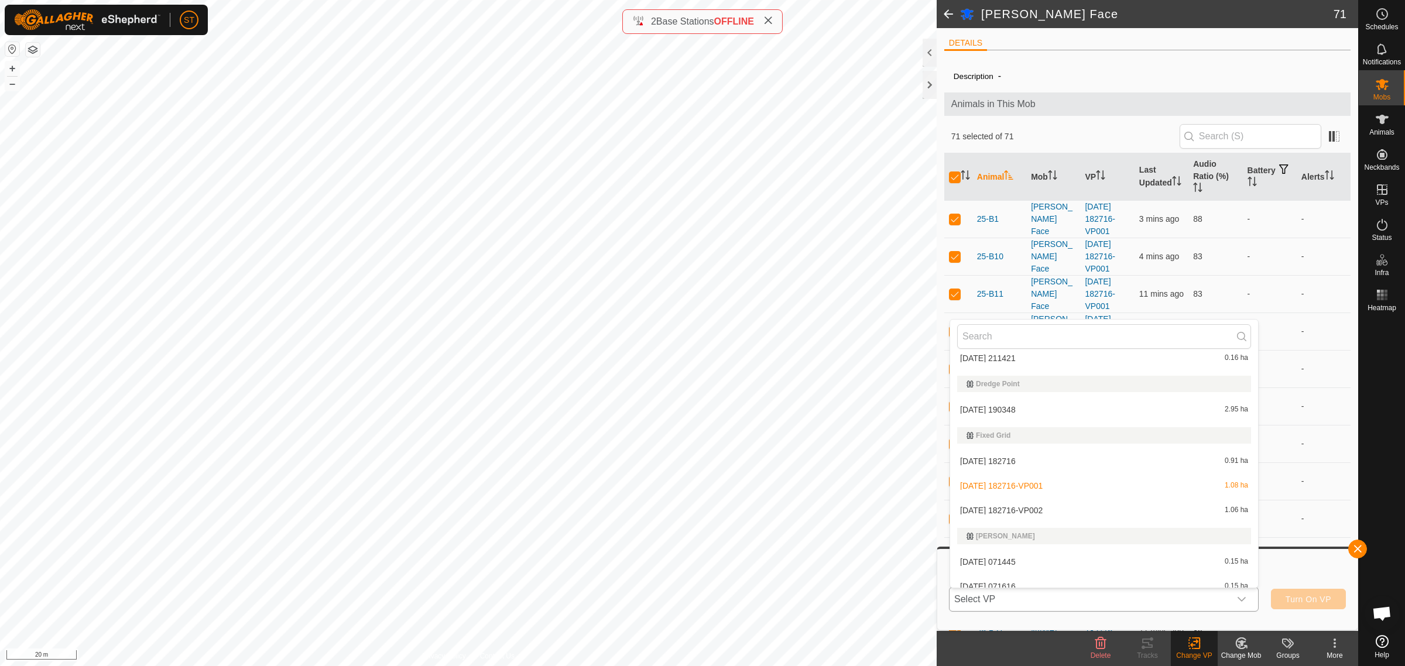
scroll to position [5704, 0]
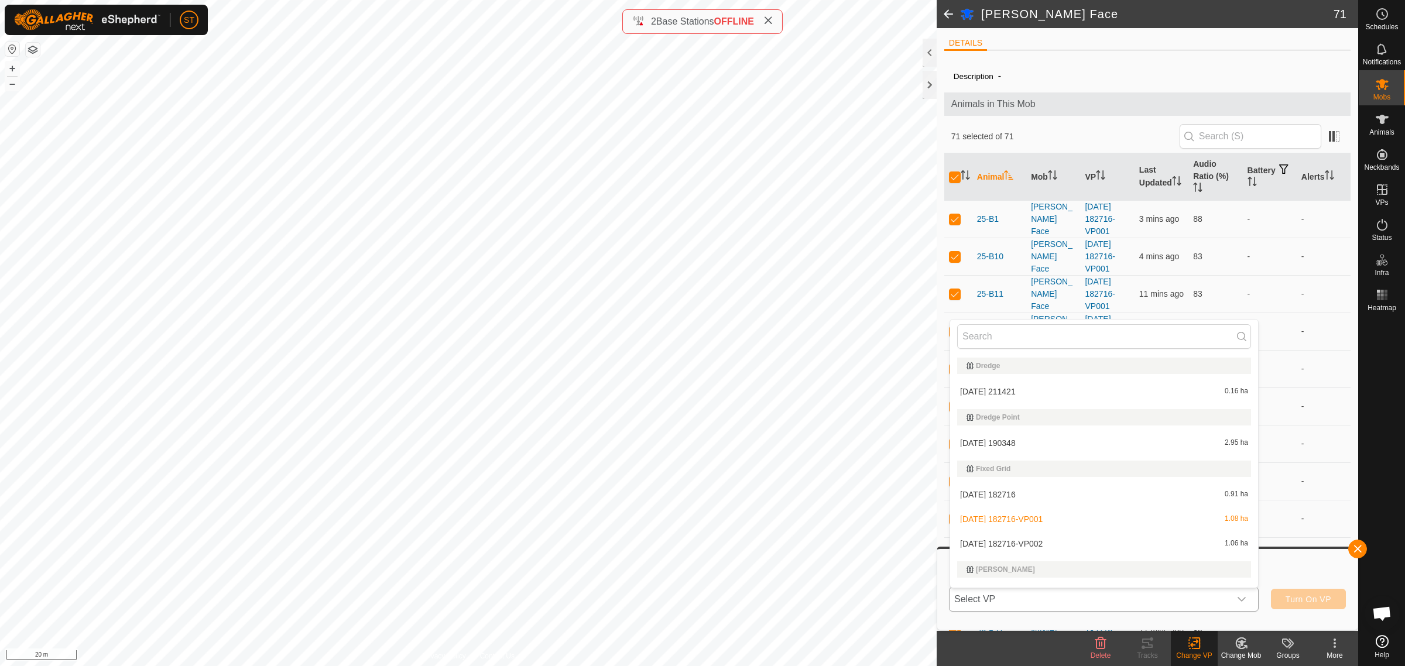
click at [1047, 539] on li "[DATE] 182716-VP002 1.06 ha" at bounding box center [1104, 543] width 308 height 23
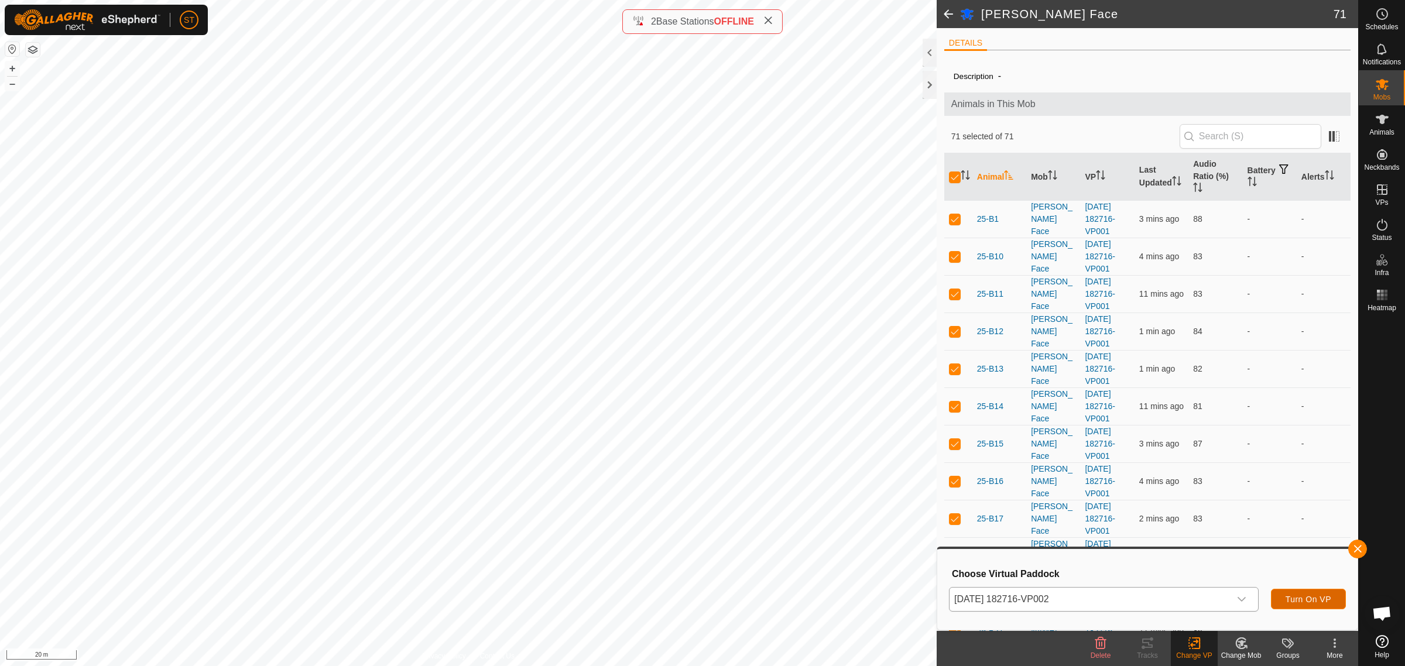
click at [1310, 598] on span "Turn On VP" at bounding box center [1309, 599] width 46 height 9
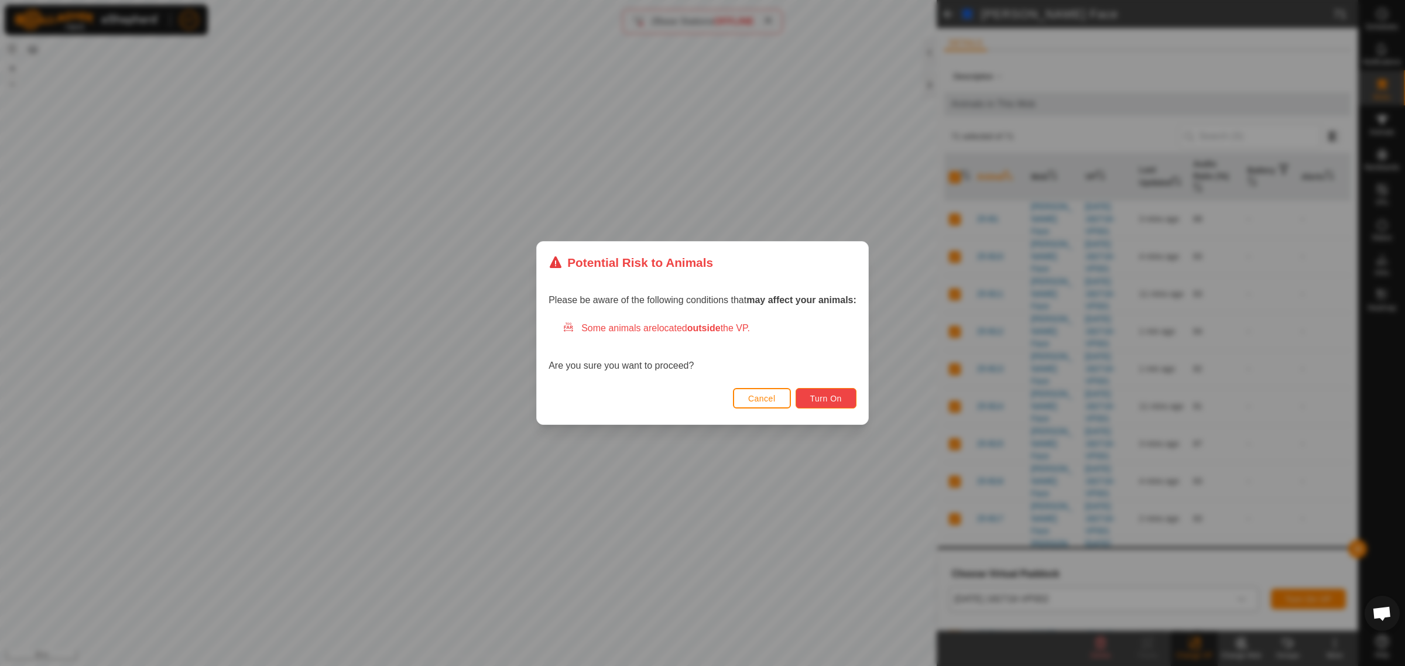
click at [832, 399] on span "Turn On" at bounding box center [826, 398] width 32 height 9
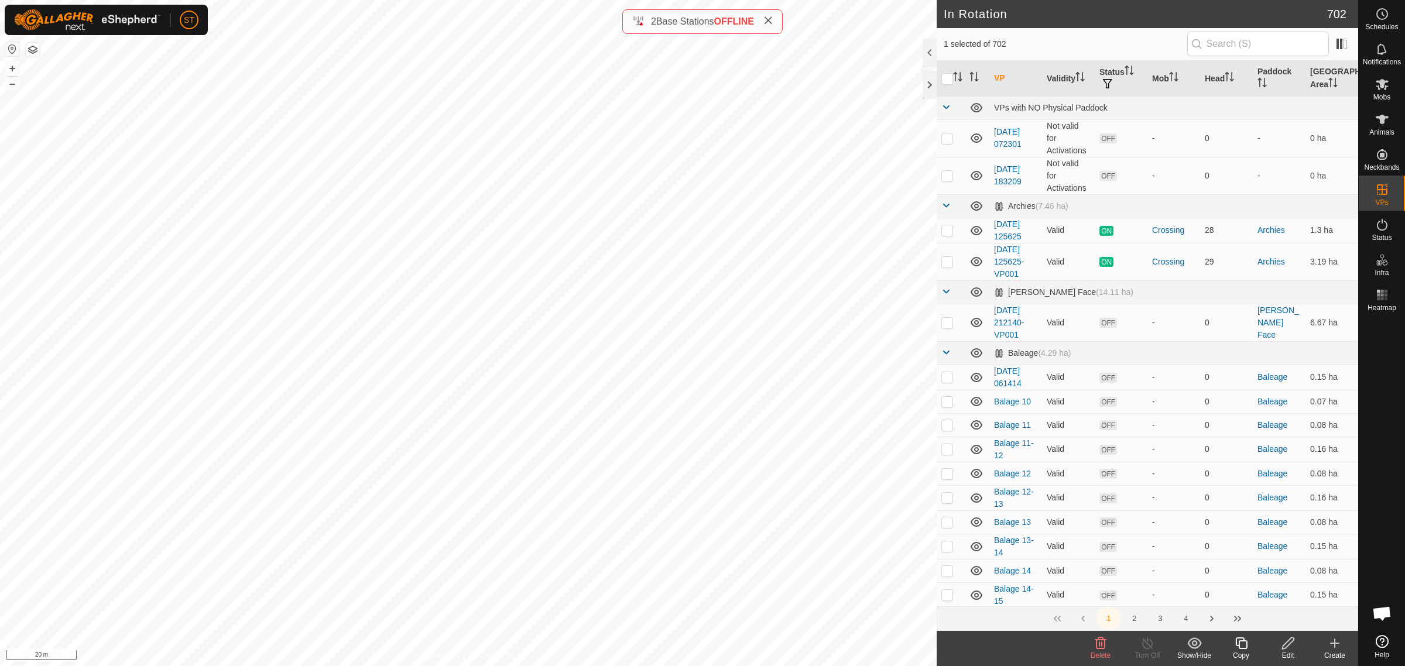
click at [1104, 642] on icon at bounding box center [1100, 644] width 11 height 12
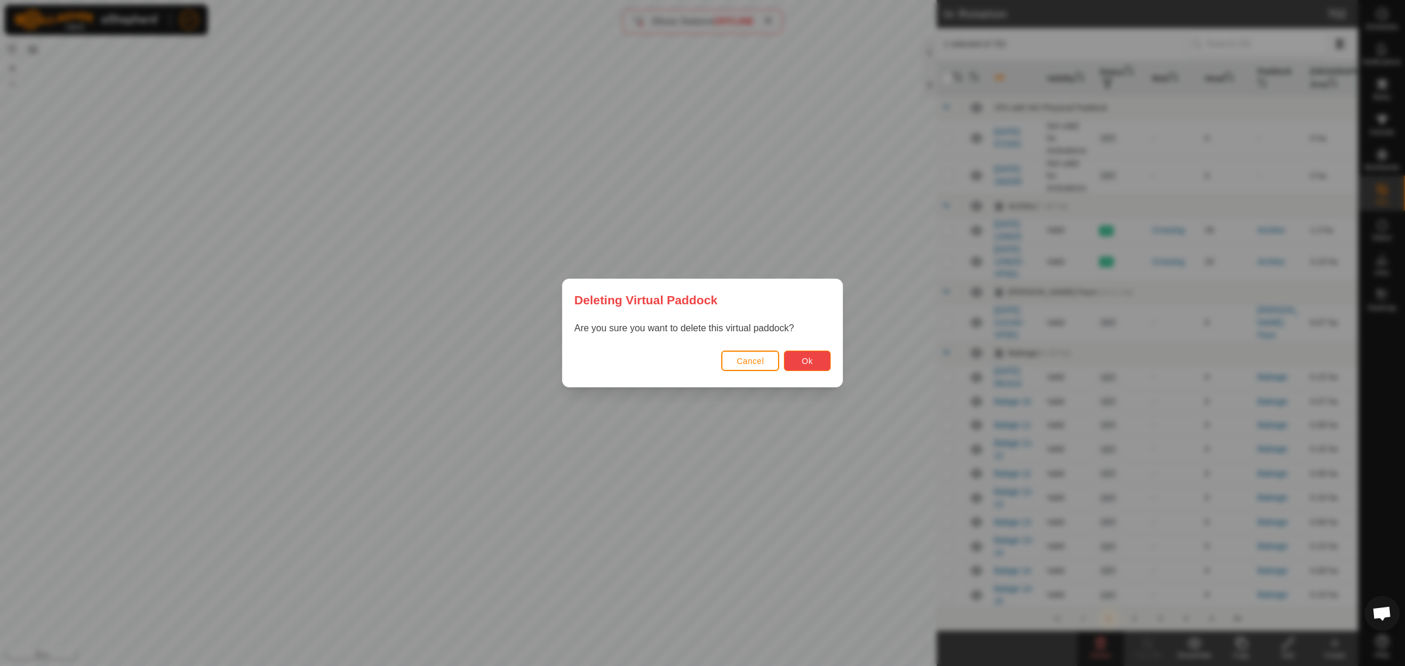
click at [802, 365] on span "Ok" at bounding box center [807, 361] width 11 height 9
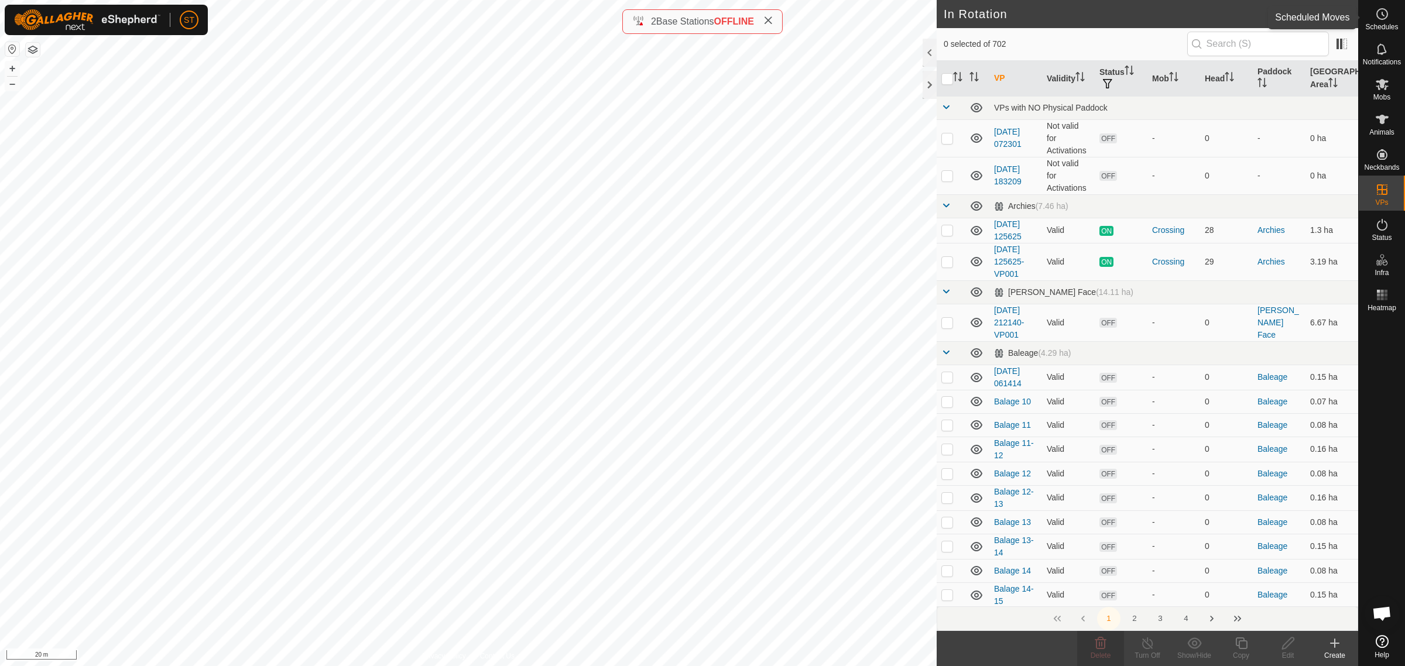
click at [1385, 15] on icon at bounding box center [1382, 14] width 14 height 14
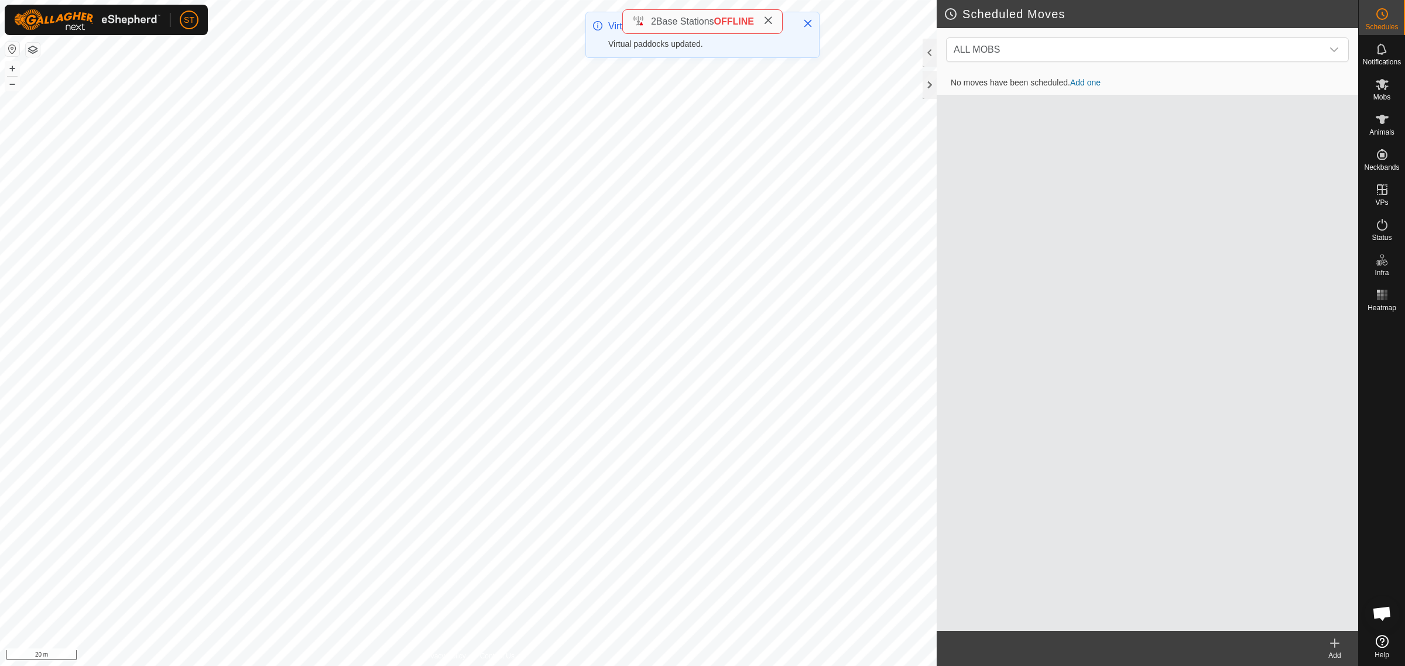
click at [770, 19] on icon at bounding box center [767, 20] width 9 height 9
click at [1337, 49] on icon "dropdown trigger" at bounding box center [1334, 49] width 8 height 5
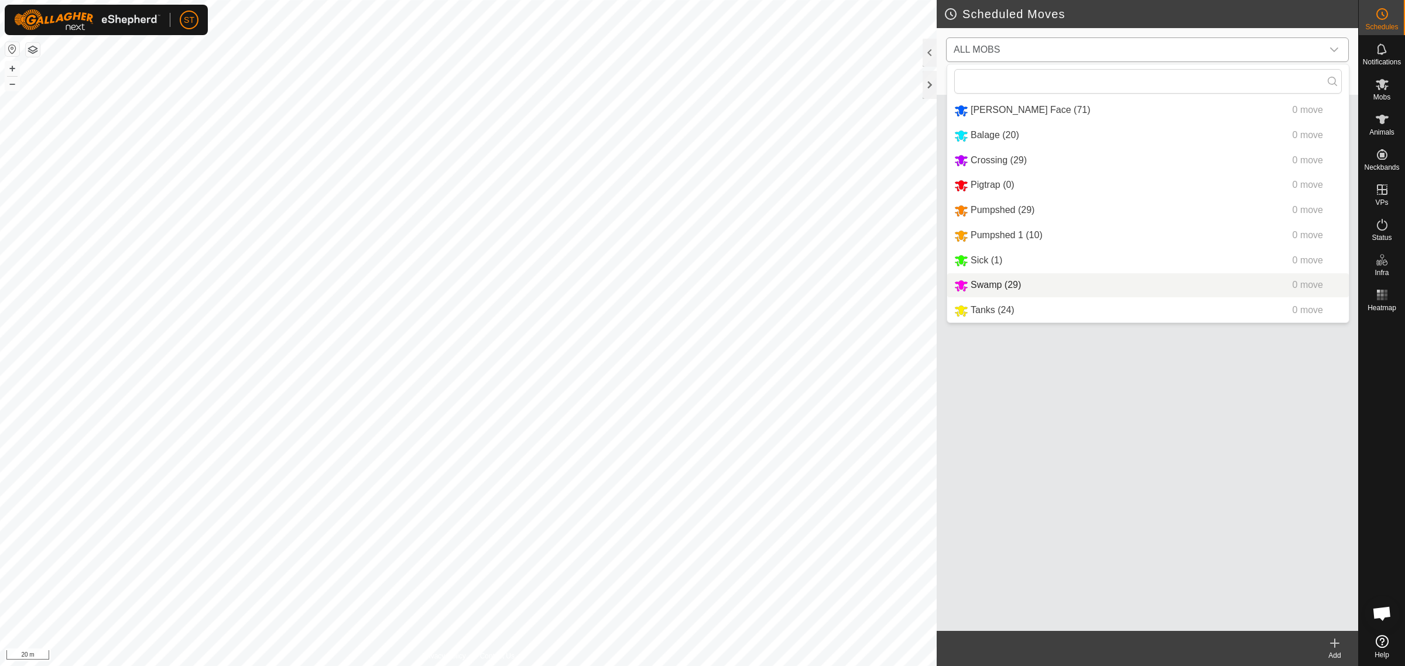
click at [990, 287] on li "Swamp (29) 0 move" at bounding box center [1148, 285] width 402 height 24
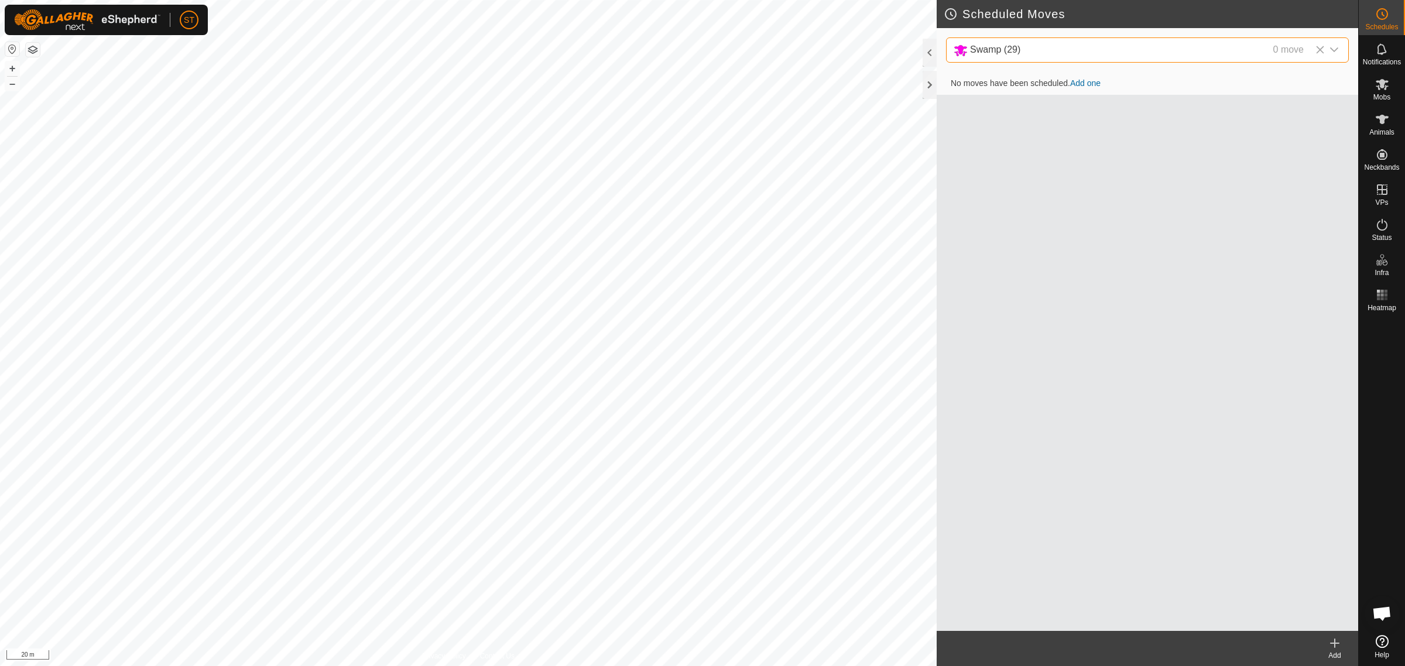
click at [1092, 83] on link "Add one" at bounding box center [1085, 82] width 30 height 9
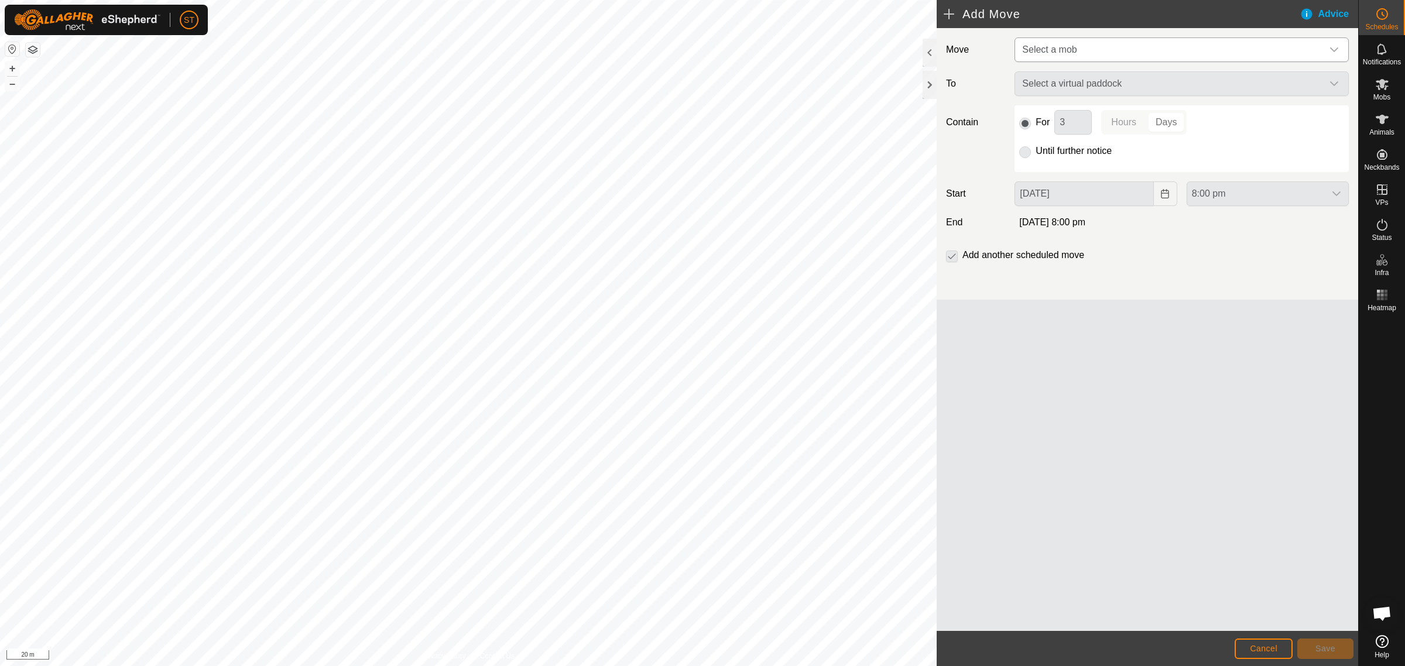
click at [1336, 50] on icon "dropdown trigger" at bounding box center [1333, 49] width 9 height 9
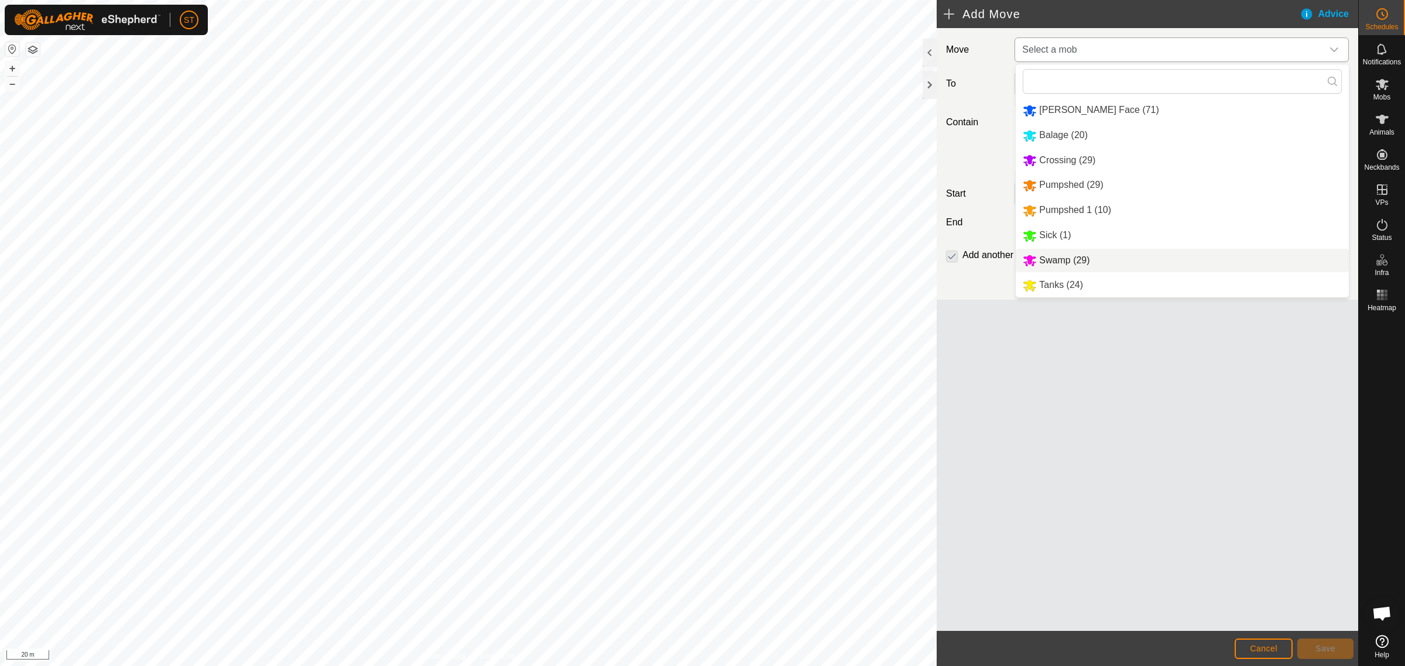
click at [1066, 259] on li "Swamp (29)" at bounding box center [1182, 261] width 333 height 24
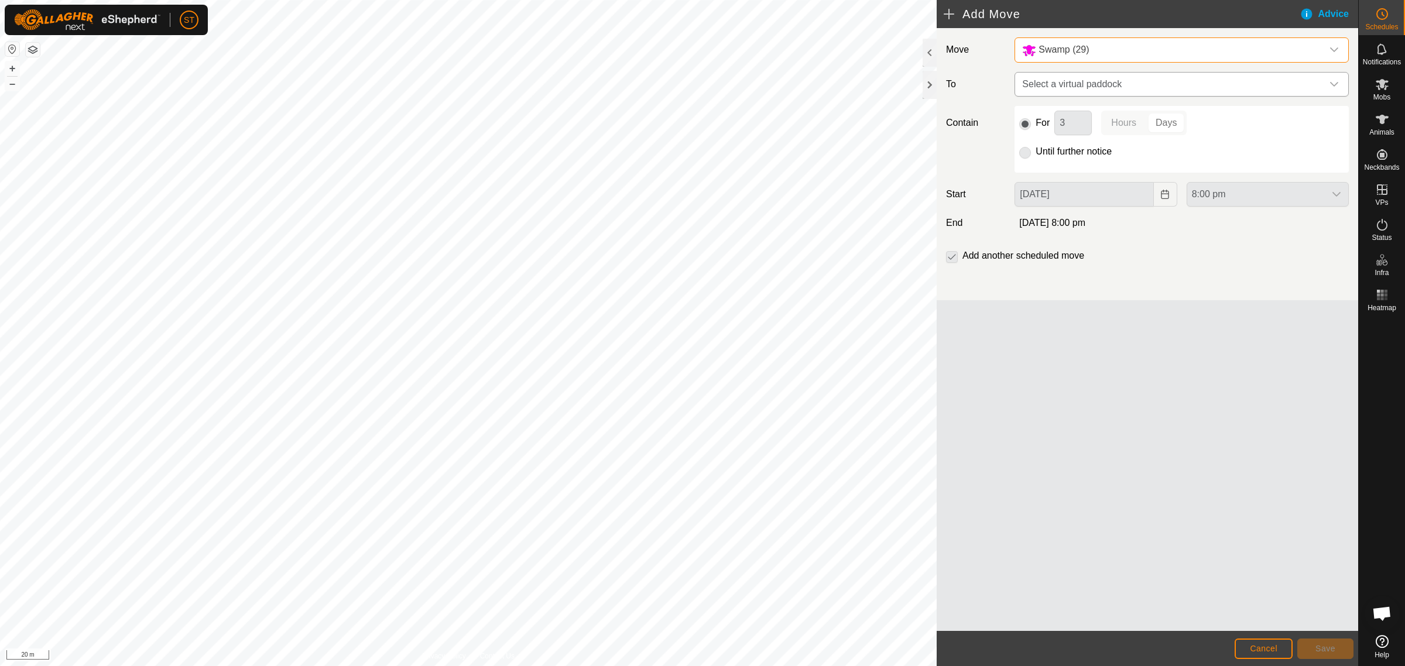
click at [1336, 85] on icon "dropdown trigger" at bounding box center [1334, 84] width 8 height 5
click at [1336, 87] on icon "dropdown trigger" at bounding box center [1333, 84] width 9 height 9
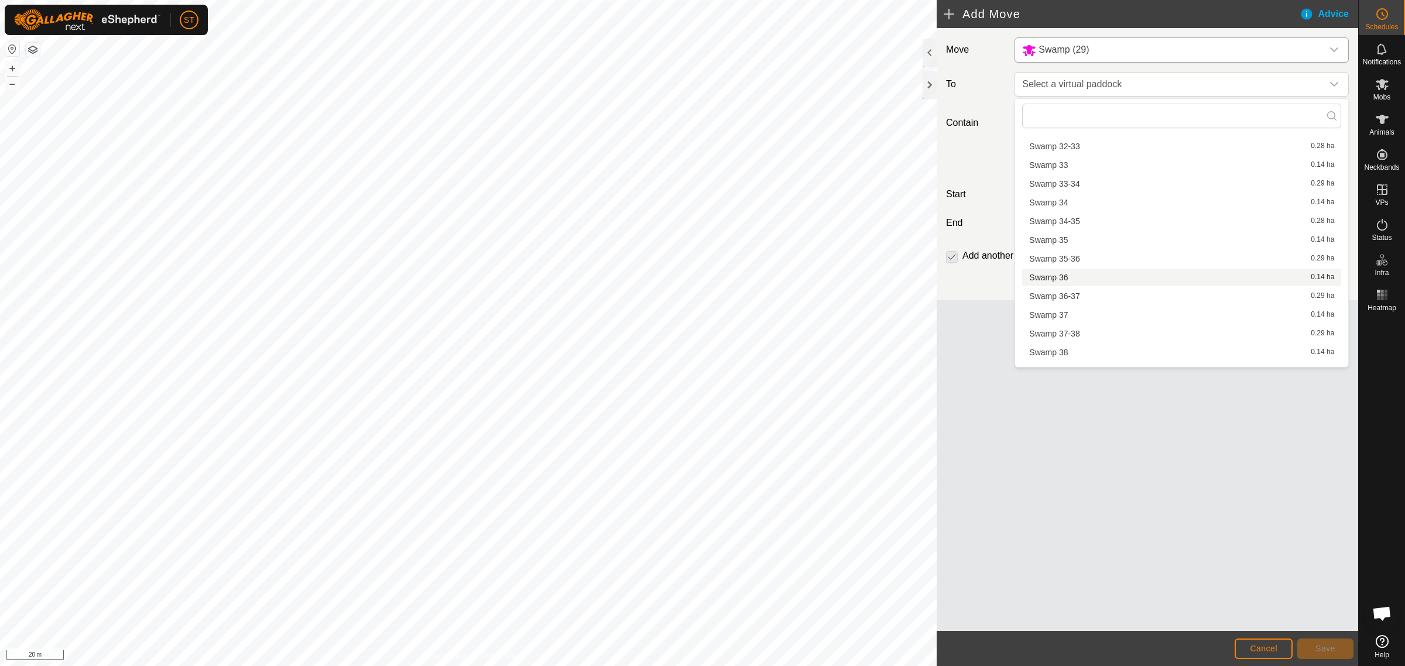
scroll to position [9879, 0]
click at [1053, 165] on li "Swamp 33-34 0.29 ha" at bounding box center [1181, 174] width 319 height 18
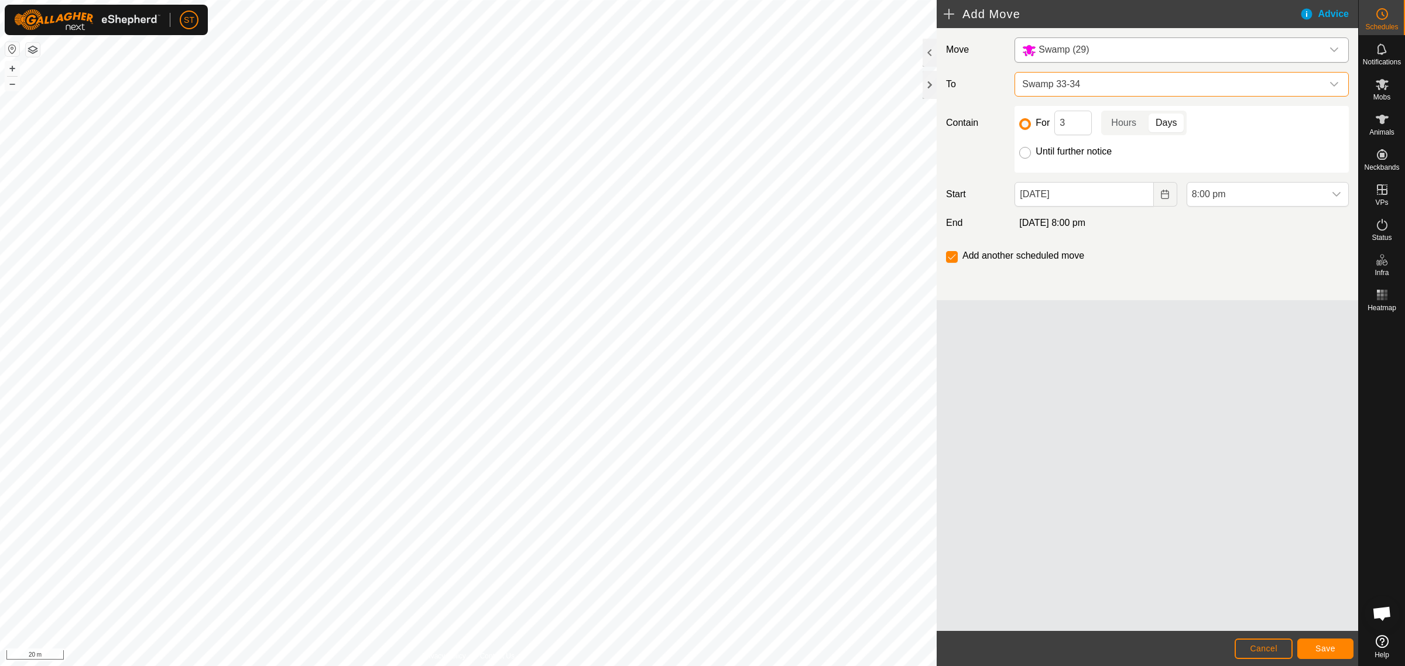
click at [1026, 154] on input "Until further notice" at bounding box center [1025, 153] width 12 height 12
radio input "true"
checkbox input "false"
click at [1163, 194] on icon "Choose Date" at bounding box center [1165, 194] width 8 height 9
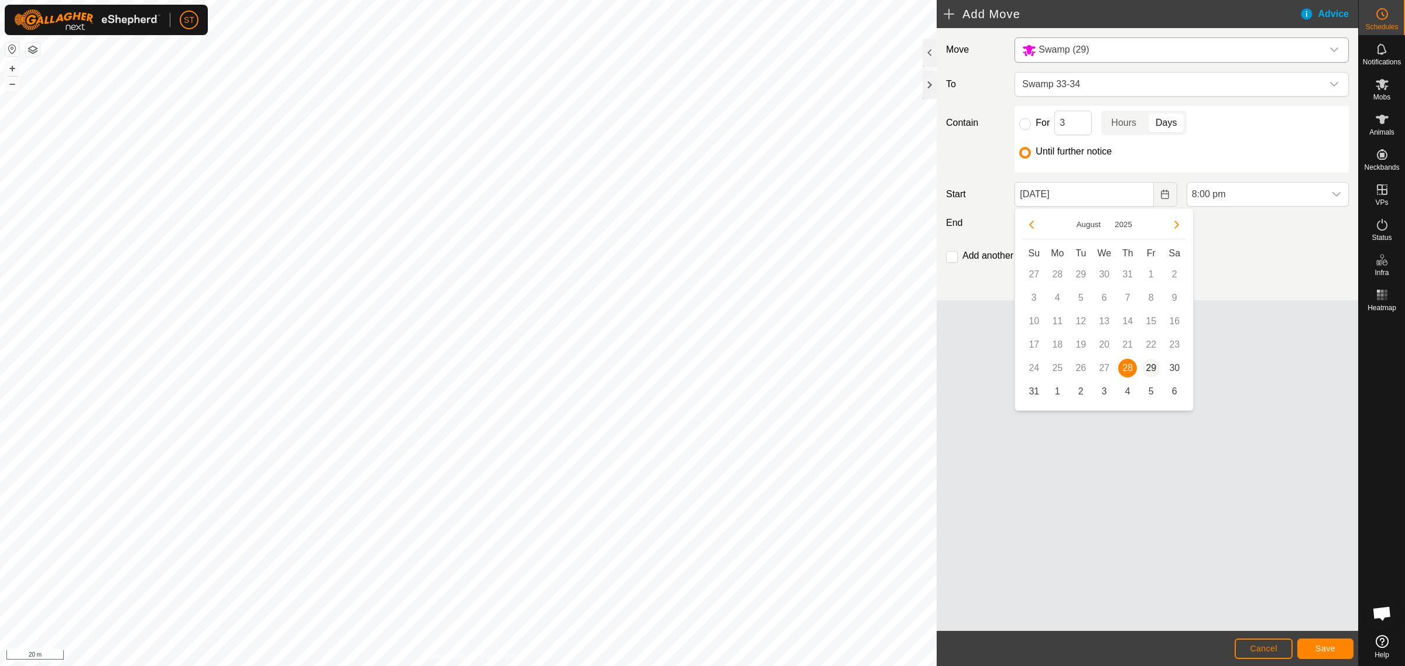
click at [1150, 364] on span "29" at bounding box center [1151, 368] width 19 height 19
type input "[DATE]"
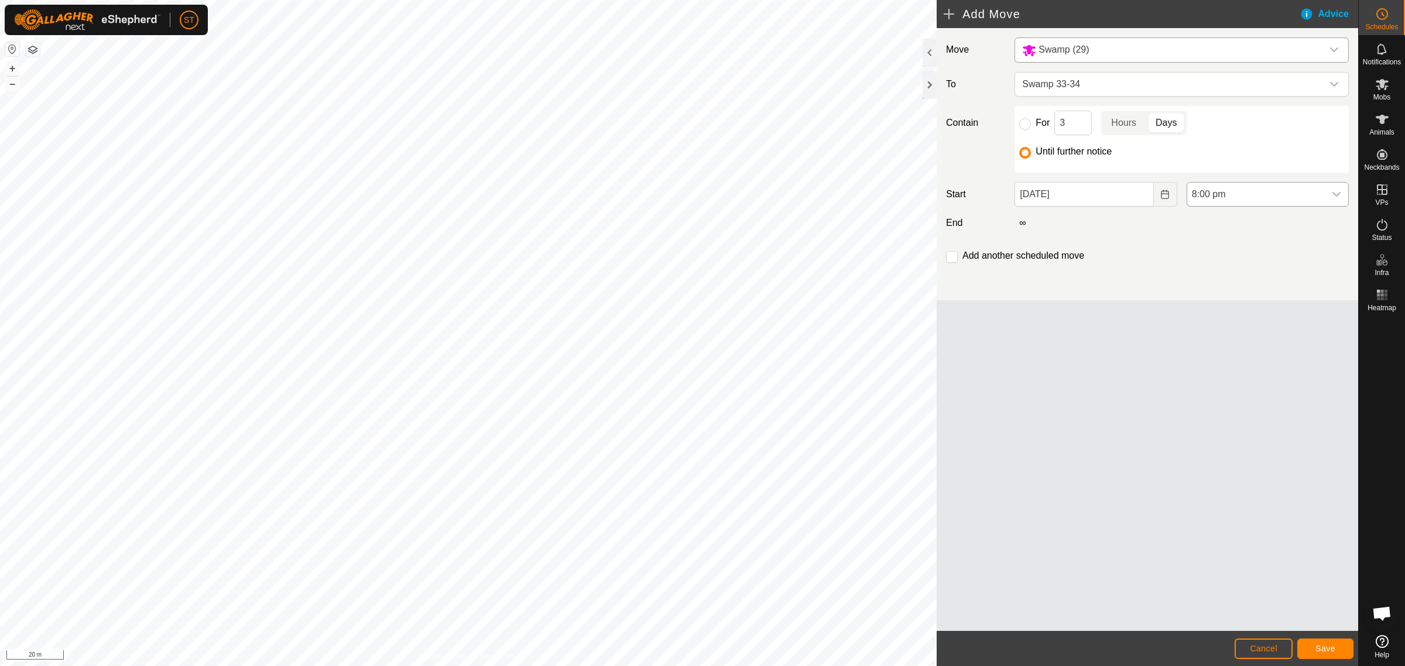
click at [1333, 195] on icon "dropdown trigger" at bounding box center [1336, 194] width 9 height 9
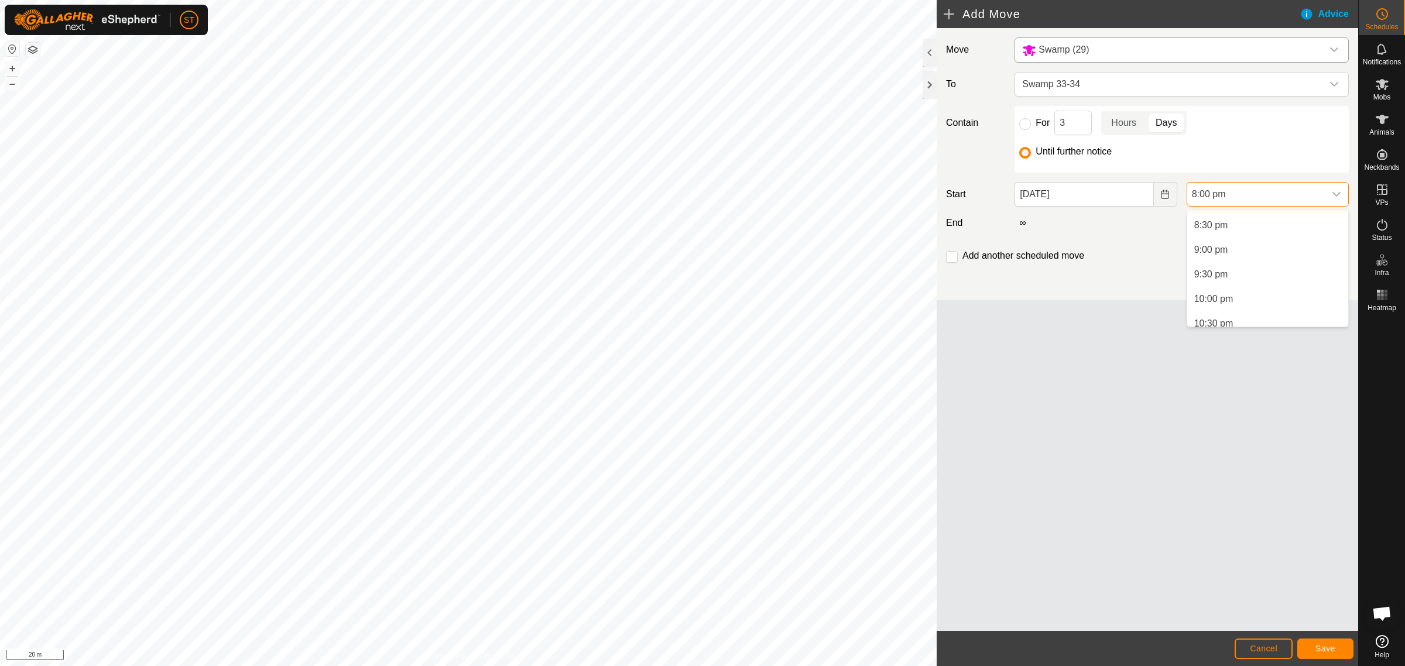
scroll to position [1060, 0]
click at [1221, 261] on li "6:00 am" at bounding box center [1267, 260] width 161 height 23
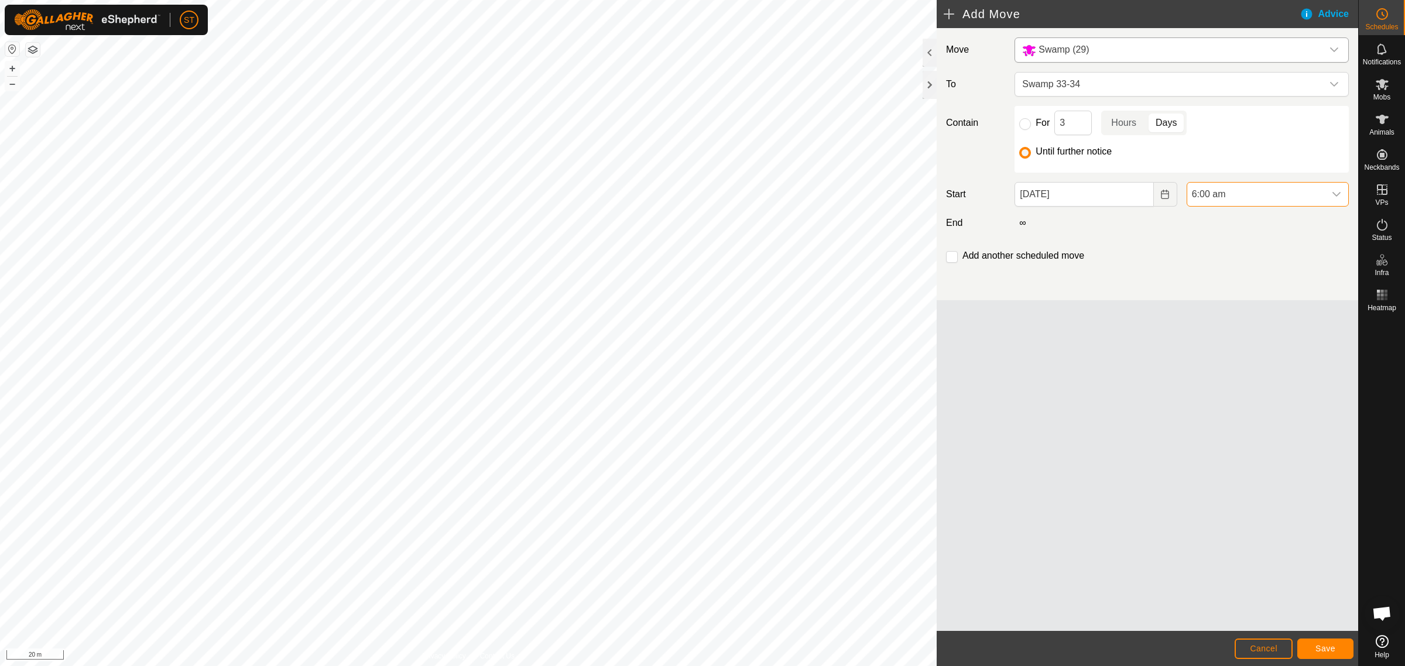
scroll to position [889, 0]
click at [955, 259] on input "checkbox" at bounding box center [952, 257] width 12 height 12
checkbox input "true"
click at [1336, 647] on button "Save" at bounding box center [1325, 649] width 56 height 20
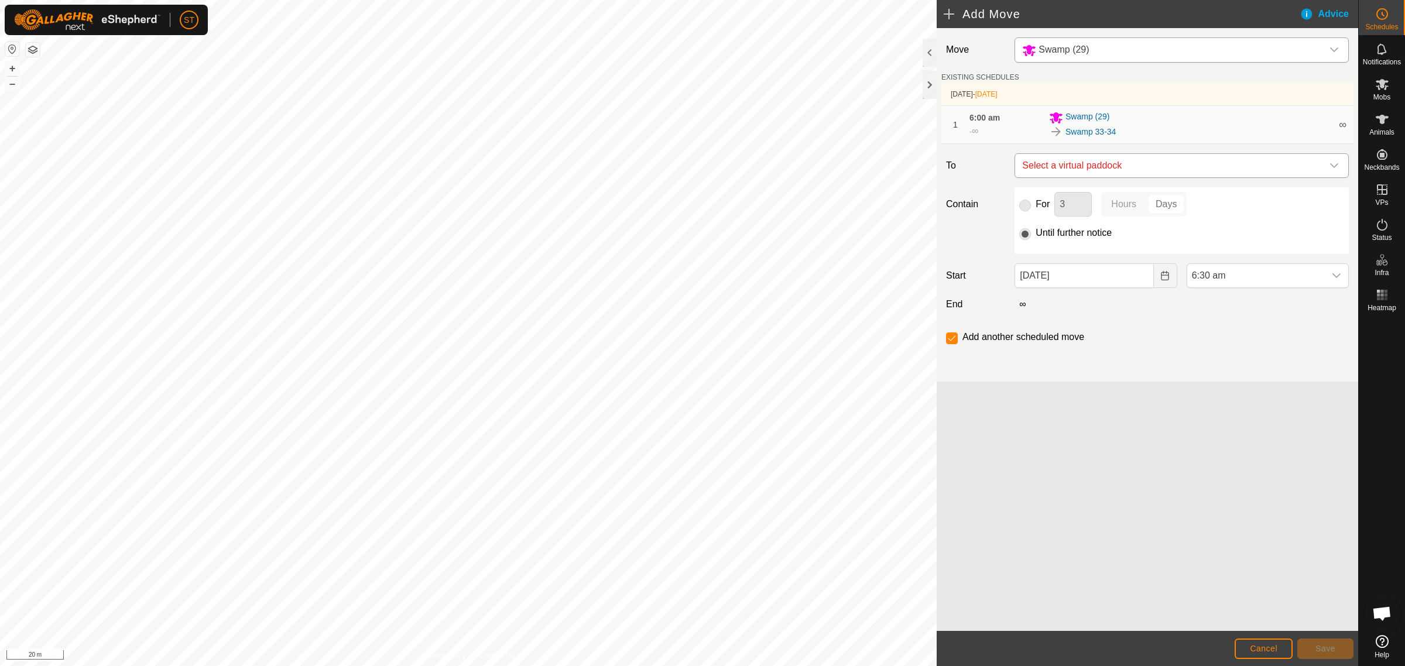
click at [1335, 167] on icon "dropdown trigger" at bounding box center [1334, 165] width 8 height 5
type input "swamp 34"
drag, startPoint x: 1105, startPoint y: 197, endPoint x: 998, endPoint y: 199, distance: 107.1
click at [998, 199] on body "ST Schedules Notifications Mobs Animals Neckbands VPs Status Infra Heatmap Help…" at bounding box center [702, 333] width 1405 height 666
click at [1335, 165] on icon "dropdown trigger" at bounding box center [1333, 165] width 9 height 9
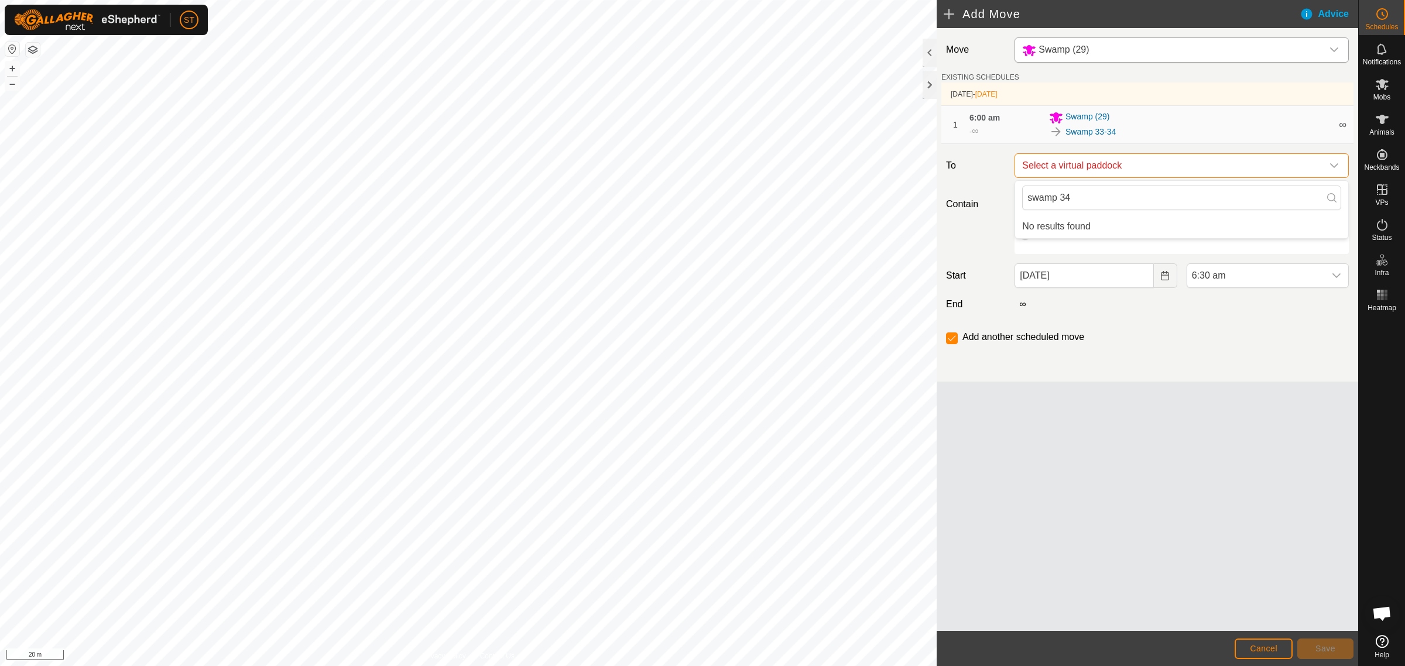
click at [1132, 169] on span "Select a virtual paddock" at bounding box center [1169, 165] width 305 height 23
click at [1132, 167] on span "Select a virtual paddock" at bounding box center [1169, 165] width 305 height 23
click at [1134, 159] on span "Select a virtual paddock" at bounding box center [1169, 165] width 305 height 23
click at [1332, 165] on icon "dropdown trigger" at bounding box center [1333, 165] width 9 height 9
drag, startPoint x: 1084, startPoint y: 194, endPoint x: 988, endPoint y: 194, distance: 95.4
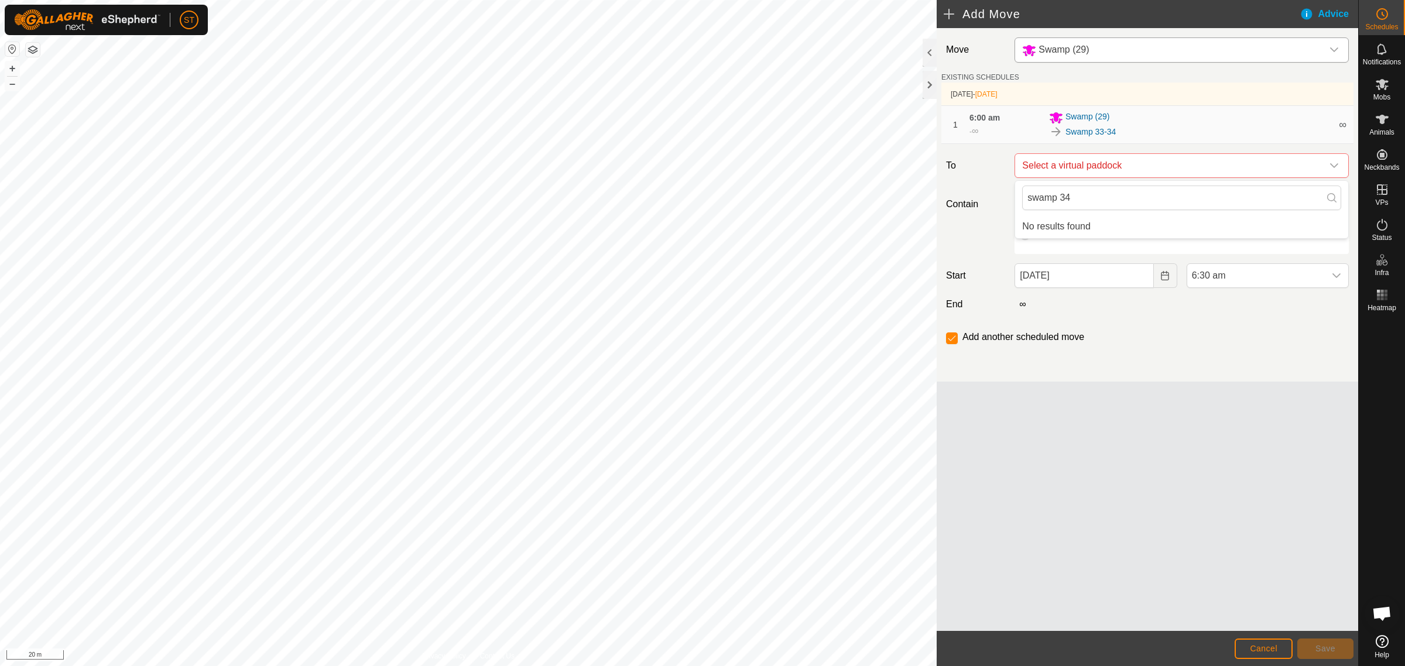
click at [988, 194] on body "ST Schedules Notifications Mobs Animals Neckbands VPs Status Infra Heatmap Help…" at bounding box center [702, 333] width 1405 height 666
click at [1338, 170] on icon "dropdown trigger" at bounding box center [1333, 165] width 9 height 9
type input "s"
type input "S"
click at [1335, 163] on icon "dropdown trigger" at bounding box center [1333, 165] width 9 height 9
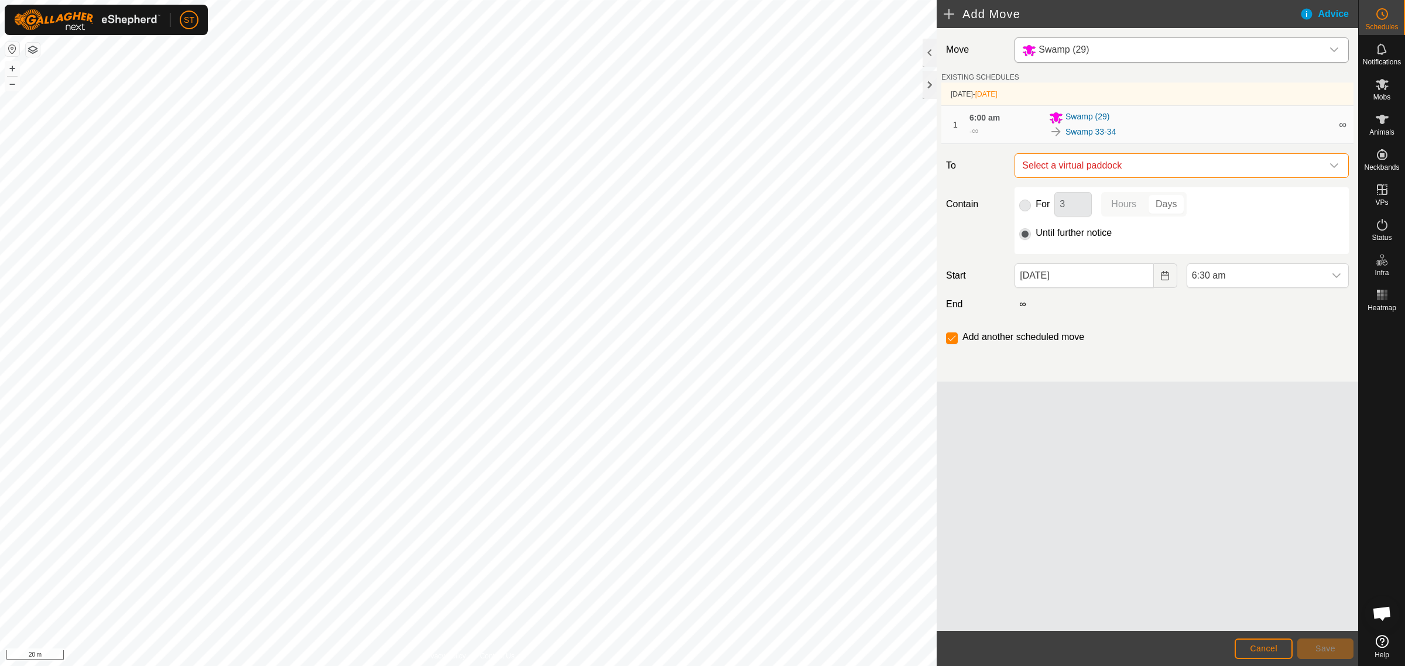
click at [1335, 163] on icon "dropdown trigger" at bounding box center [1333, 165] width 9 height 9
click at [1218, 348] on div "Add another scheduled move" at bounding box center [1147, 341] width 412 height 23
click at [955, 341] on input "checkbox" at bounding box center [952, 339] width 12 height 12
checkbox input "false"
click at [1338, 168] on icon "dropdown trigger" at bounding box center [1333, 165] width 9 height 9
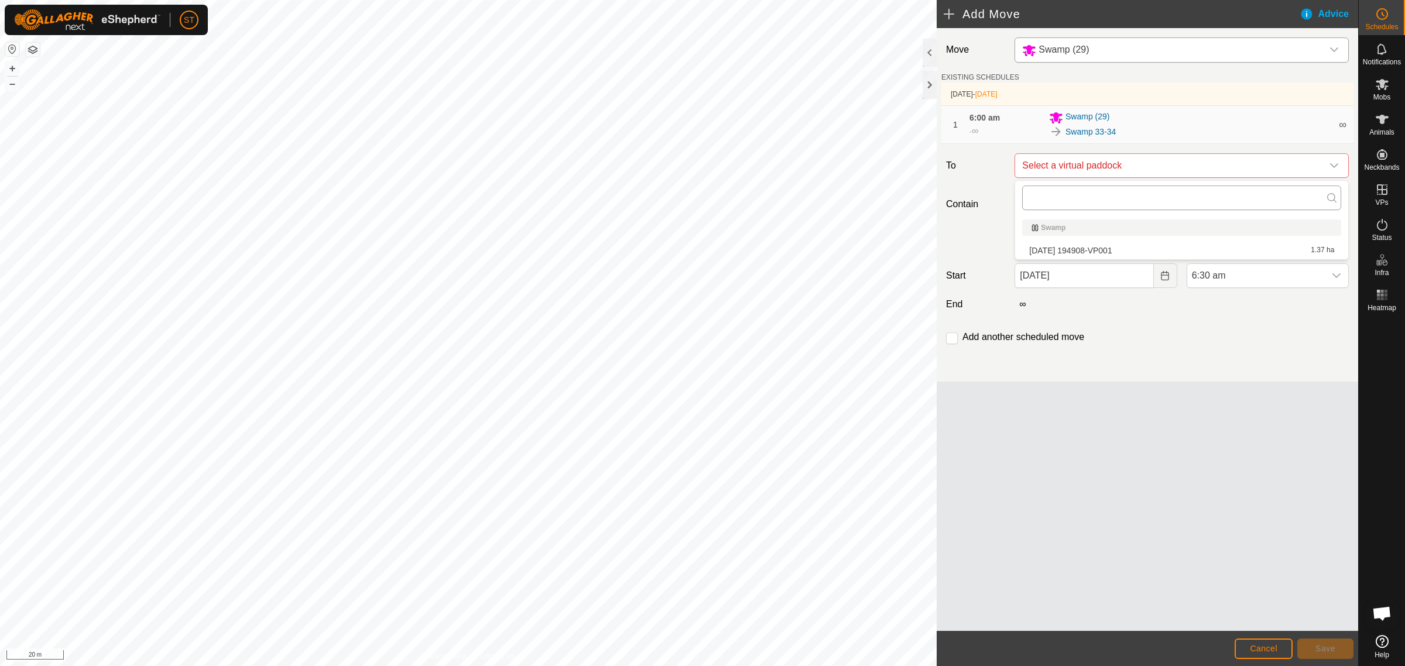
click at [1060, 199] on input "text" at bounding box center [1181, 198] width 319 height 25
type input "s"
type input "t"
click at [1092, 471] on div "Move Swamp (29) EXISTING SCHEDULES [DATE] - [DATE] 1 6:00 am - ∞ Swamp (29) Swa…" at bounding box center [1147, 329] width 421 height 603
click at [1262, 644] on button "Cancel" at bounding box center [1264, 649] width 58 height 20
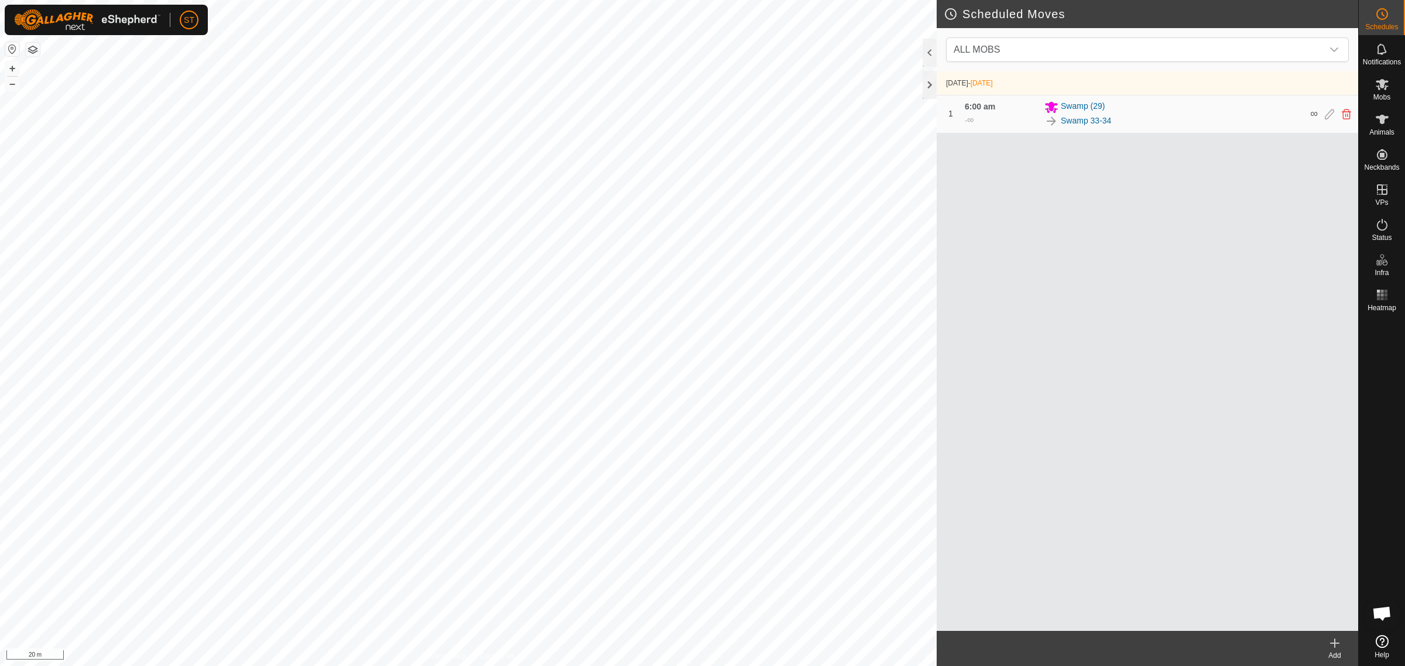
click at [1335, 651] on div "Add" at bounding box center [1334, 655] width 47 height 11
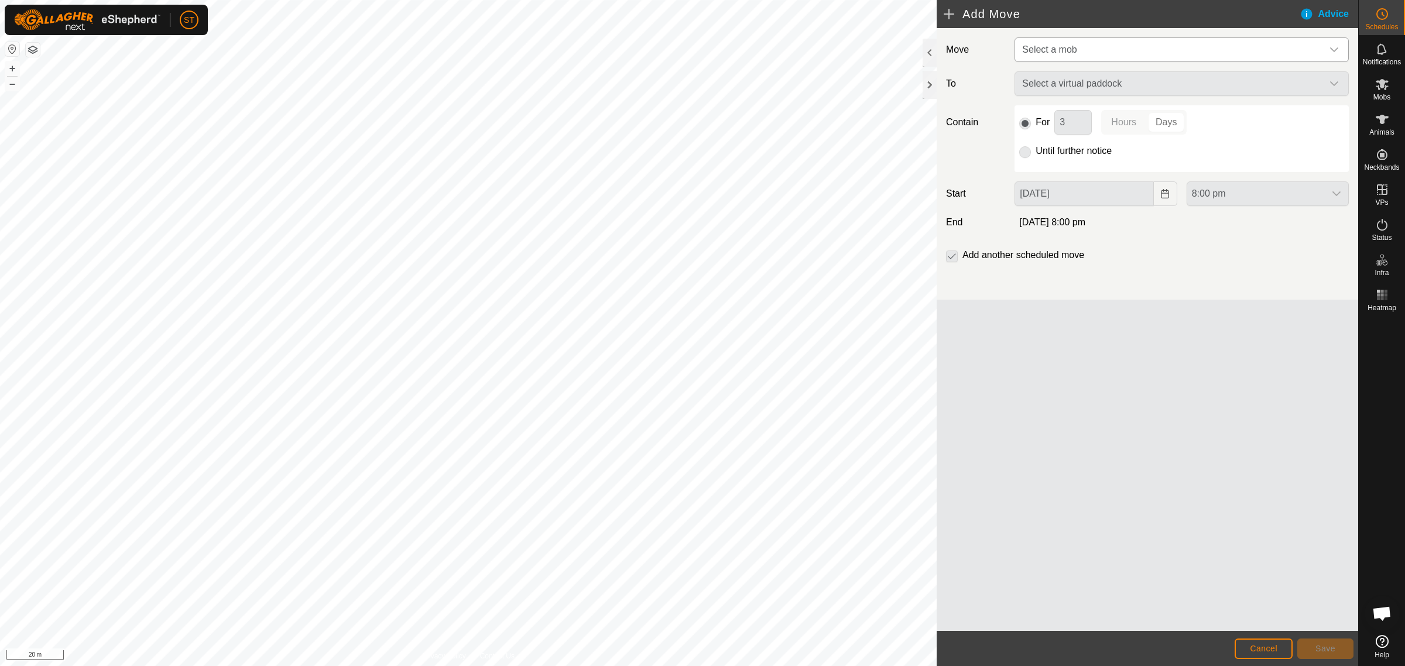
click at [1333, 50] on icon "dropdown trigger" at bounding box center [1333, 49] width 9 height 9
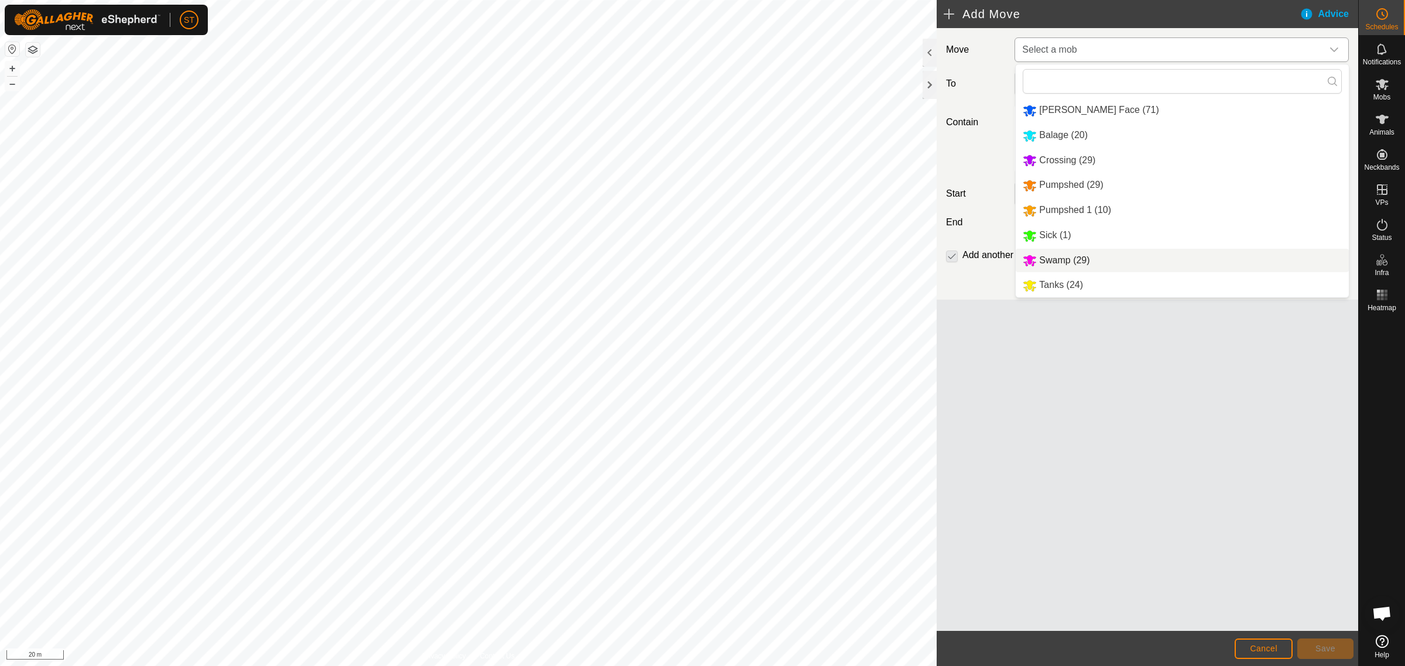
click at [1063, 259] on li "Swamp (29)" at bounding box center [1182, 261] width 333 height 24
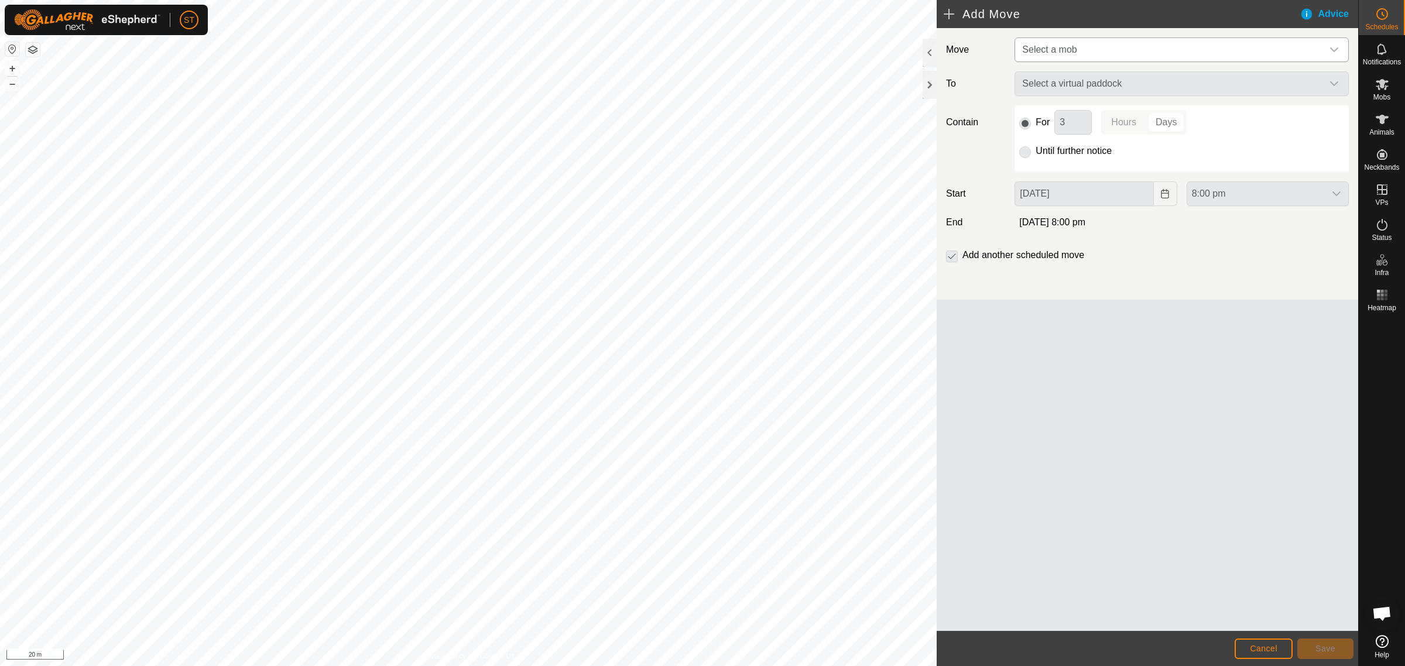
type input "[DATE]"
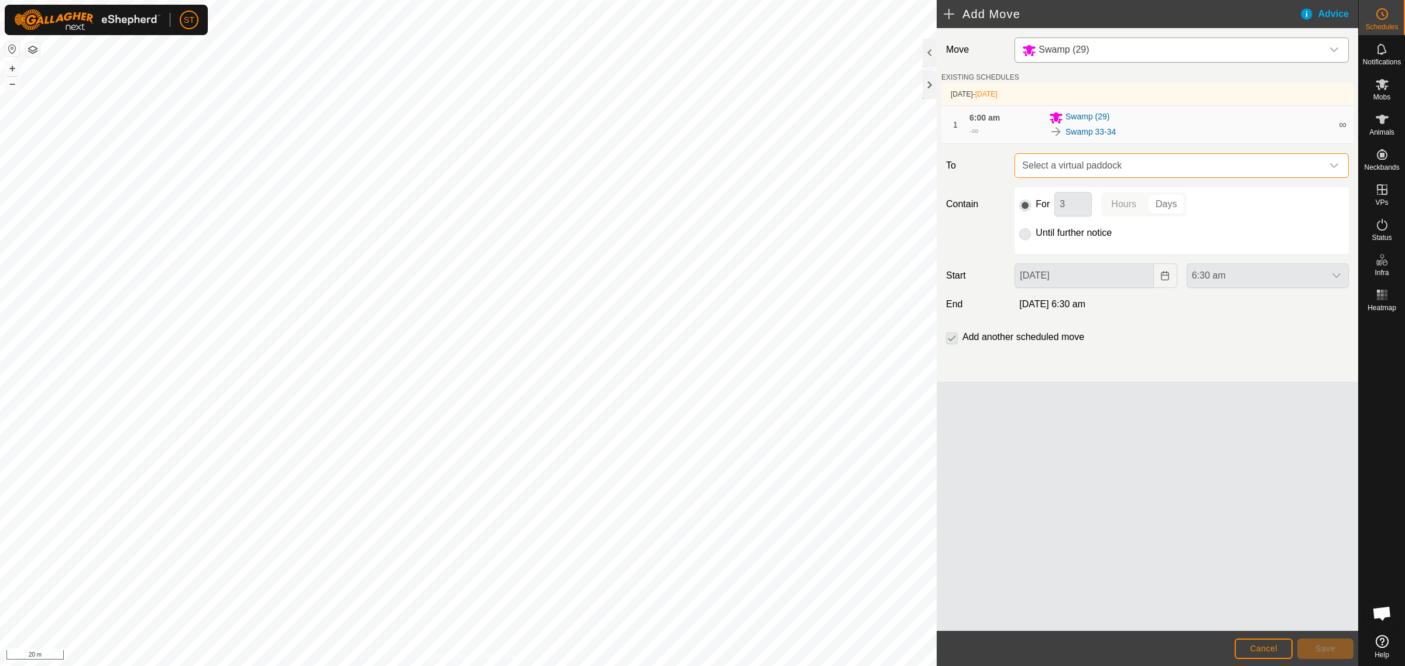
click at [1209, 163] on span "Select a virtual paddock" at bounding box center [1169, 165] width 305 height 23
type input "swamp"
click at [1339, 169] on div "dropdown trigger" at bounding box center [1333, 165] width 23 height 23
click at [1333, 166] on icon "dropdown trigger" at bounding box center [1333, 165] width 9 height 9
click at [1148, 457] on div "Move Swamp (29) EXISTING SCHEDULES [DATE] - [DATE] 1 6:00 am - ∞ Swamp (29) Swa…" at bounding box center [1147, 329] width 421 height 603
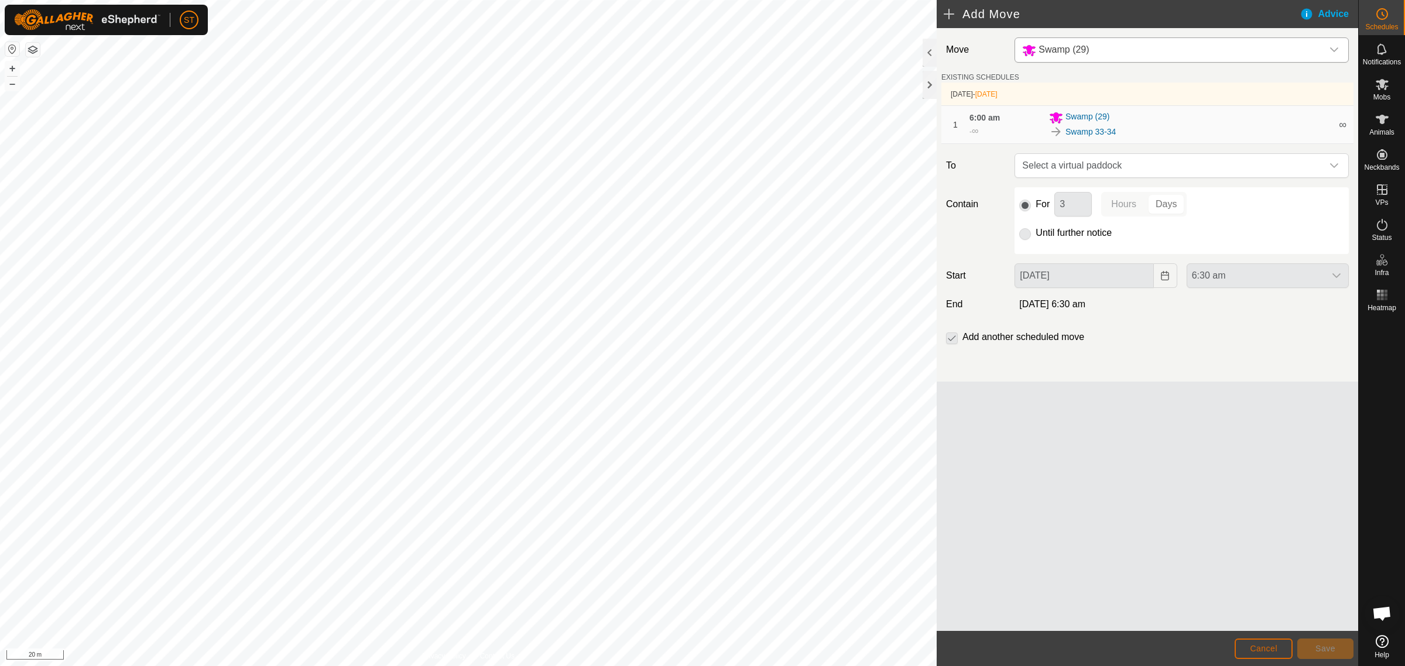
click at [1265, 651] on span "Cancel" at bounding box center [1264, 648] width 28 height 9
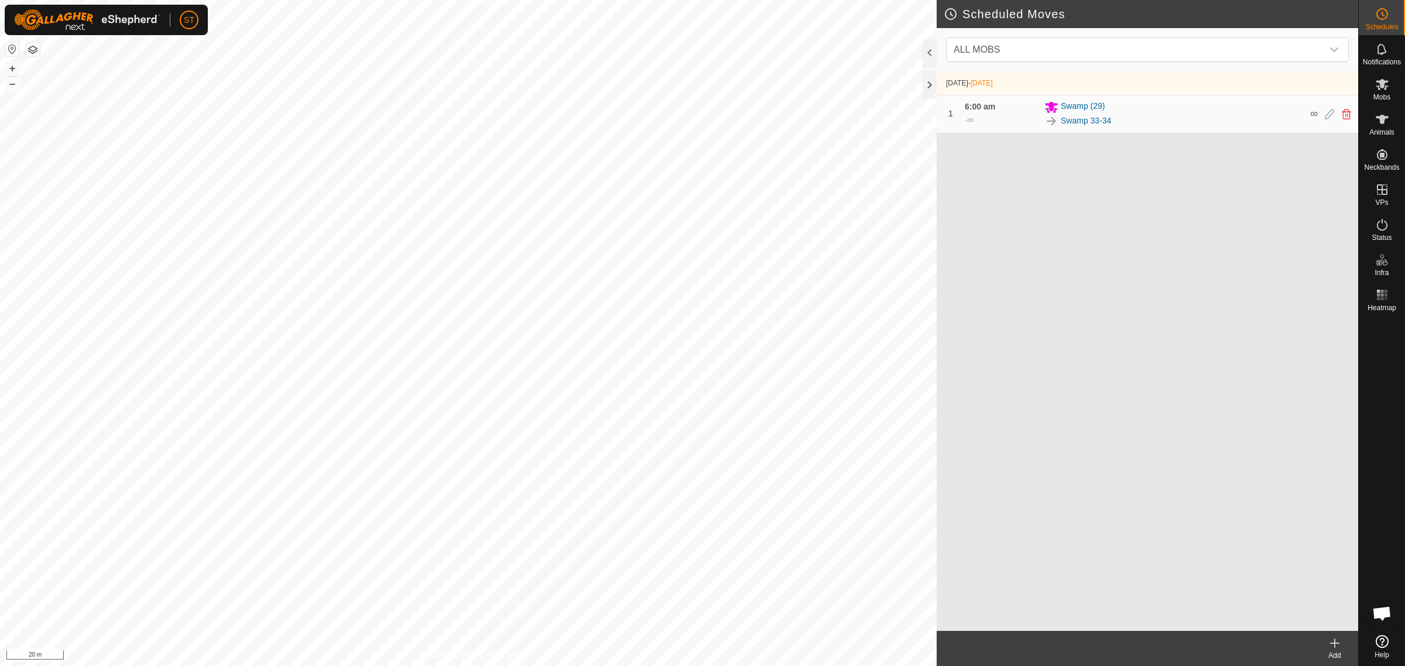
click at [1334, 649] on icon at bounding box center [1335, 643] width 14 height 14
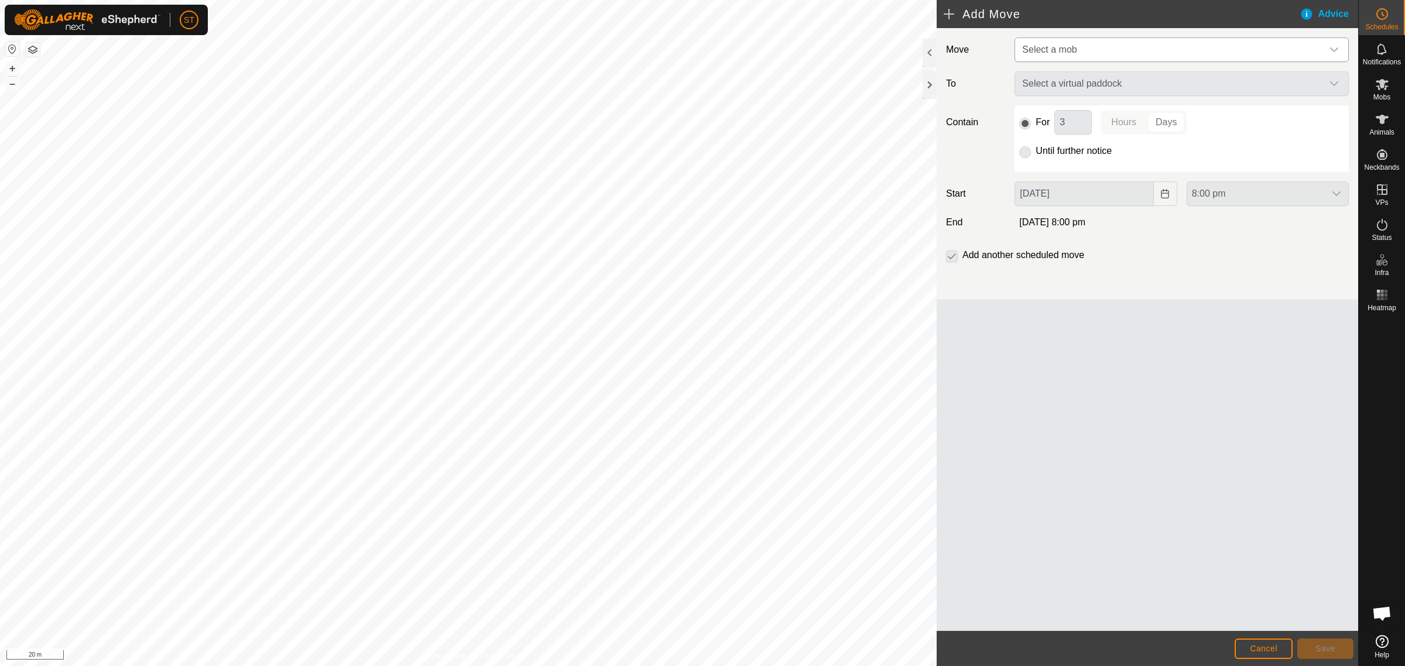
click at [1336, 50] on icon "dropdown trigger" at bounding box center [1334, 49] width 8 height 5
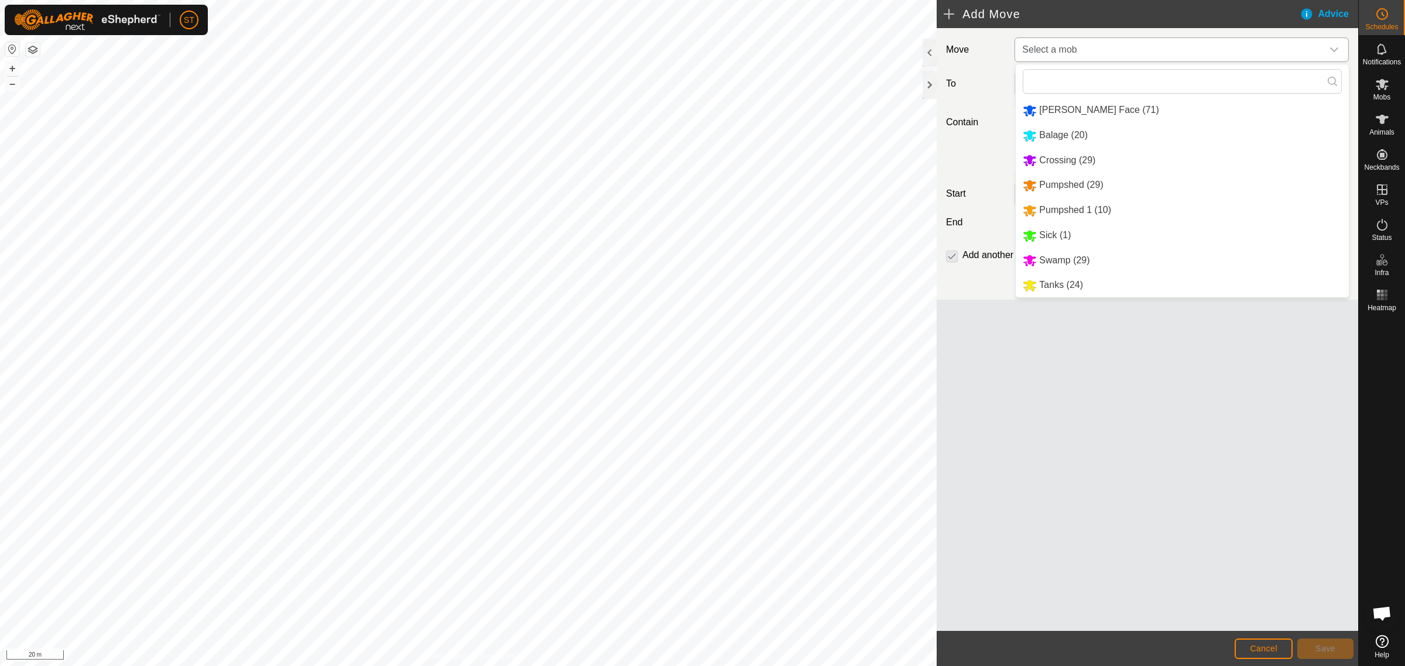
click at [1081, 284] on li "Tanks (24)" at bounding box center [1182, 285] width 333 height 24
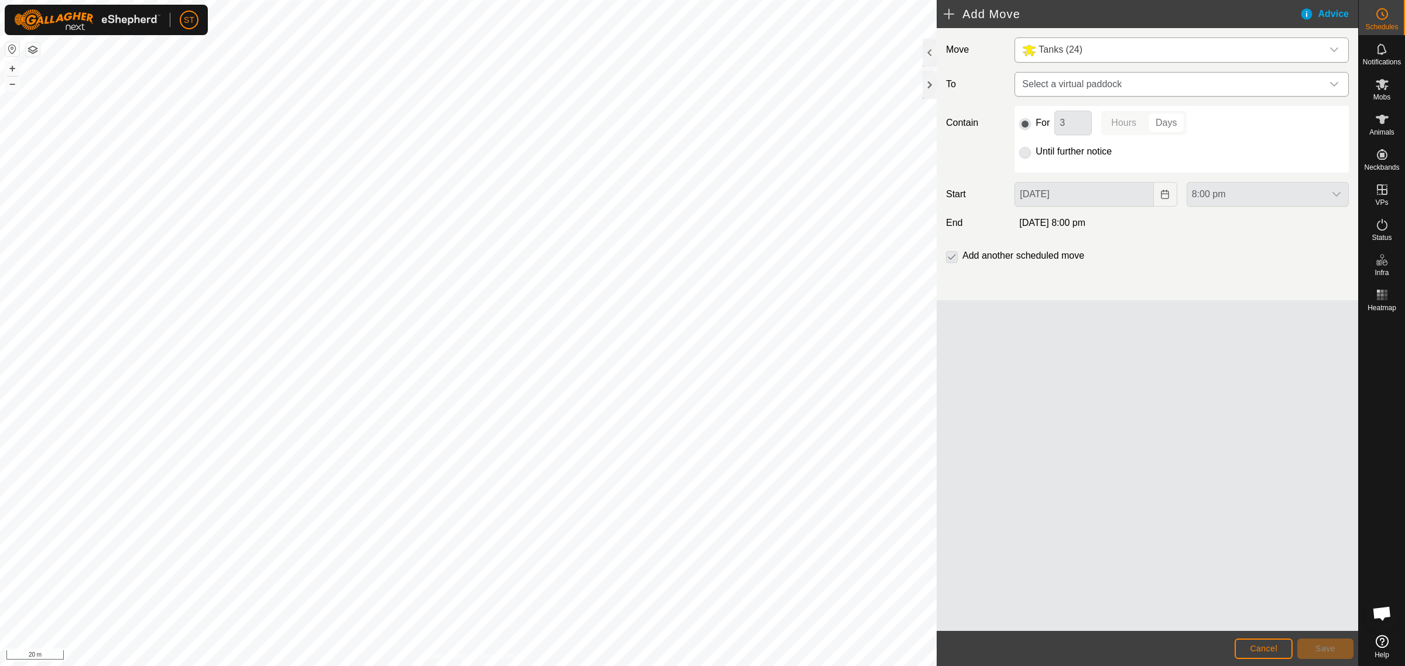
click at [1337, 83] on icon "dropdown trigger" at bounding box center [1334, 84] width 8 height 5
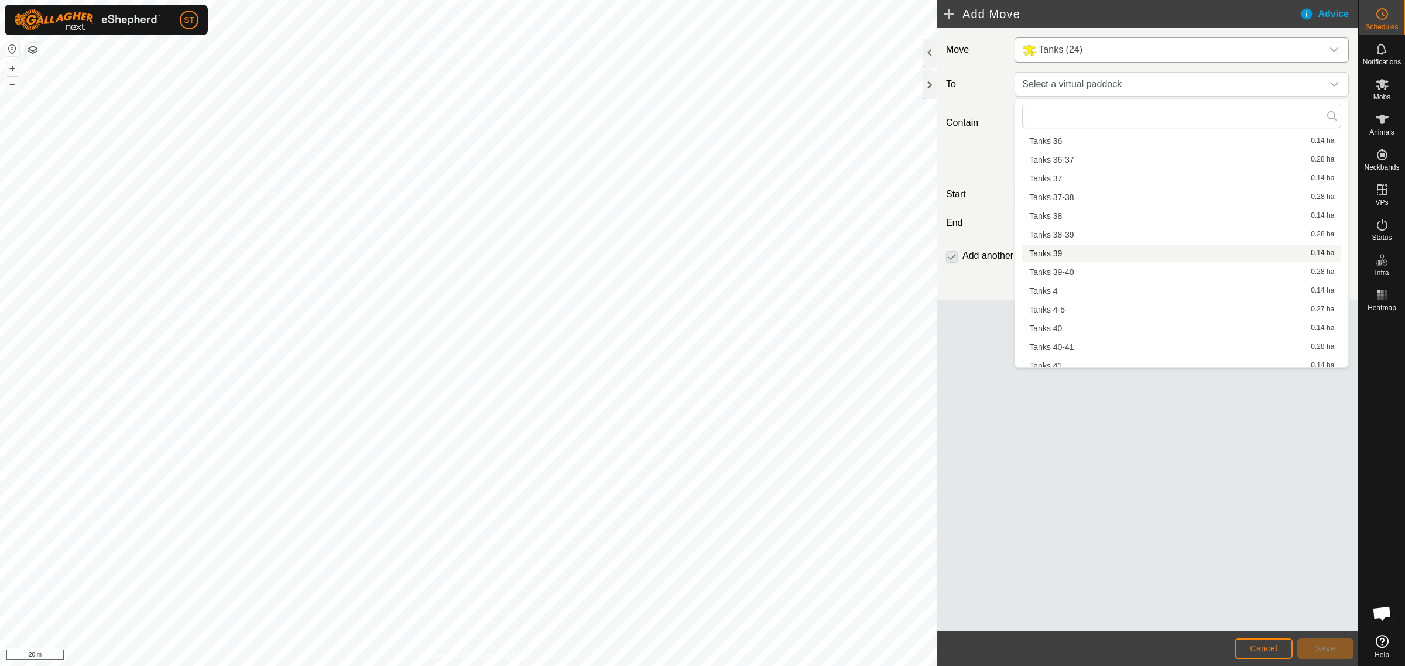
scroll to position [11562, 0]
click at [1067, 251] on li "Tanks 38-39 0.28 ha" at bounding box center [1181, 260] width 319 height 18
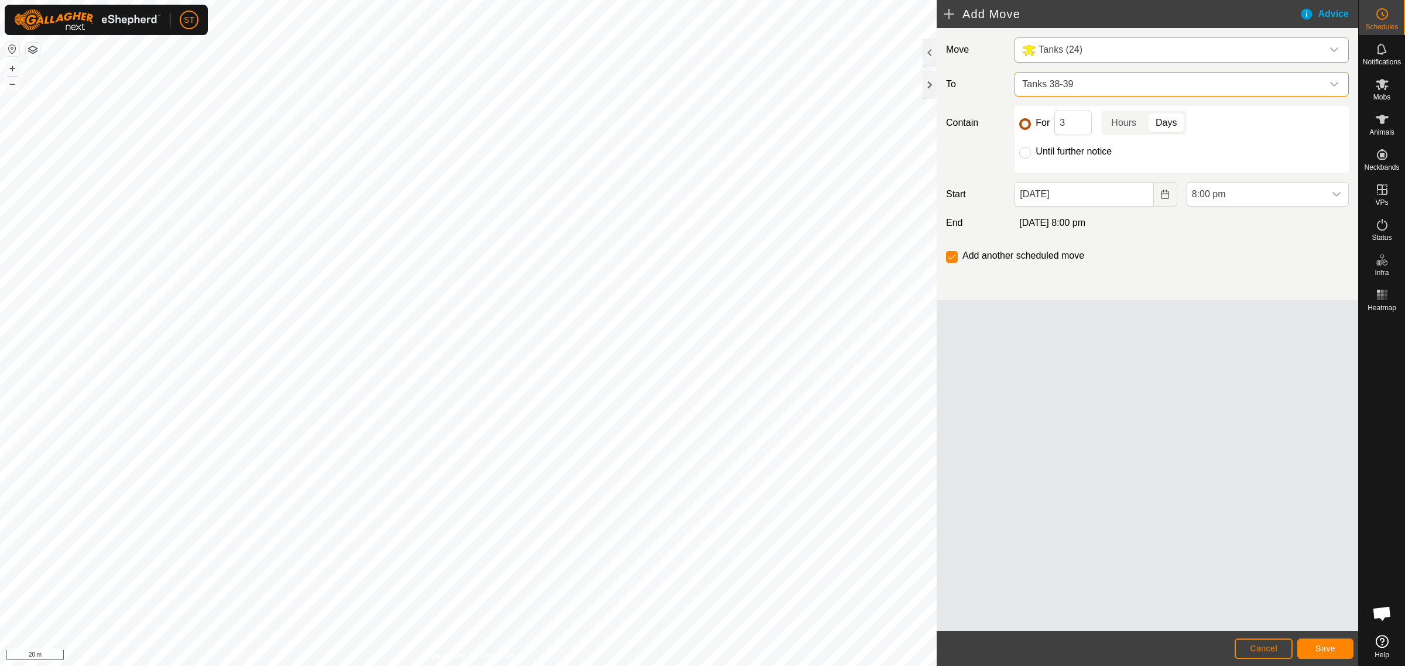
click at [1023, 125] on input "For" at bounding box center [1025, 124] width 12 height 12
click at [1117, 119] on p-togglebutton "Hours" at bounding box center [1123, 123] width 45 height 25
click at [1164, 197] on icon "Choose Date" at bounding box center [1164, 194] width 9 height 9
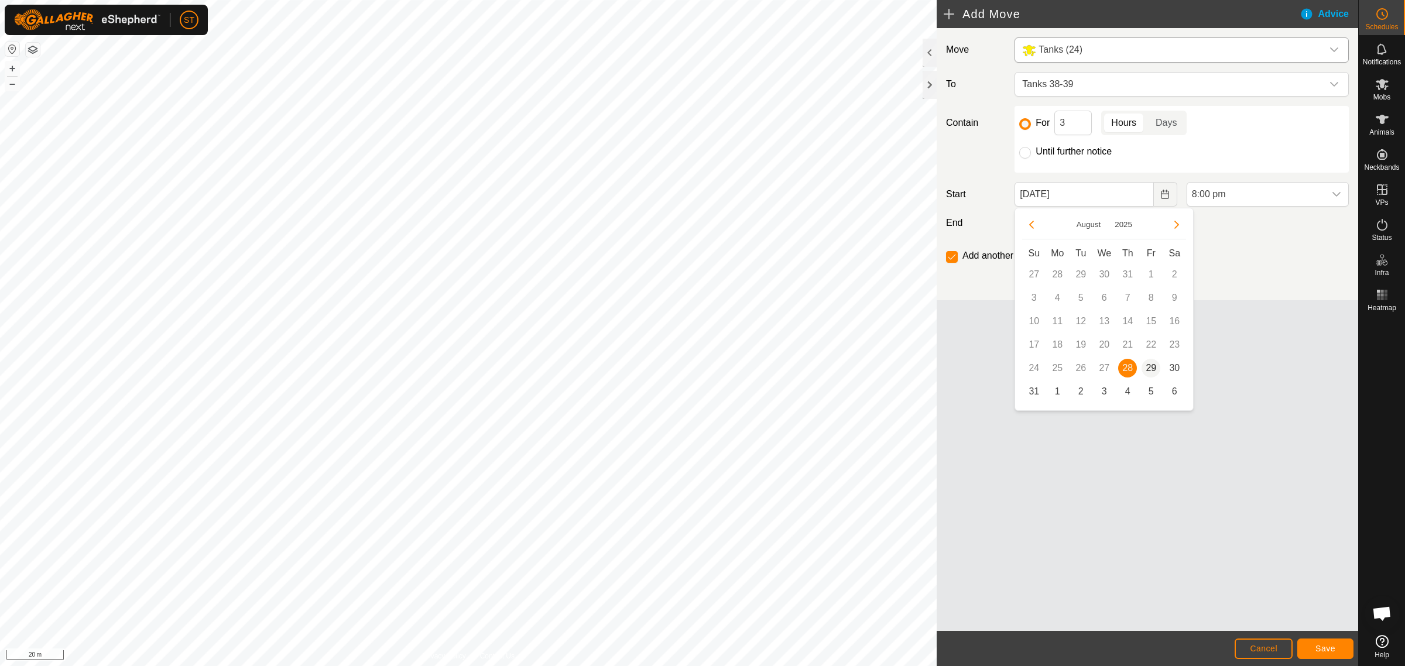
click at [1149, 366] on span "29" at bounding box center [1151, 368] width 19 height 19
type input "[DATE]"
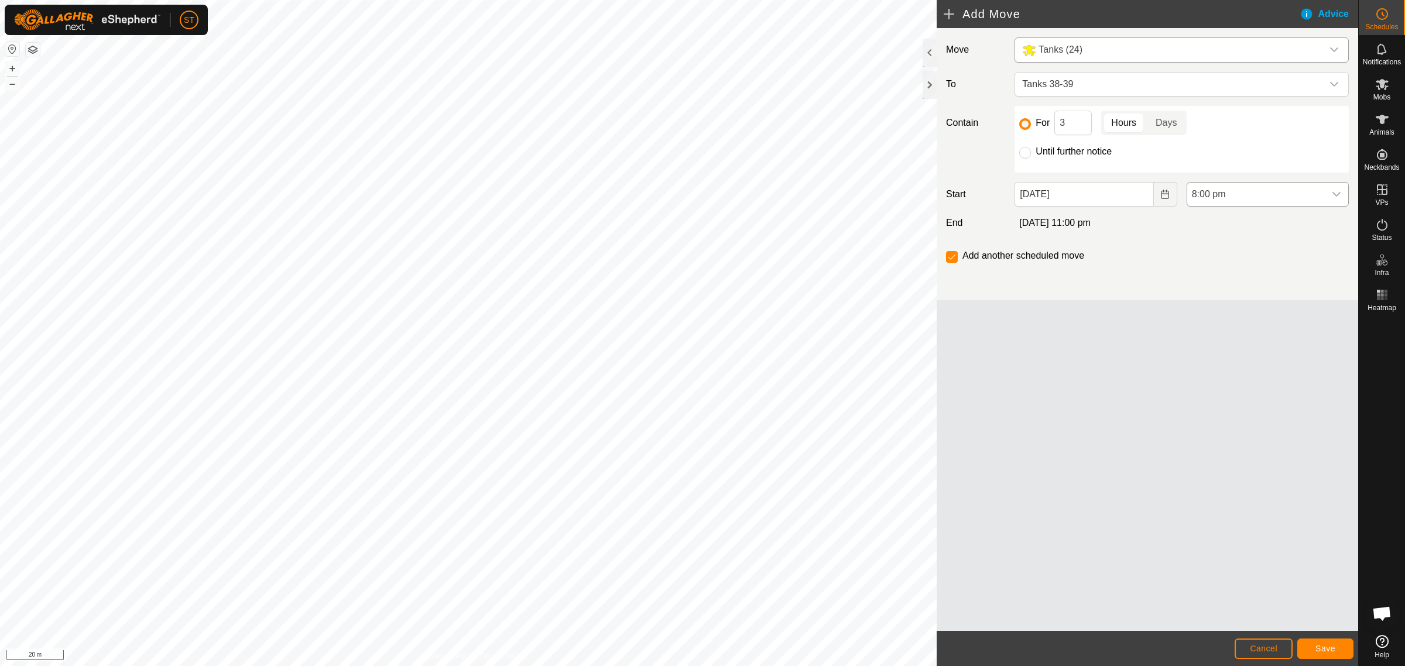
click at [1337, 194] on icon "dropdown trigger" at bounding box center [1336, 194] width 9 height 9
click at [1224, 220] on li "6:00 am" at bounding box center [1267, 221] width 161 height 23
click at [1324, 647] on span "Save" at bounding box center [1325, 648] width 20 height 9
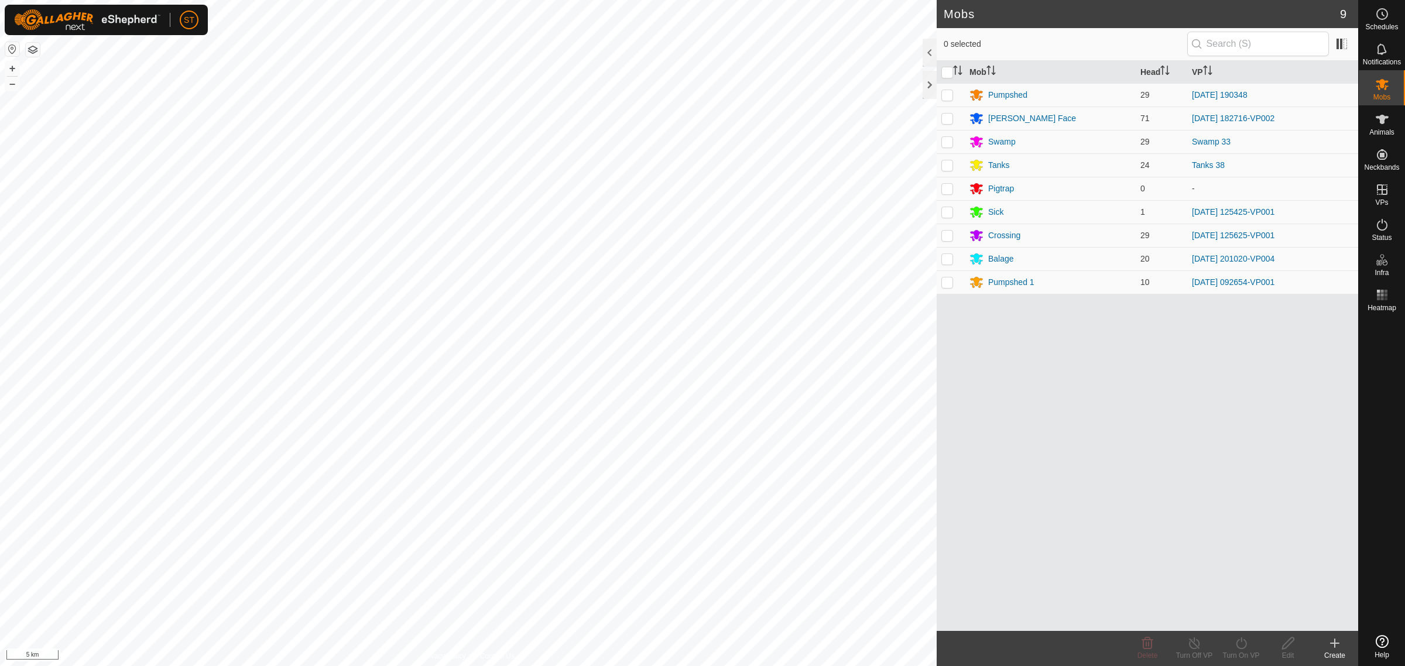
click at [1385, 643] on icon at bounding box center [1382, 641] width 13 height 13
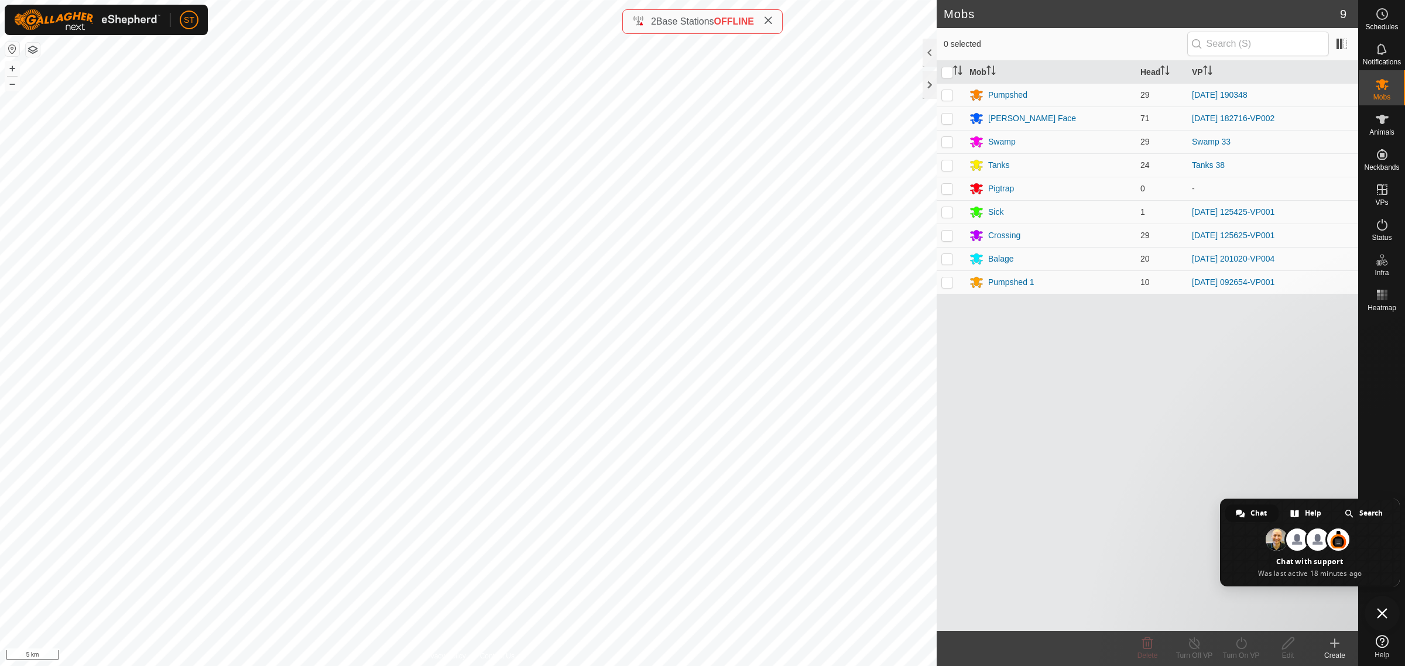
type textarea "Hi just couple of questions, how long is it before a VP times out if they haven…"
type textarea "Also having a clitch with the scheduling function, it allows me to choice an in…"
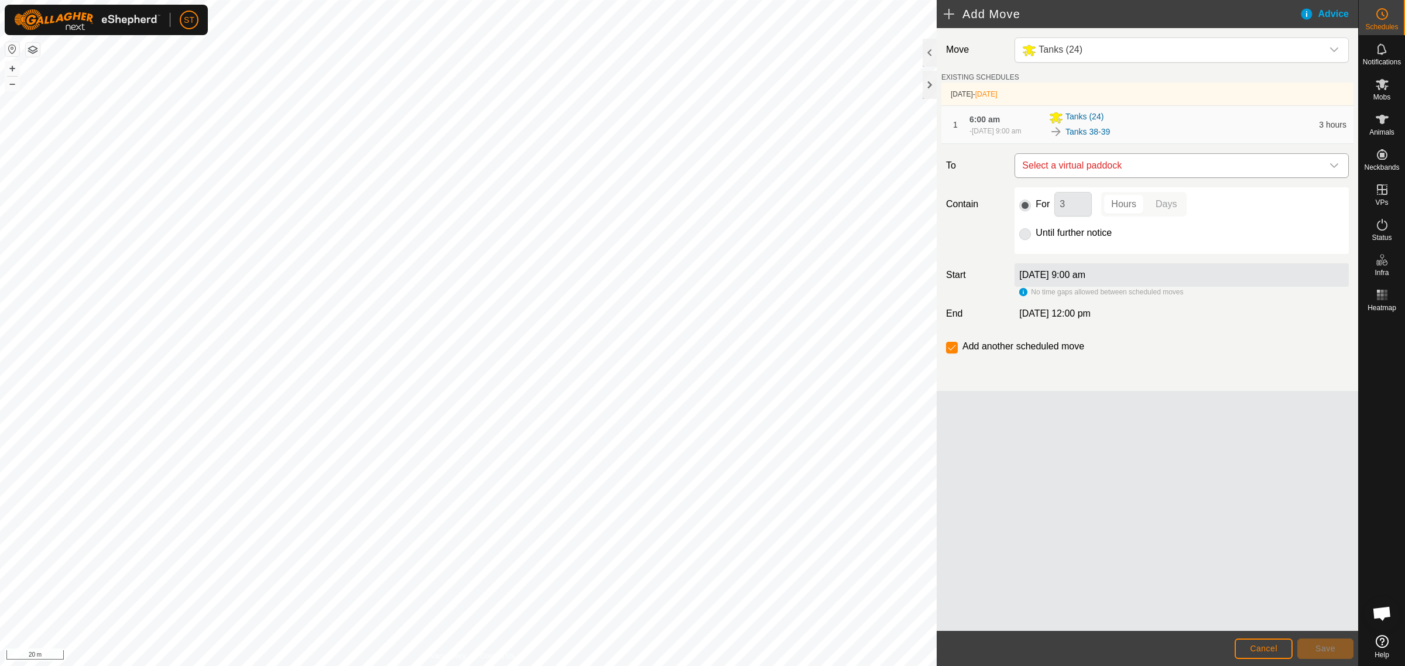
click at [1185, 173] on span "Select a virtual paddock" at bounding box center [1169, 165] width 305 height 23
type input "t"
click at [1286, 330] on div "Move Tanks (24) EXISTING SCHEDULES [DATE] - [DATE] 1 6:00 am [DATE], 9:00 am Ta…" at bounding box center [1147, 209] width 421 height 363
click at [1256, 653] on span "Cancel" at bounding box center [1264, 648] width 28 height 9
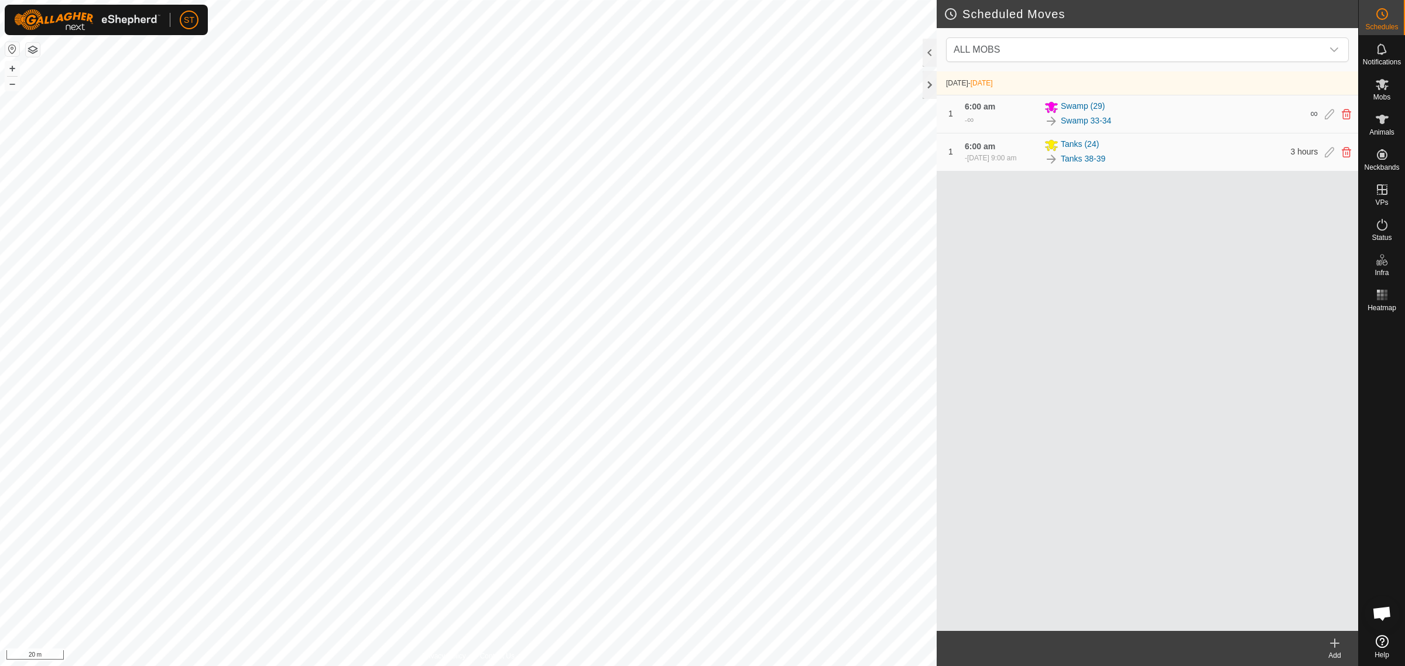
click at [1383, 614] on span "Open chat" at bounding box center [1381, 614] width 19 height 16
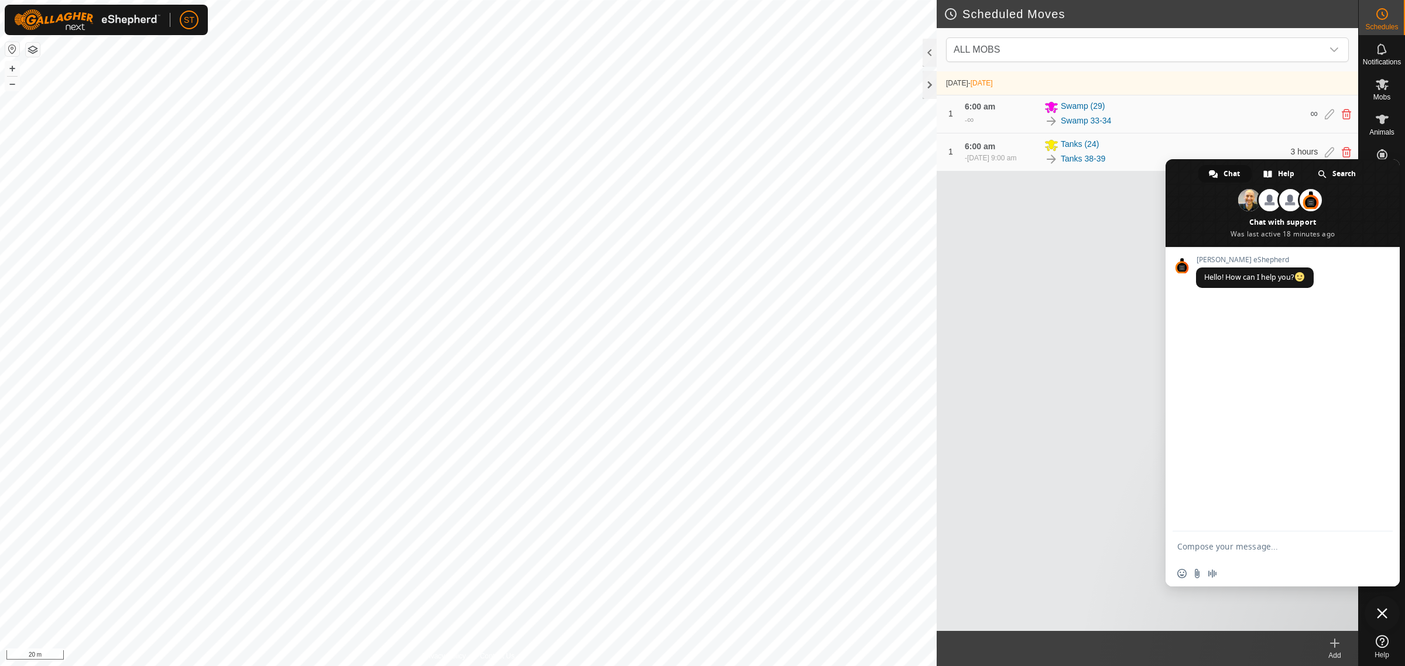
click at [1210, 542] on textarea "Compose your message..." at bounding box center [1270, 546] width 187 height 29
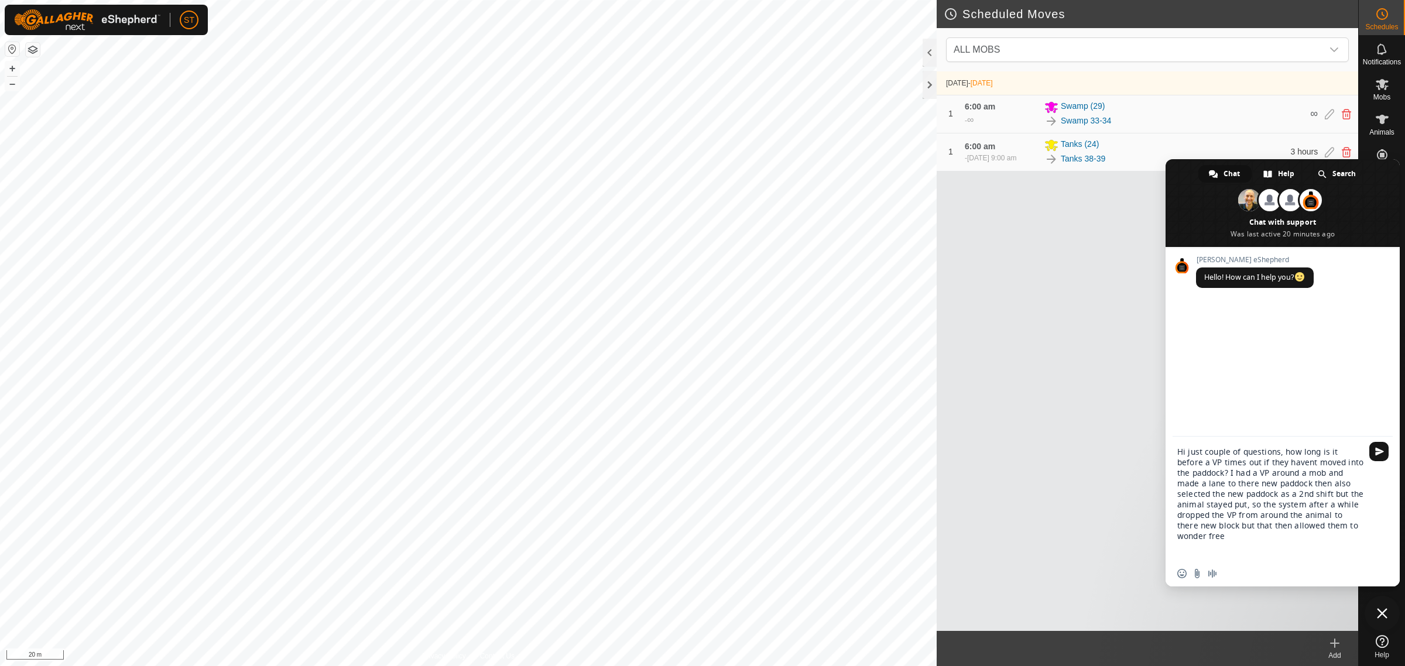
type textarea "Hi just couple of questions, how long is it before a VP times out if they haven…"
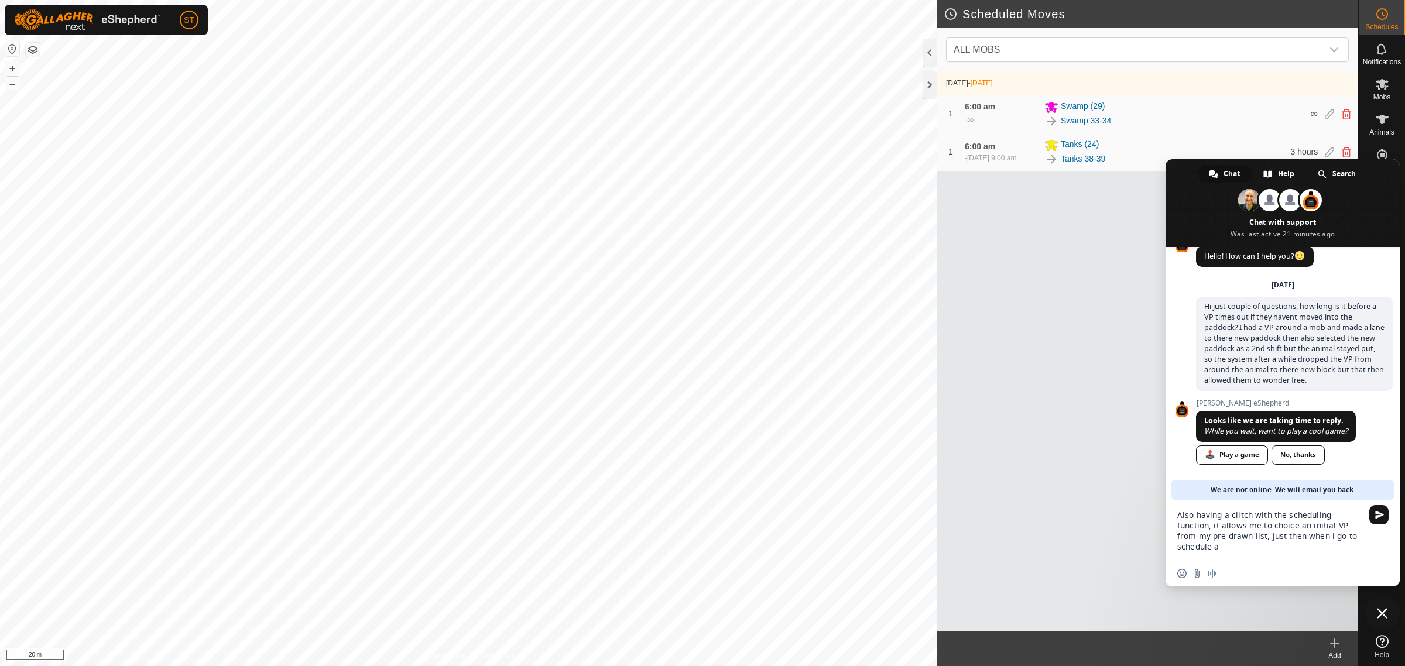
scroll to position [21, 0]
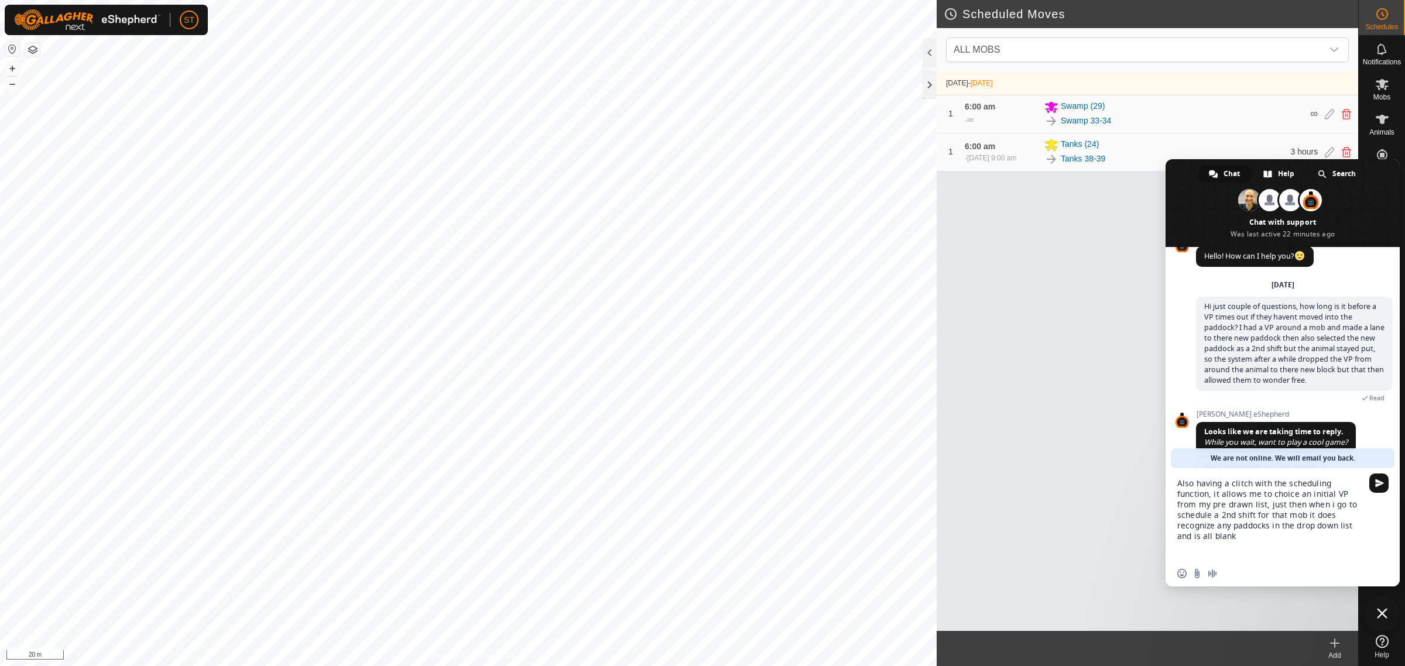
type textarea "Also having a clitch with the scheduling function, it allows me to choice an in…"
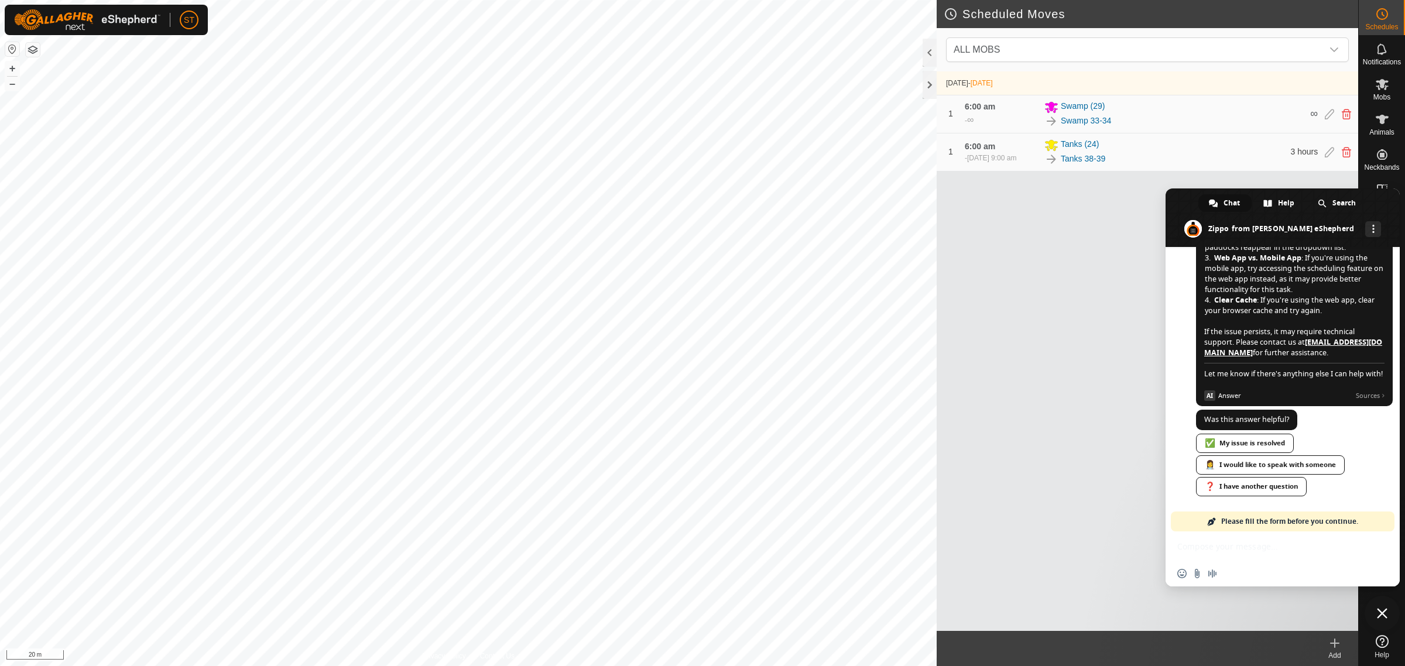
scroll to position [148, 0]
